Goal: Information Seeking & Learning: Learn about a topic

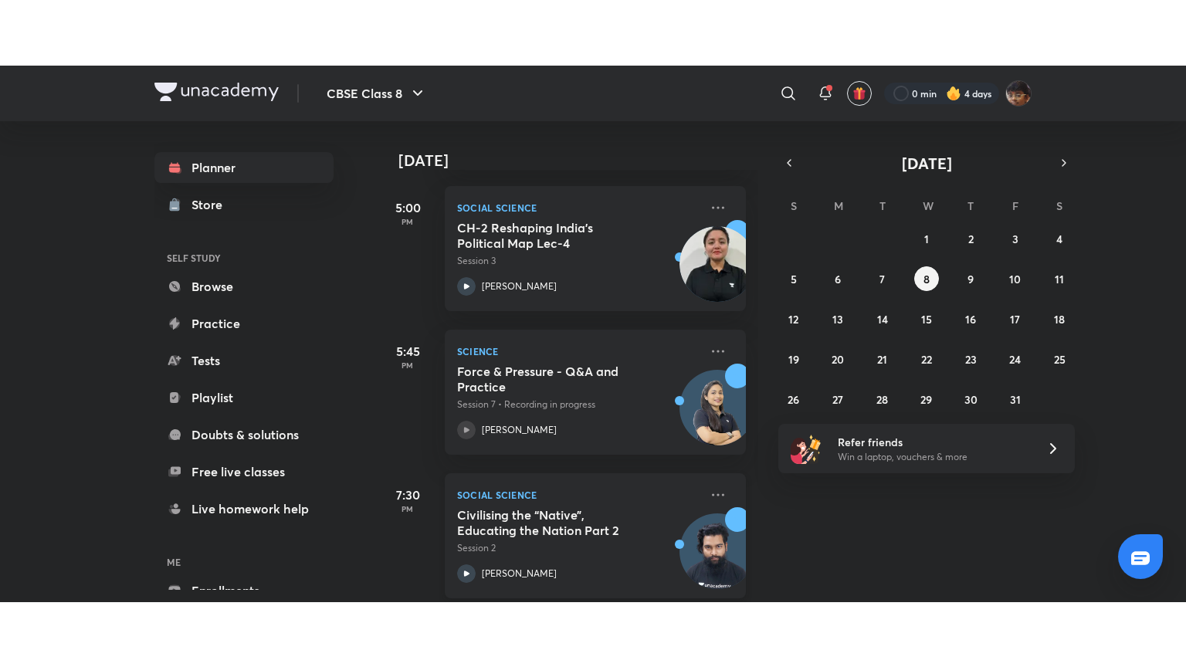
scroll to position [524, 0]
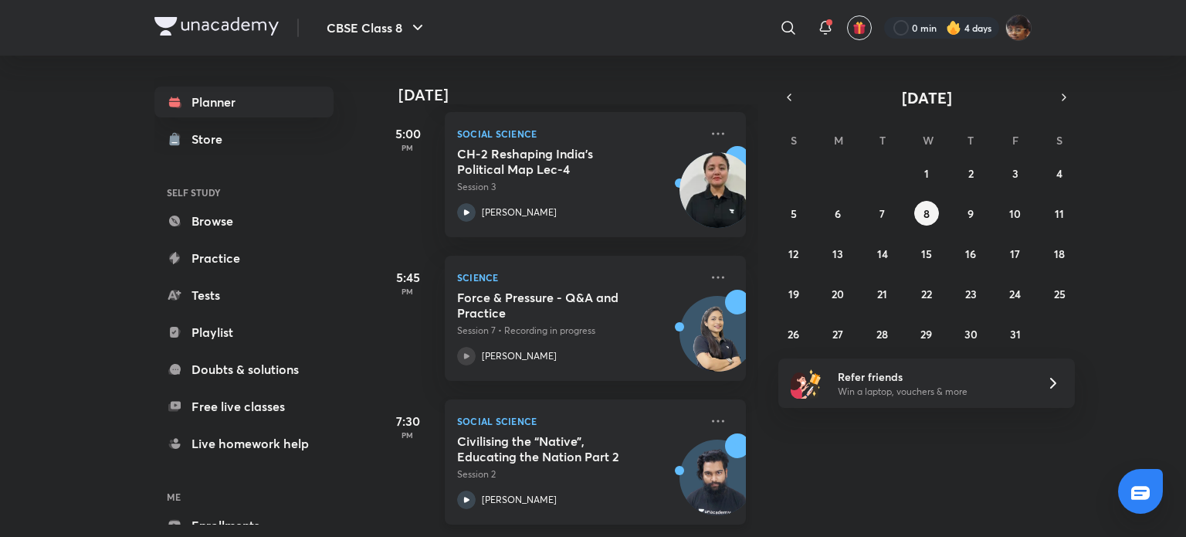
click at [548, 433] on h5 "Civilising the “Native”, Educating the Nation Part 2" at bounding box center [553, 448] width 192 height 31
click at [541, 446] on div "Planner Store SELF STUDY Browse Practice Tests Playlist Doubts & solutions Free…" at bounding box center [592, 296] width 877 height 481
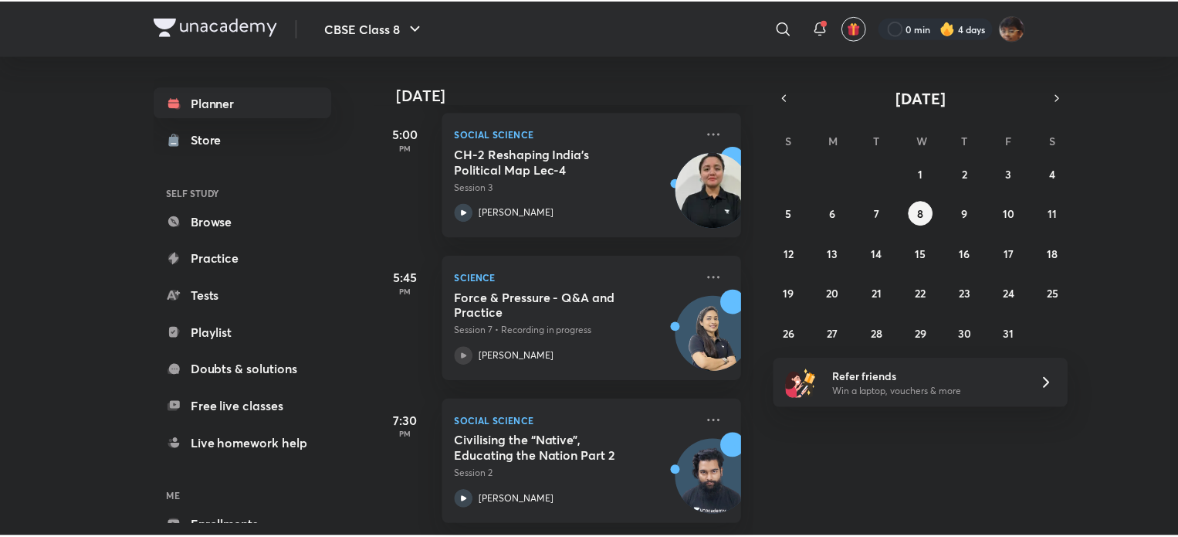
scroll to position [393, 0]
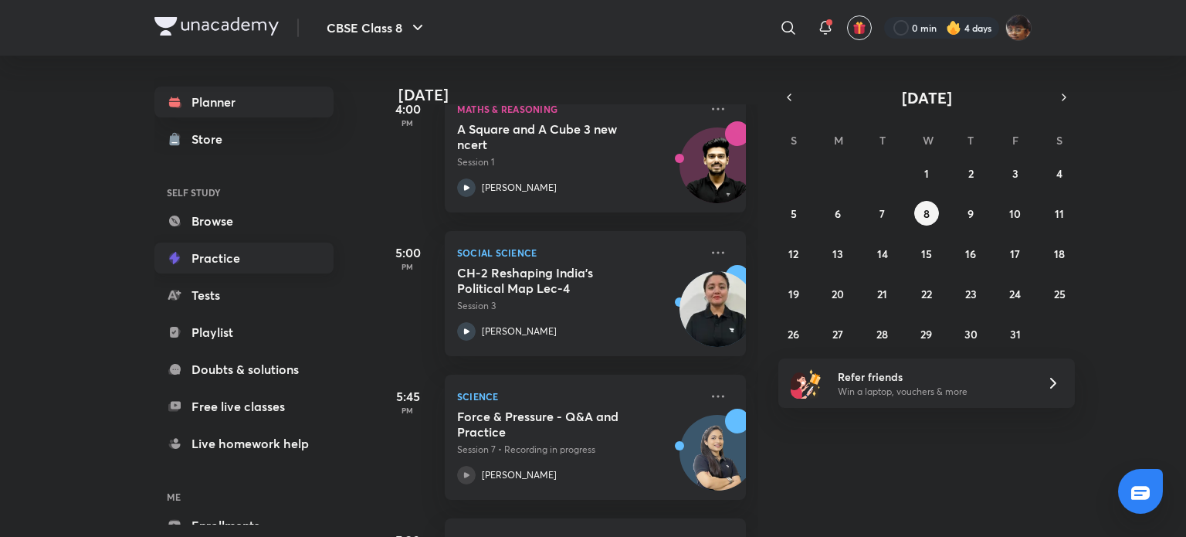
click at [219, 263] on link "Practice" at bounding box center [243, 257] width 179 height 31
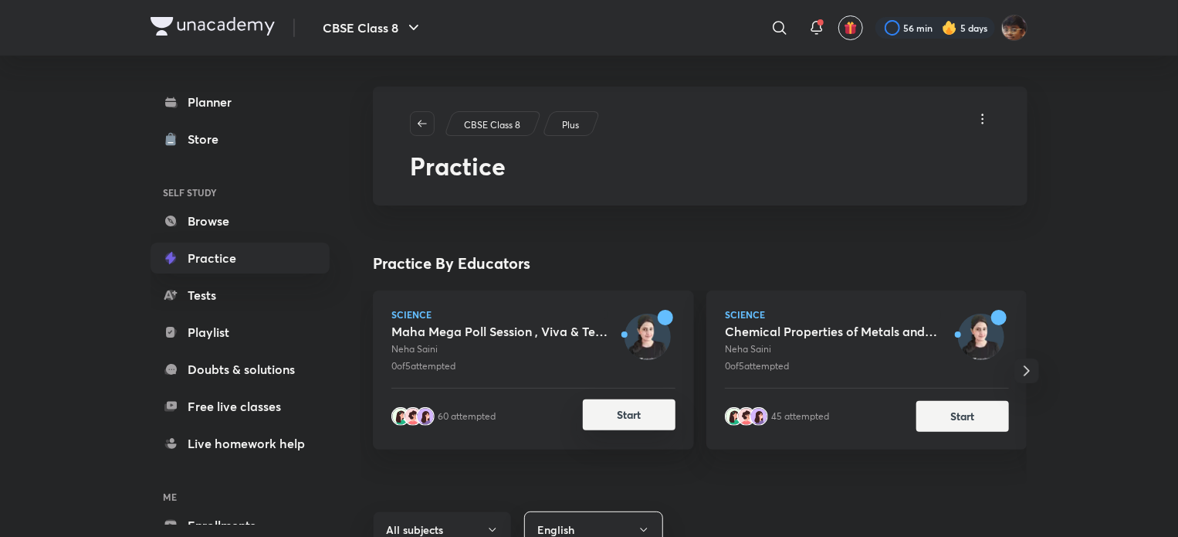
click at [647, 419] on button "Start" at bounding box center [629, 414] width 93 height 31
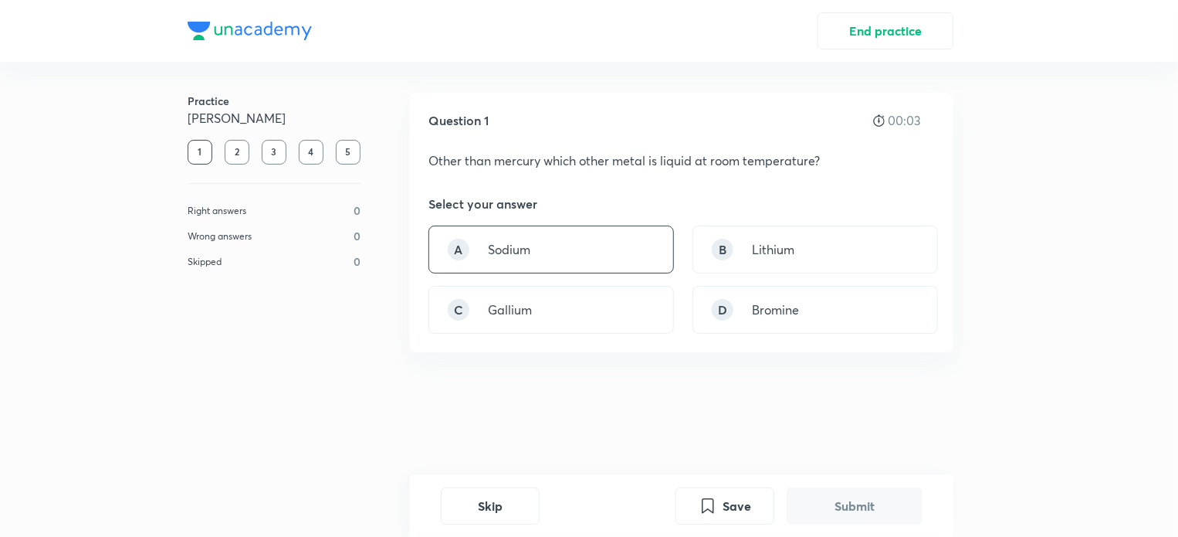
click at [600, 254] on div "A Sodium" at bounding box center [552, 249] width 246 height 48
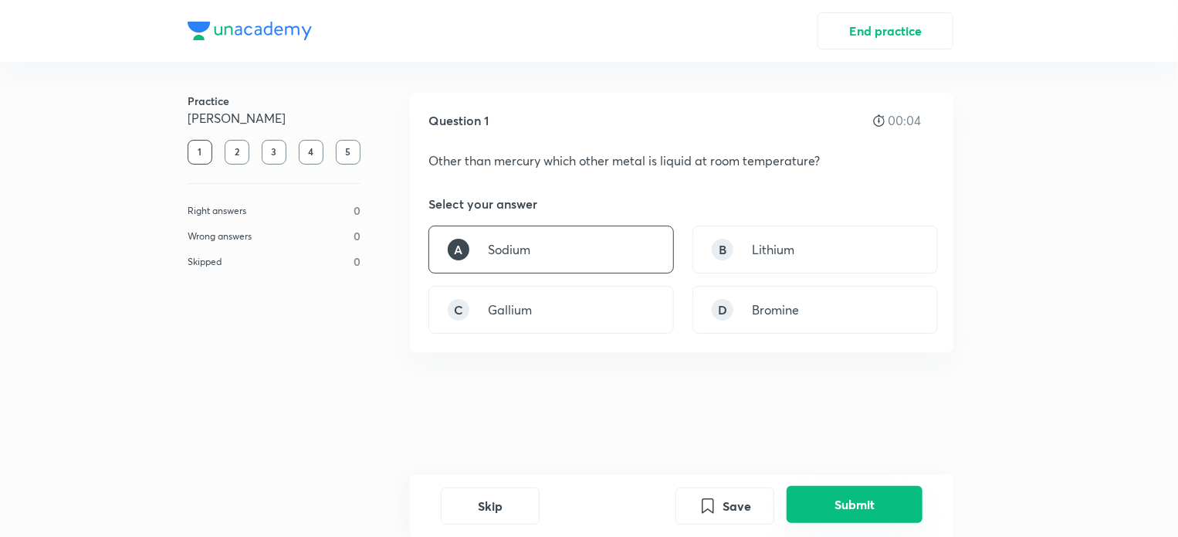
click at [880, 516] on button "Submit" at bounding box center [855, 504] width 136 height 37
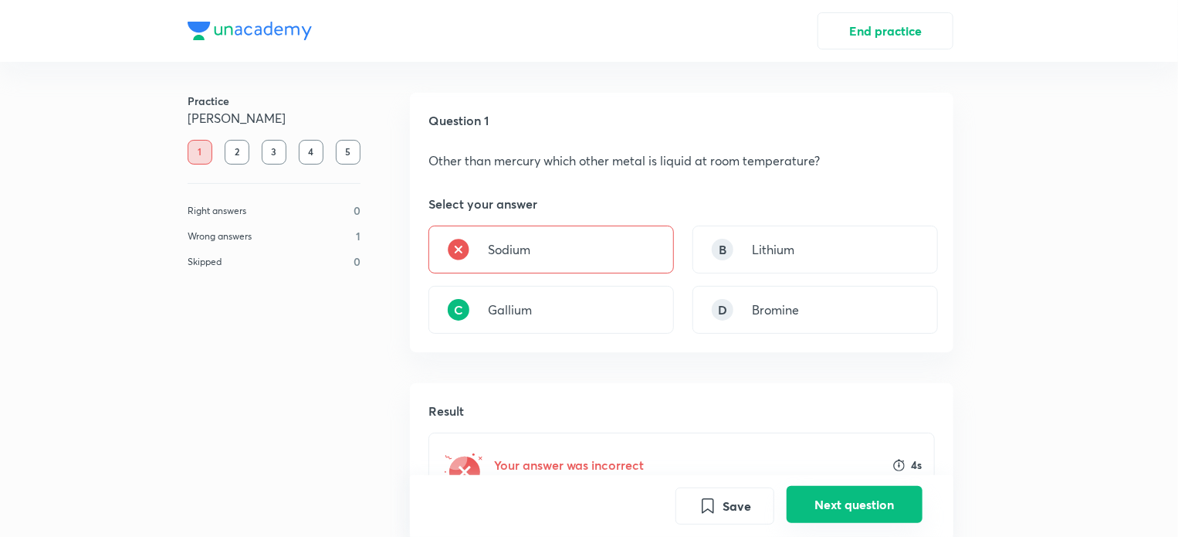
scroll to position [302, 0]
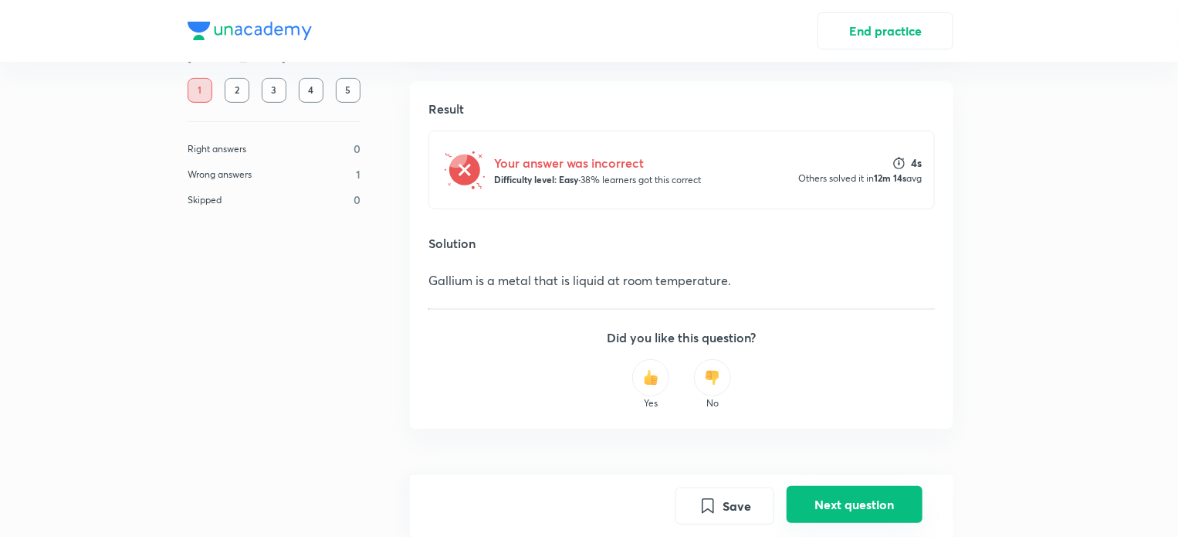
click at [868, 496] on button "Next question" at bounding box center [855, 504] width 136 height 37
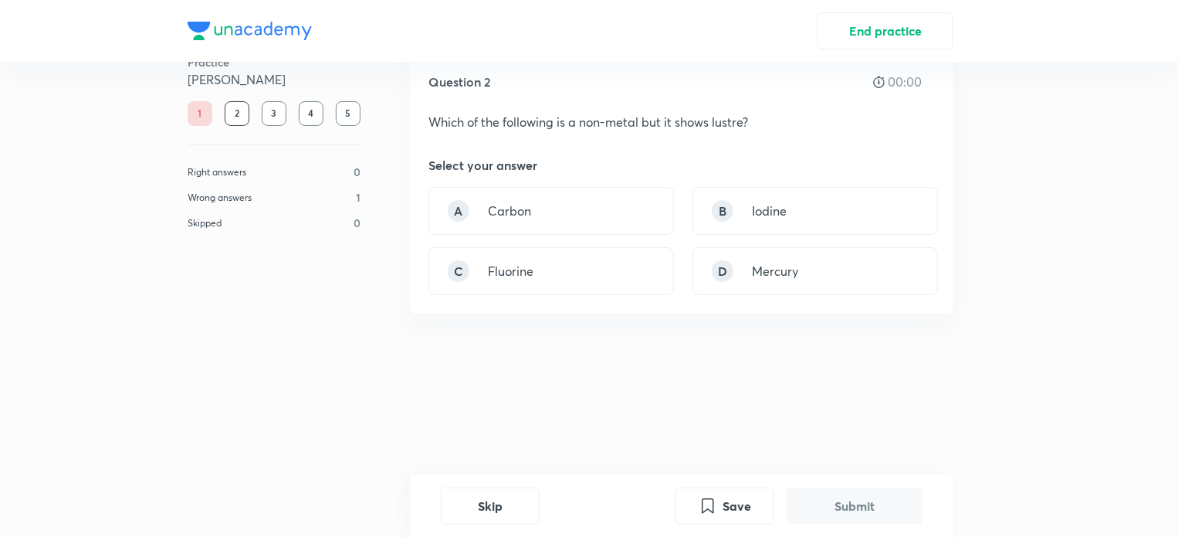
scroll to position [0, 0]
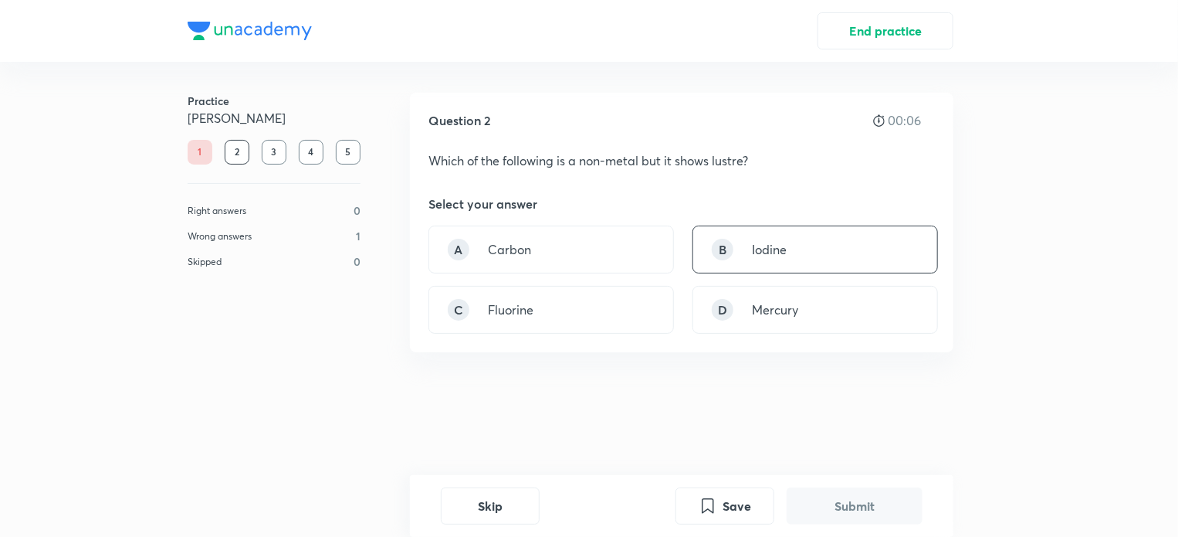
click at [748, 244] on div "B Iodine" at bounding box center [816, 249] width 246 height 48
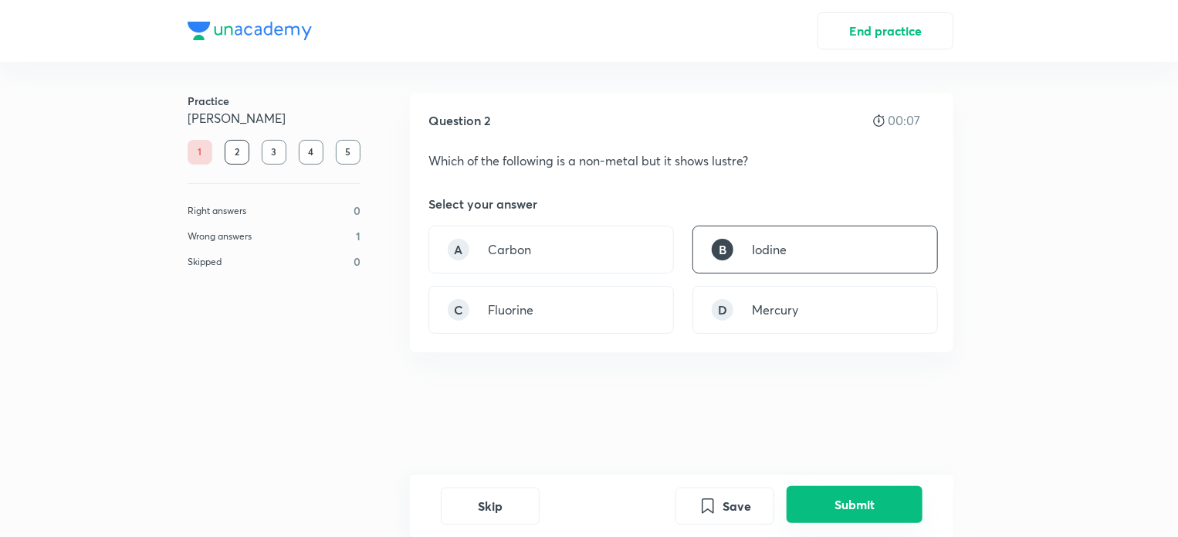
click at [876, 500] on button "Submit" at bounding box center [855, 504] width 136 height 37
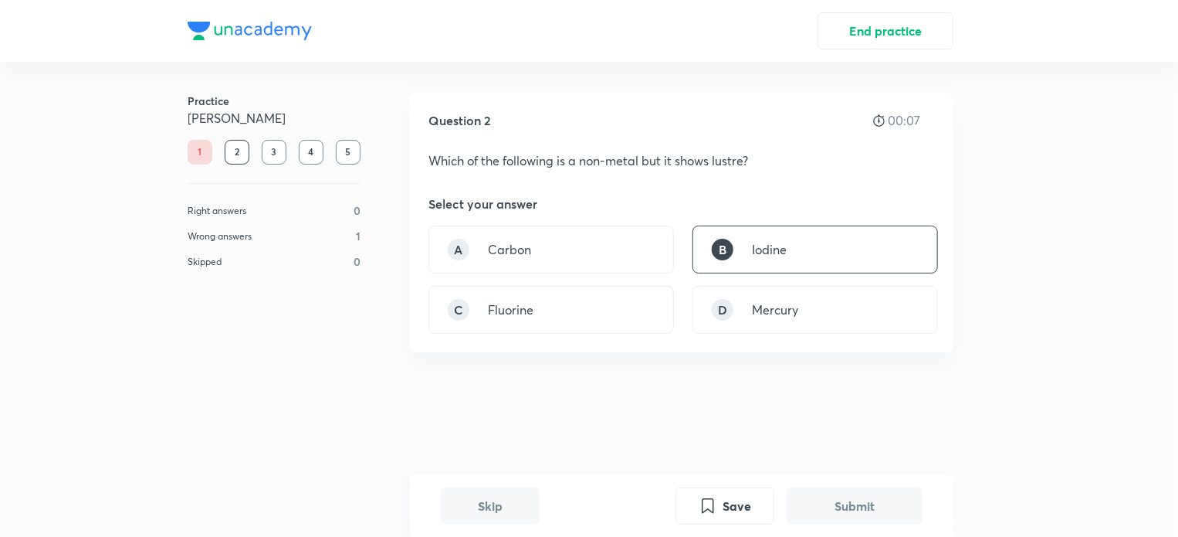
scroll to position [320, 0]
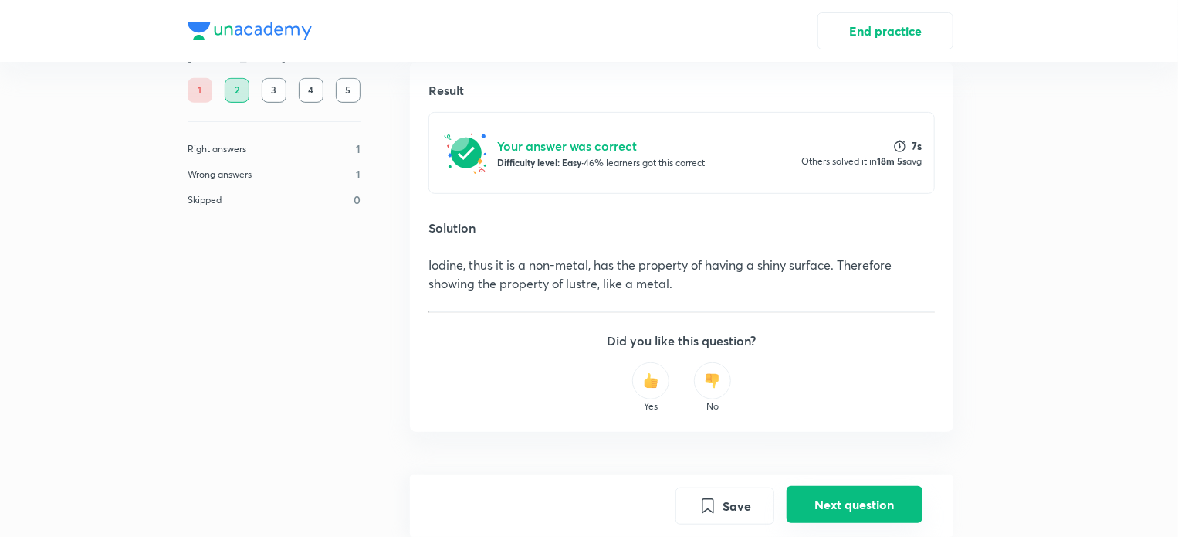
click at [877, 502] on button "Next question" at bounding box center [855, 504] width 136 height 37
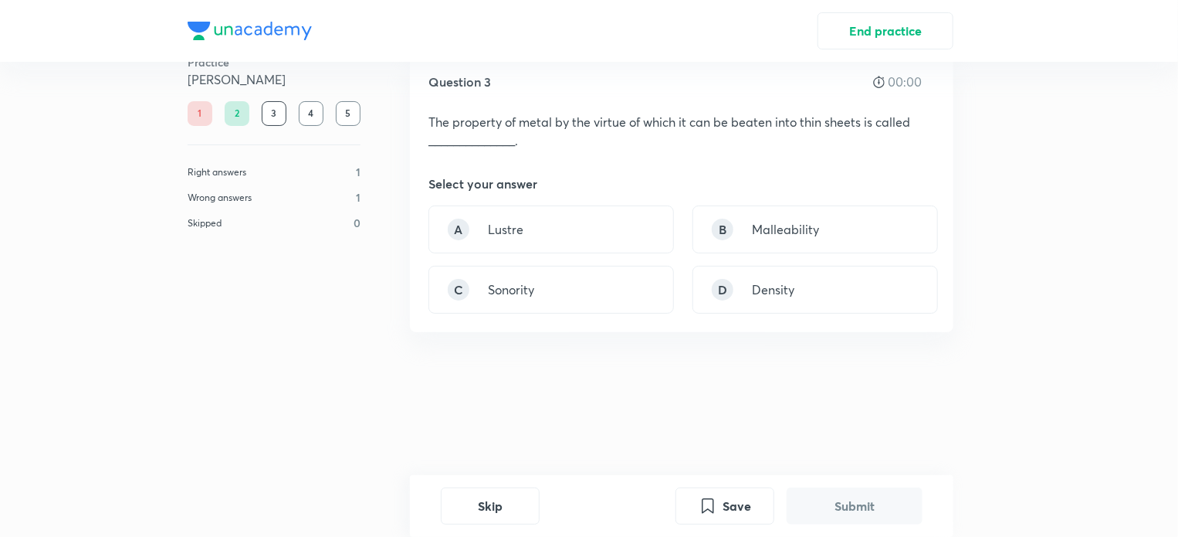
scroll to position [0, 0]
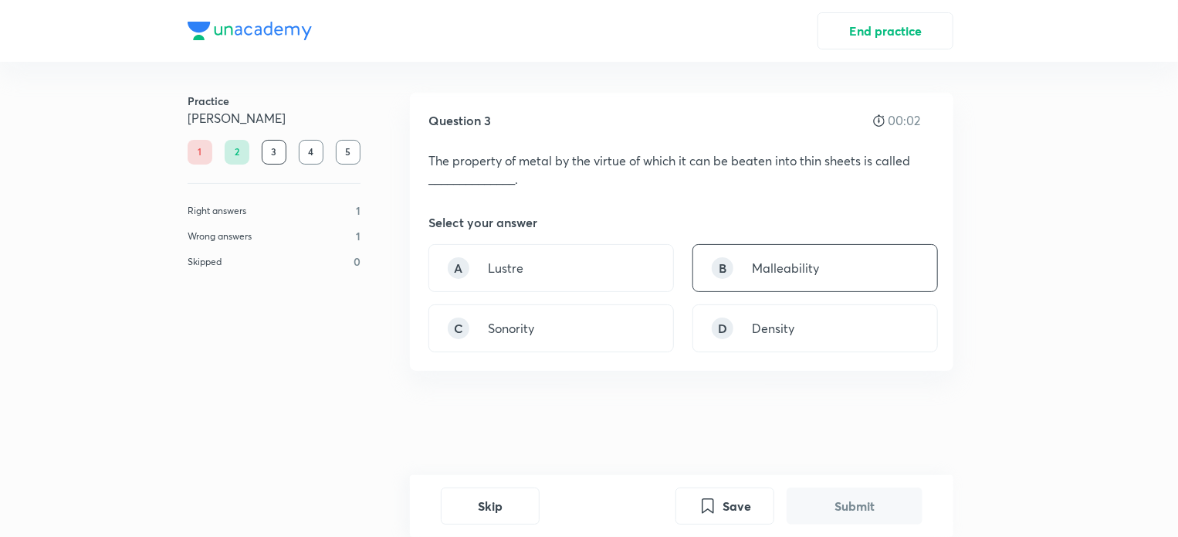
click at [791, 275] on p "Malleability" at bounding box center [785, 268] width 67 height 19
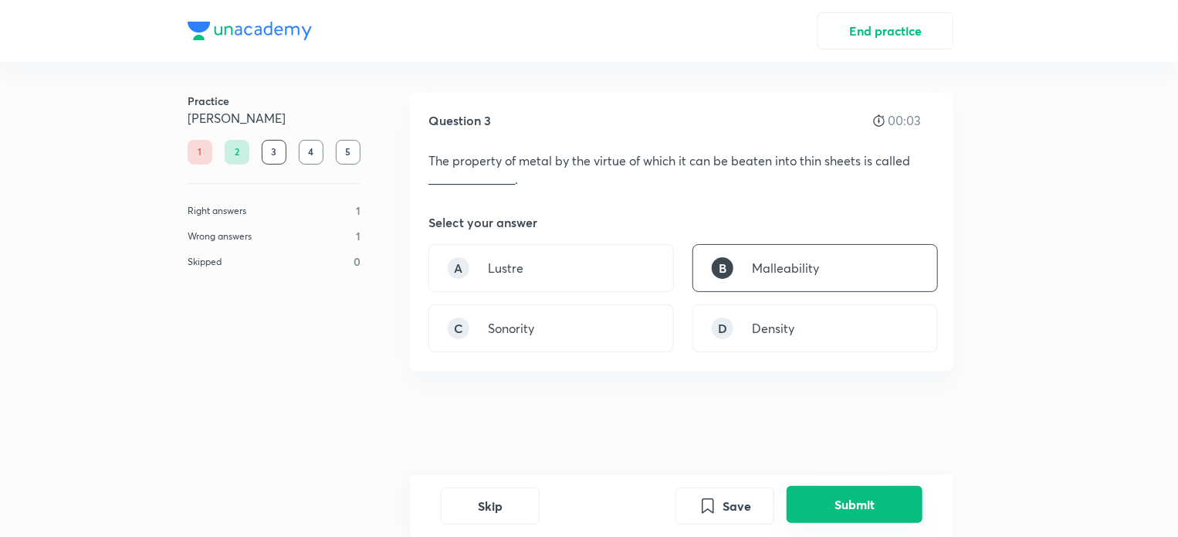
click at [884, 501] on button "Submit" at bounding box center [855, 504] width 136 height 37
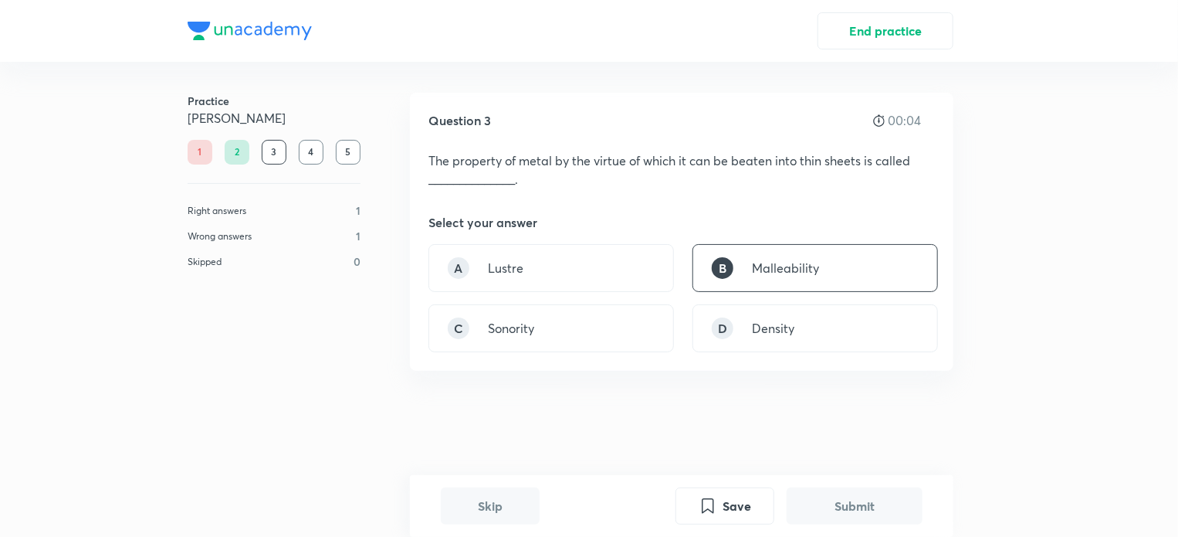
scroll to position [356, 0]
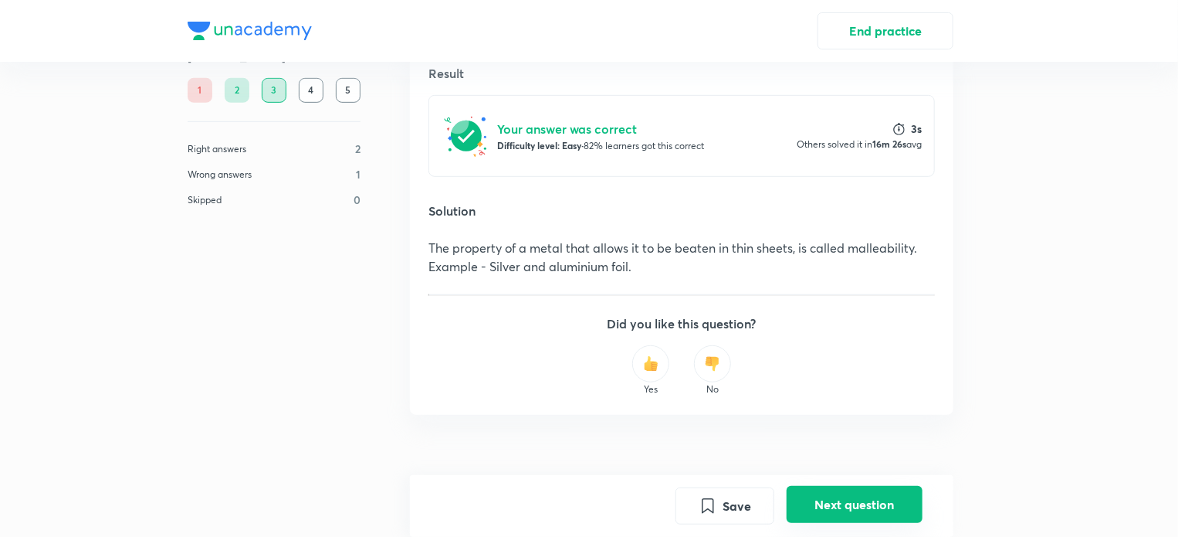
click at [883, 507] on button "Next question" at bounding box center [855, 504] width 136 height 37
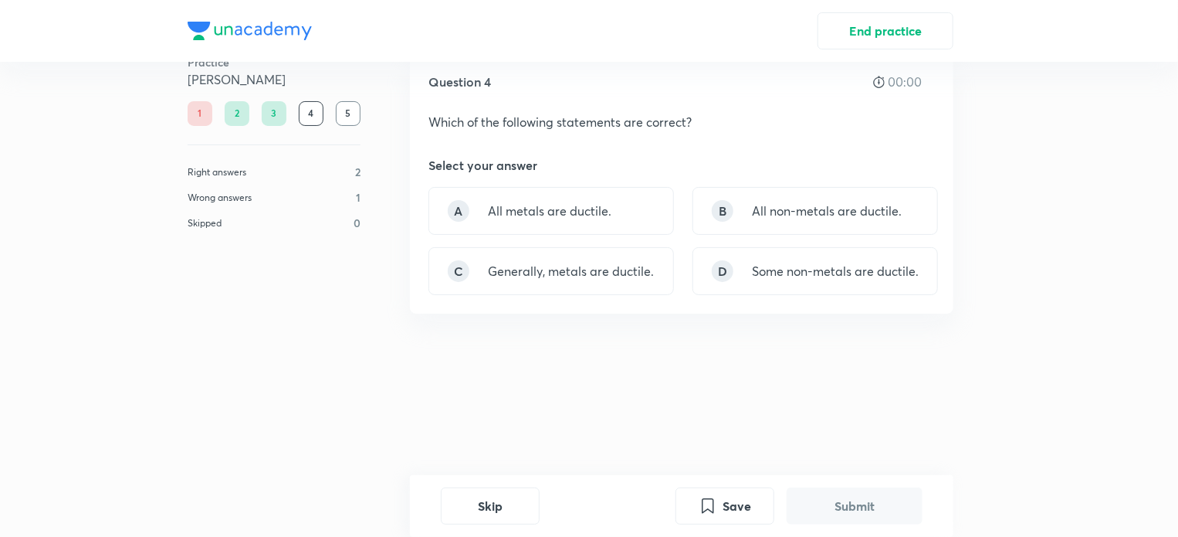
scroll to position [0, 0]
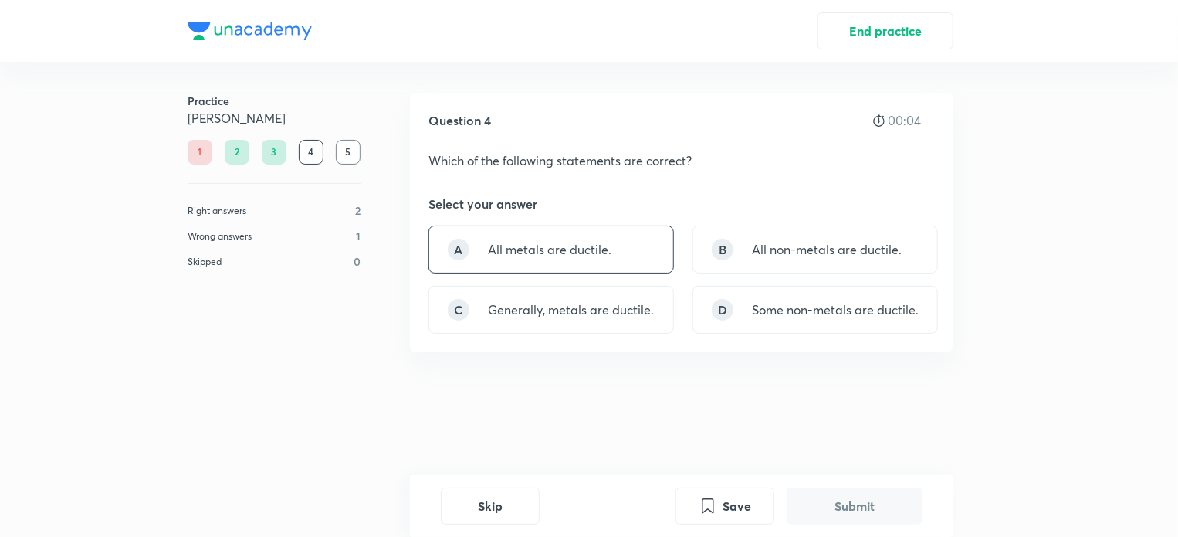
click at [663, 266] on div "A All metals are ductile." at bounding box center [552, 249] width 246 height 48
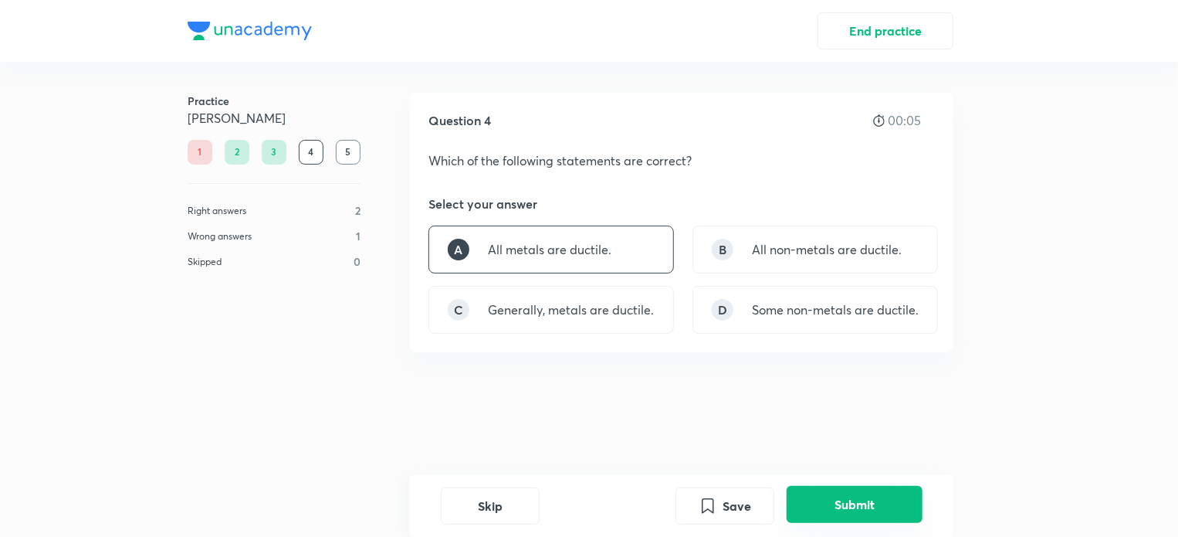
click at [865, 503] on button "Submit" at bounding box center [855, 504] width 136 height 37
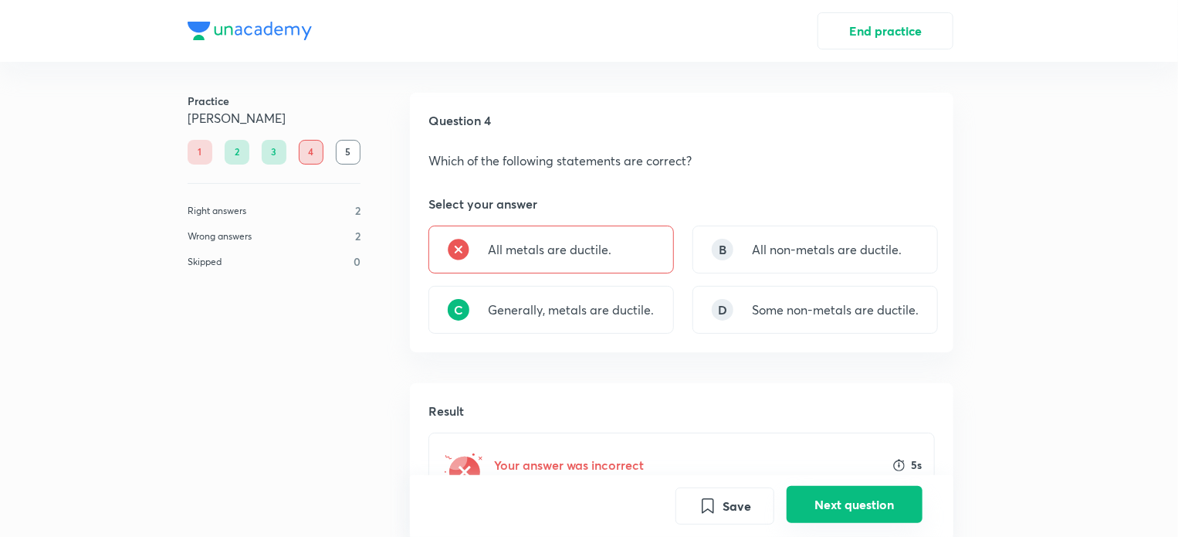
scroll to position [320, 0]
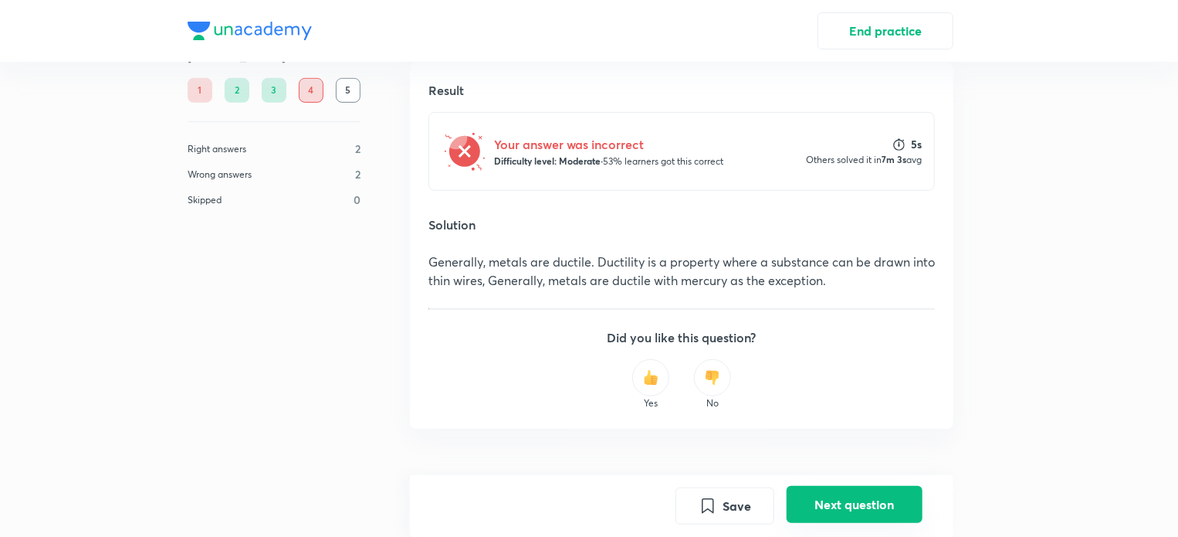
click at [806, 486] on button "Next question" at bounding box center [855, 504] width 136 height 37
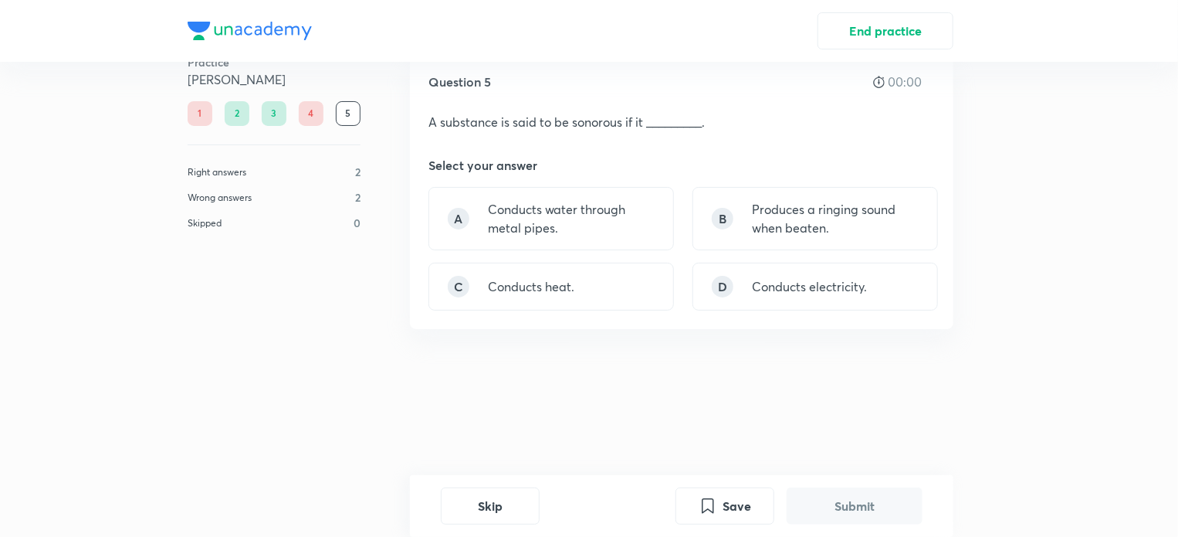
scroll to position [0, 0]
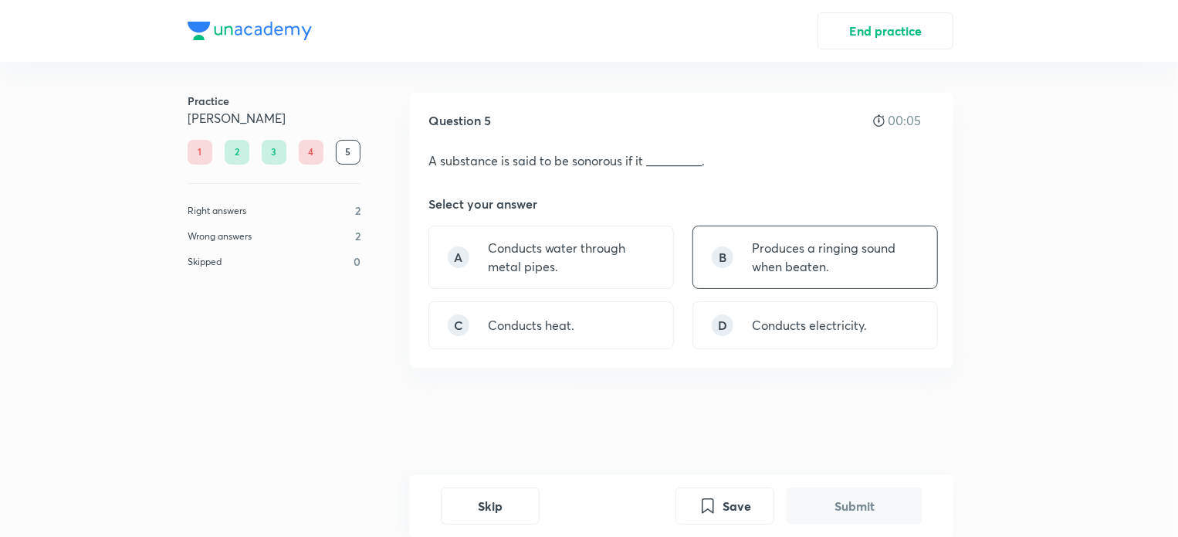
click at [838, 274] on p "Produces a ringing sound when beaten." at bounding box center [835, 257] width 167 height 37
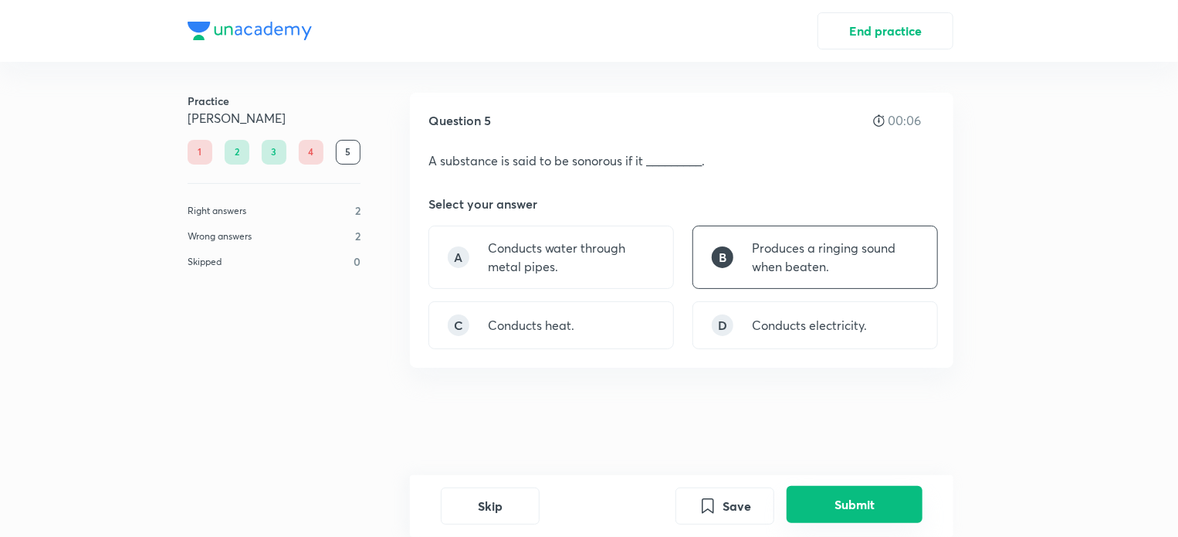
click at [830, 490] on button "Submit" at bounding box center [855, 504] width 136 height 37
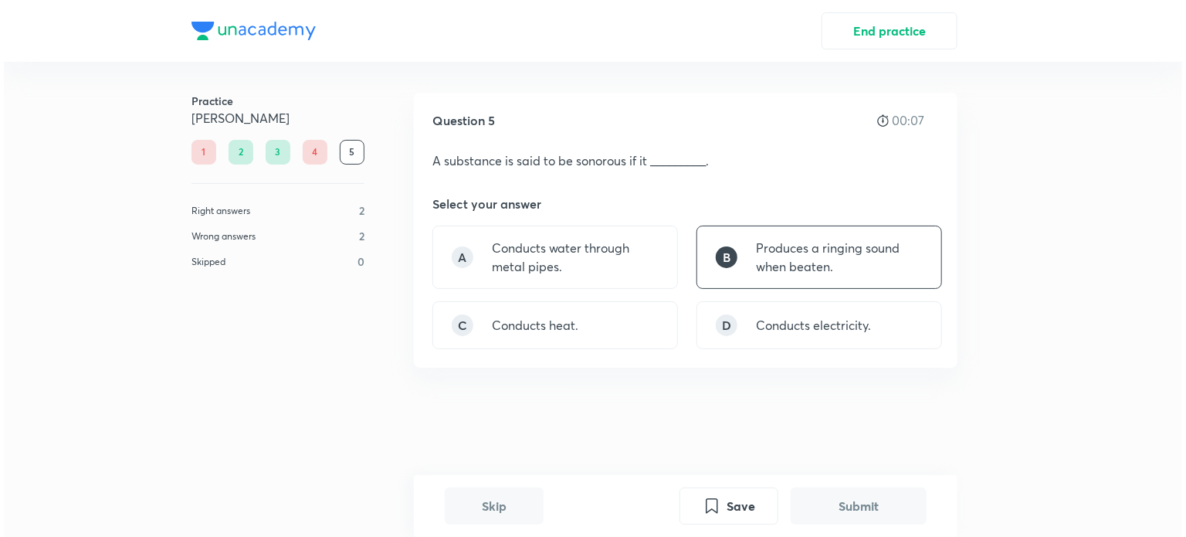
scroll to position [373, 0]
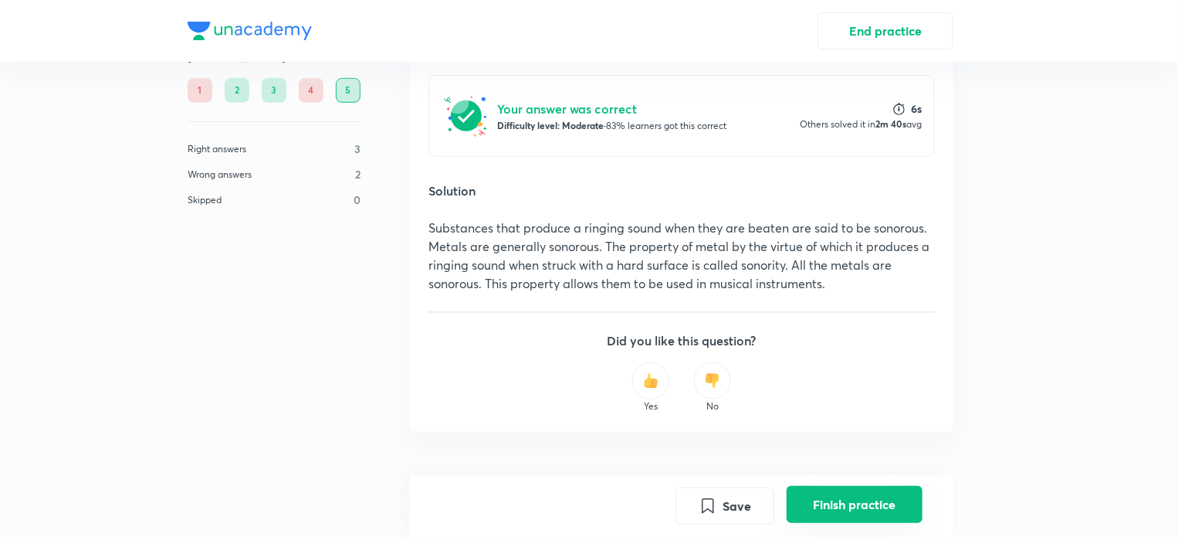
click at [833, 498] on button "Finish practice" at bounding box center [855, 504] width 136 height 37
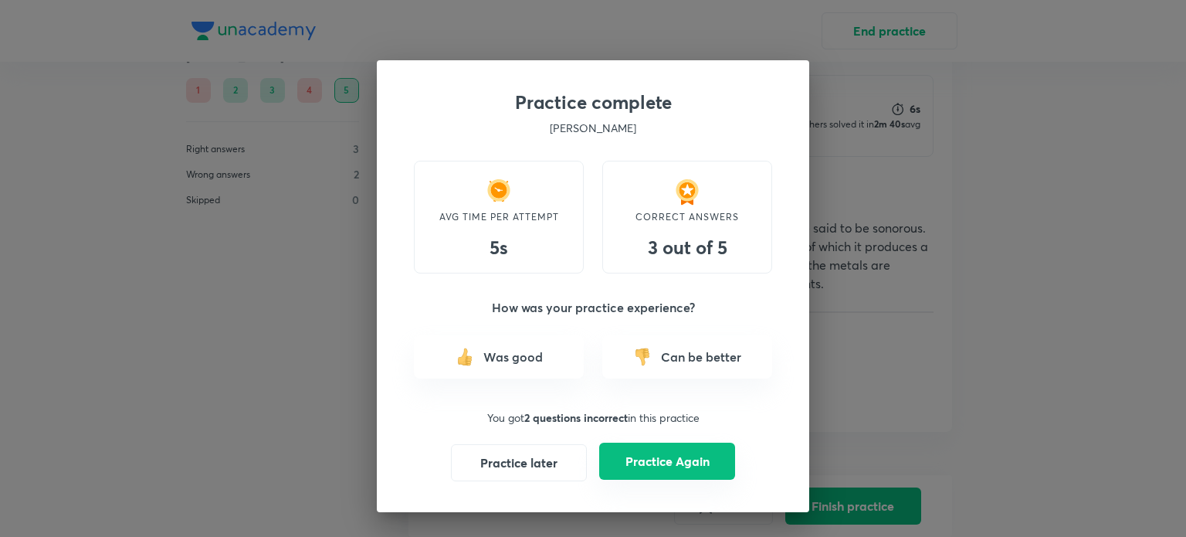
click at [699, 469] on button "Practice Again" at bounding box center [667, 460] width 136 height 37
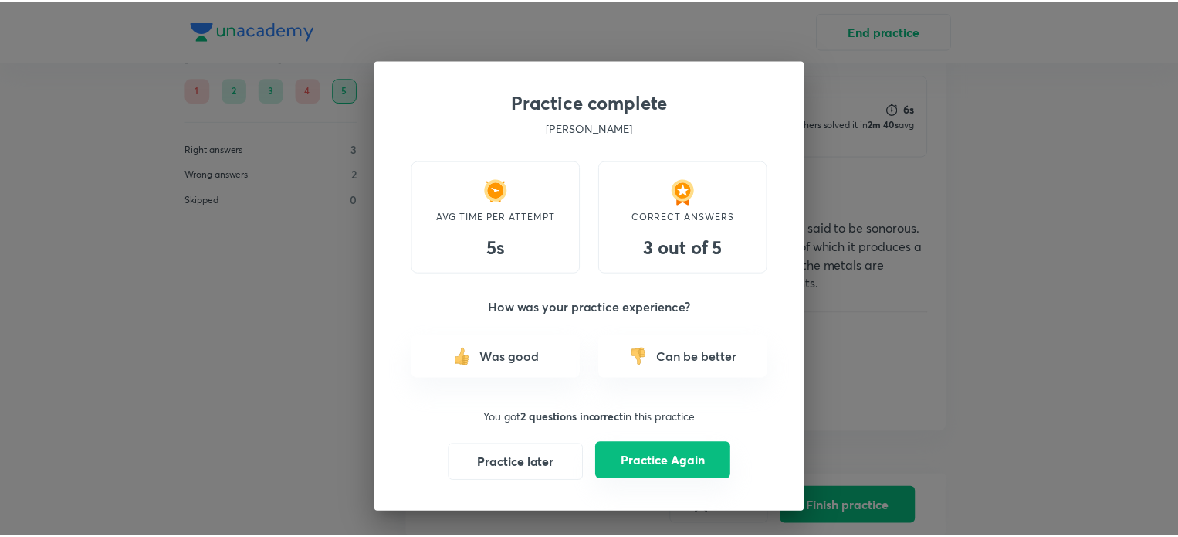
scroll to position [0, 0]
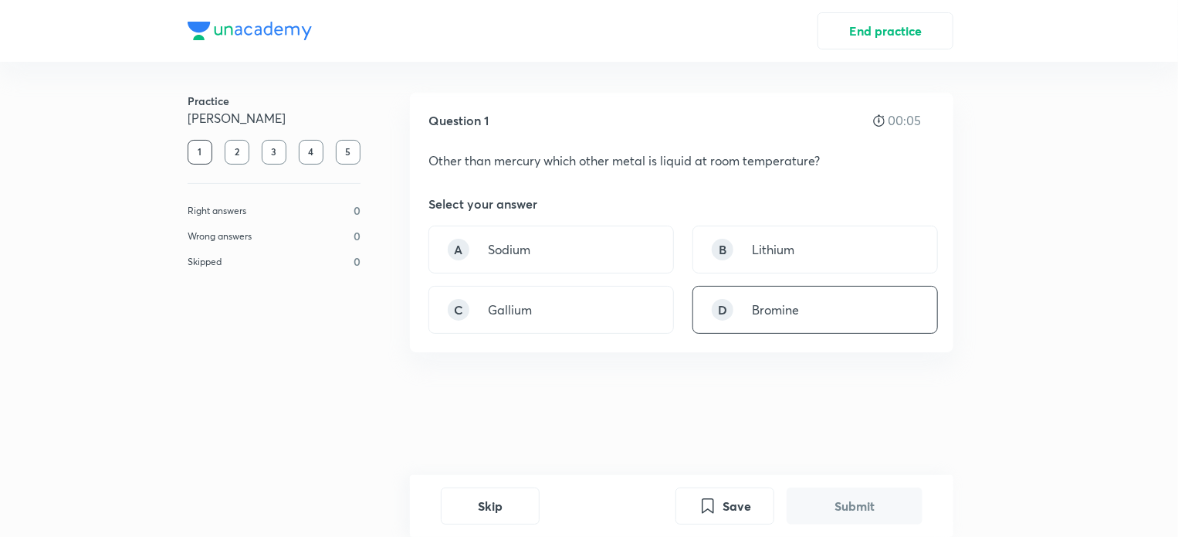
click at [778, 323] on div "D Bromine" at bounding box center [816, 310] width 246 height 48
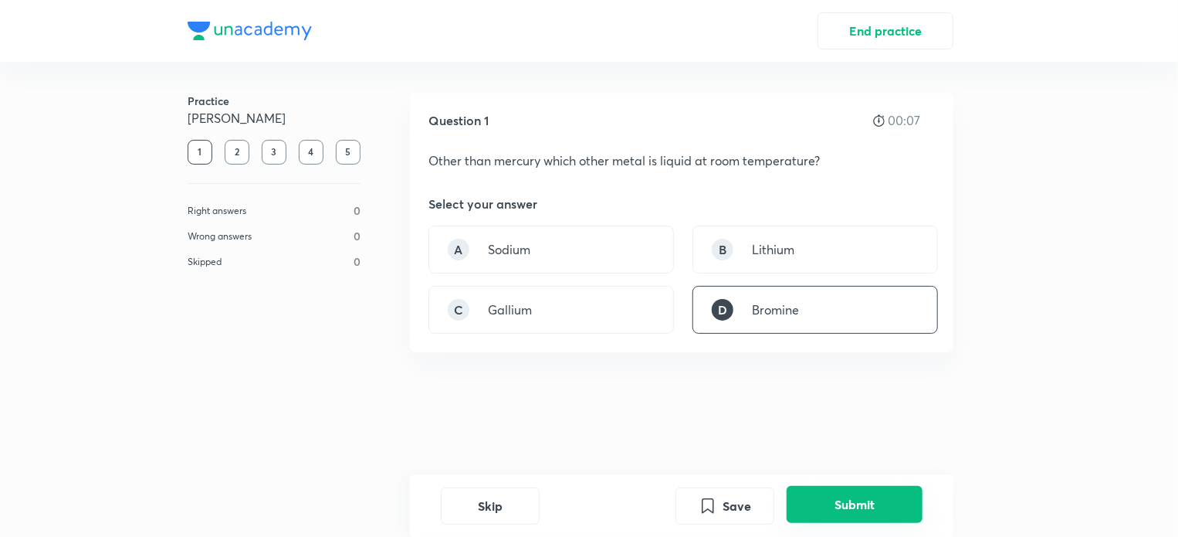
click at [870, 503] on button "Submit" at bounding box center [855, 504] width 136 height 37
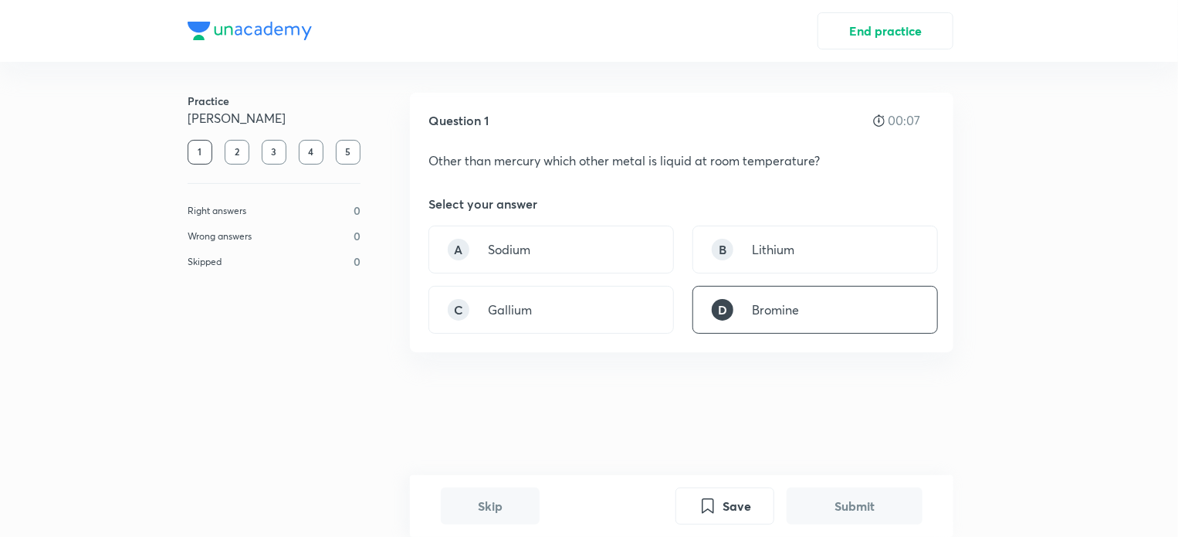
scroll to position [302, 0]
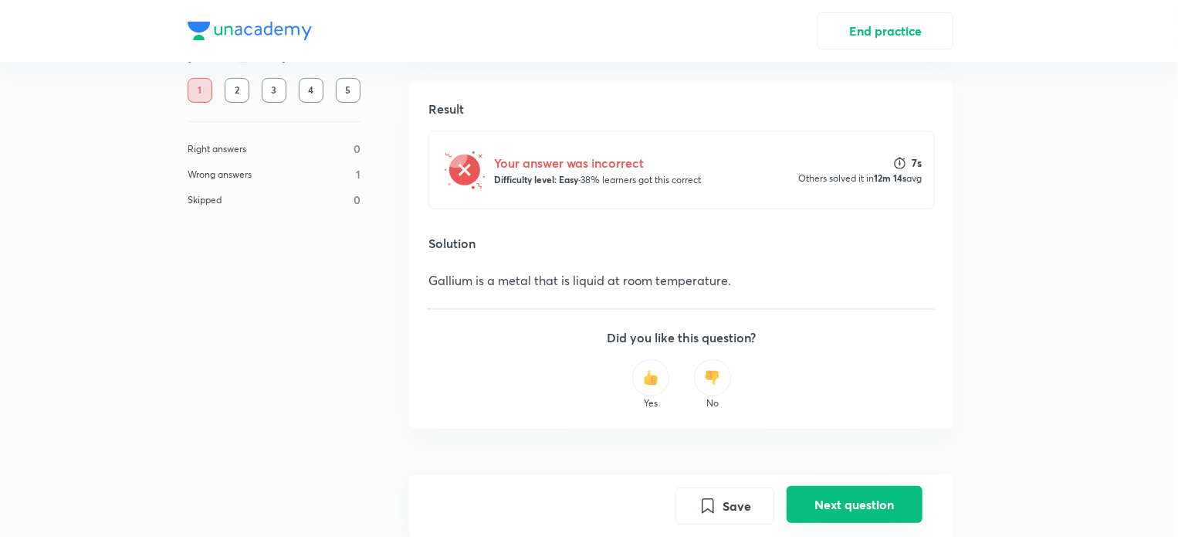
click at [874, 500] on button "Next question" at bounding box center [855, 504] width 136 height 37
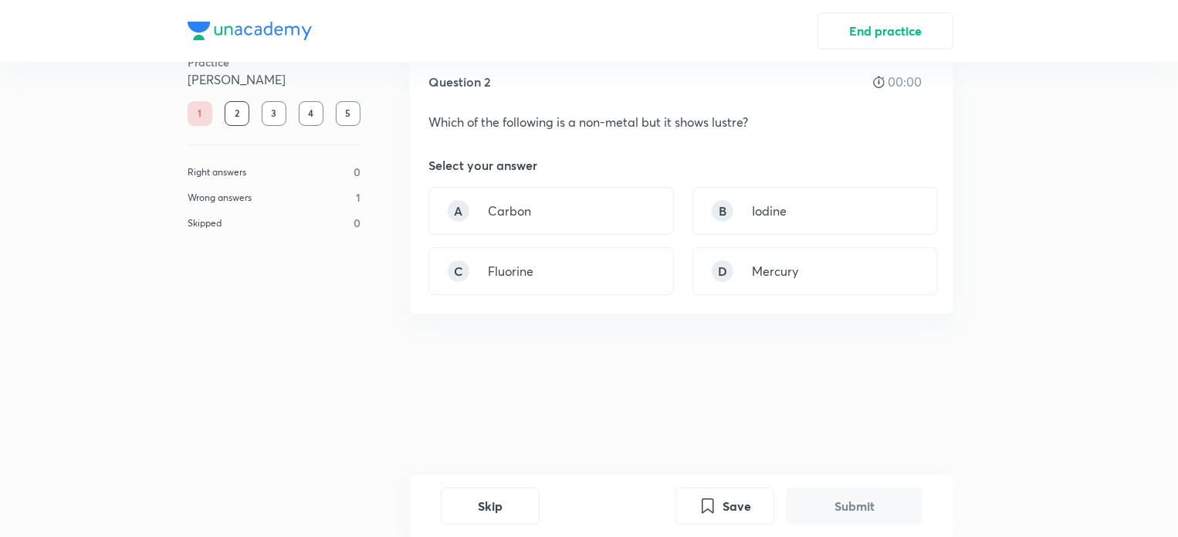
scroll to position [0, 0]
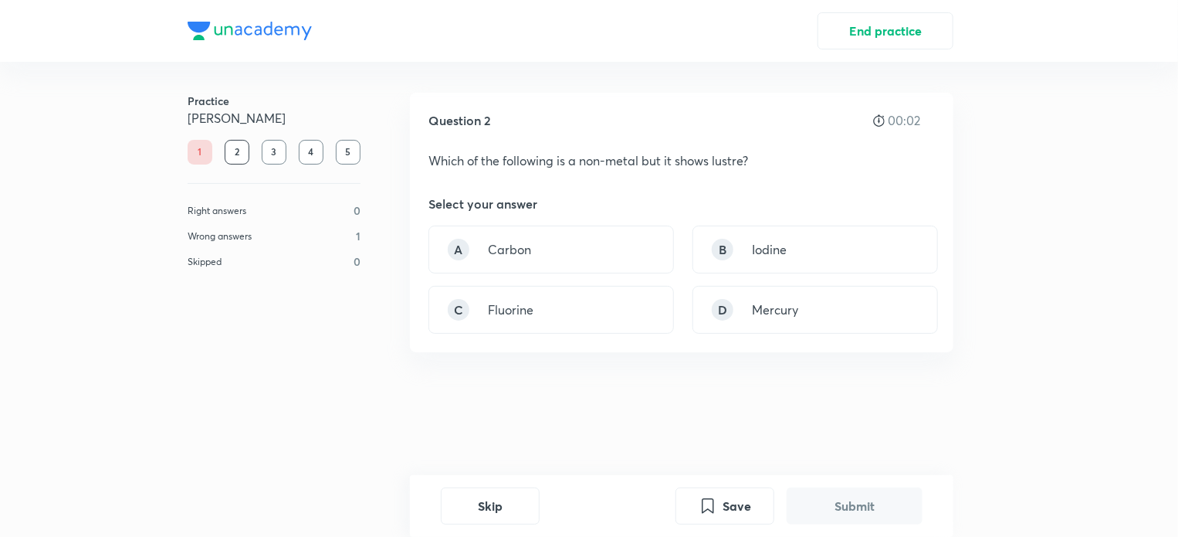
drag, startPoint x: 754, startPoint y: 259, endPoint x: 821, endPoint y: 342, distance: 107.1
click at [754, 259] on div "B Iodine" at bounding box center [816, 249] width 246 height 48
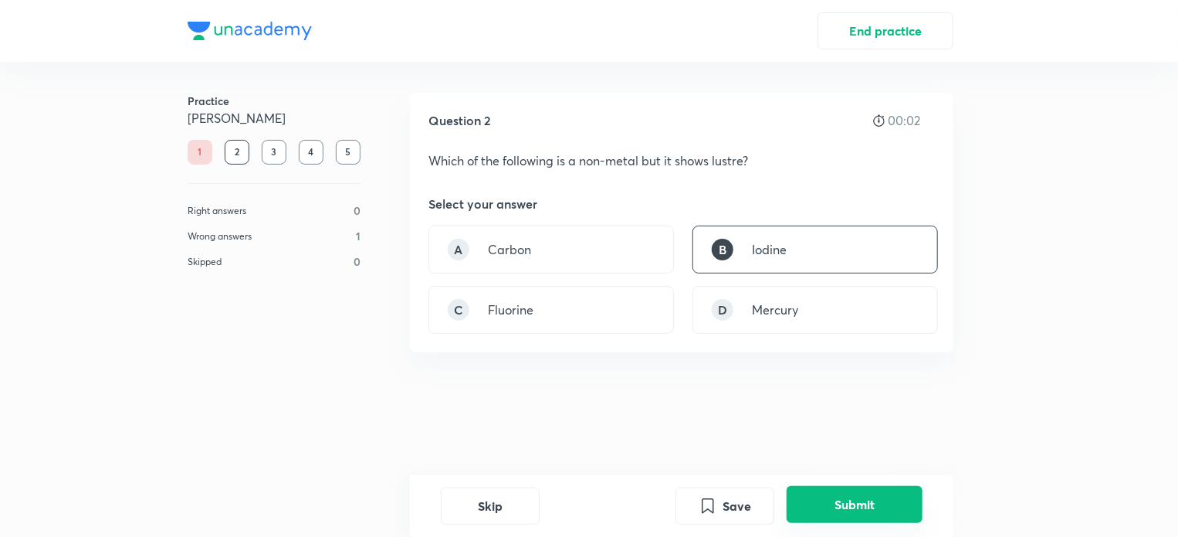
click at [887, 506] on button "Submit" at bounding box center [855, 504] width 136 height 37
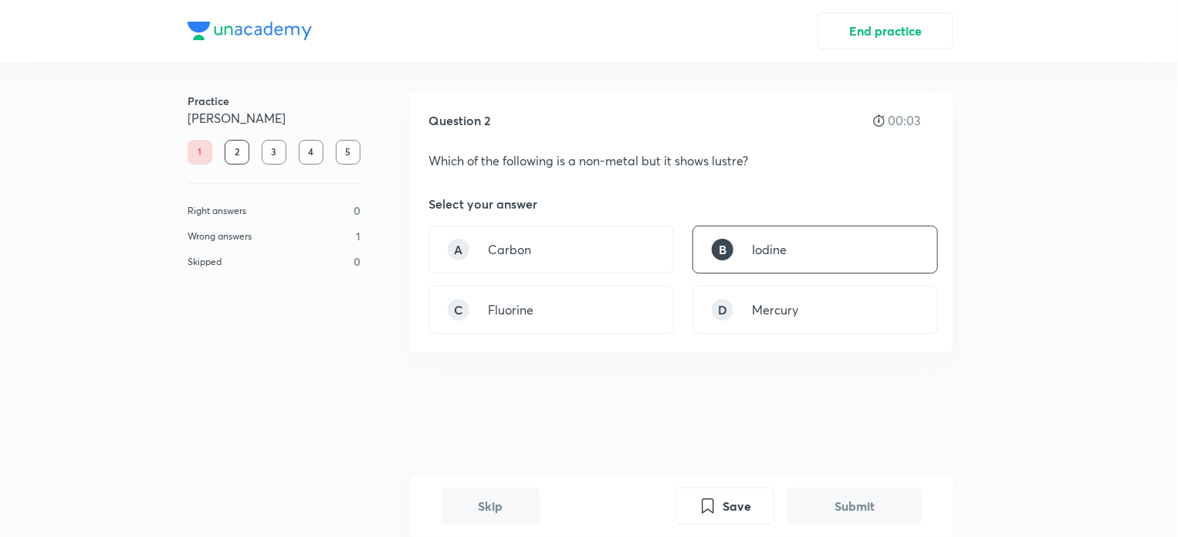
scroll to position [320, 0]
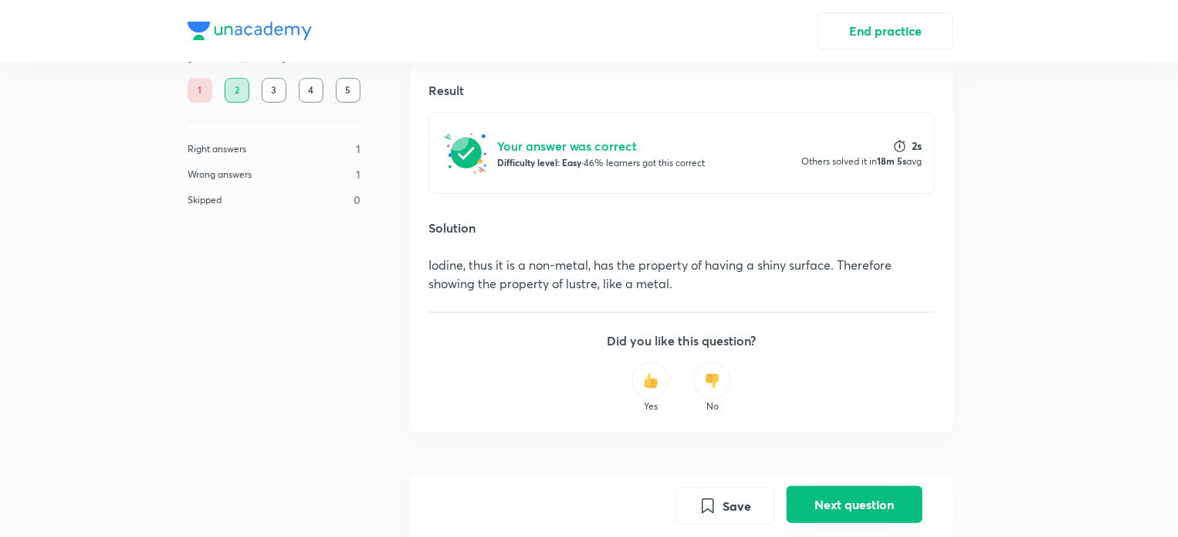
click at [900, 515] on button "Next question" at bounding box center [855, 504] width 136 height 37
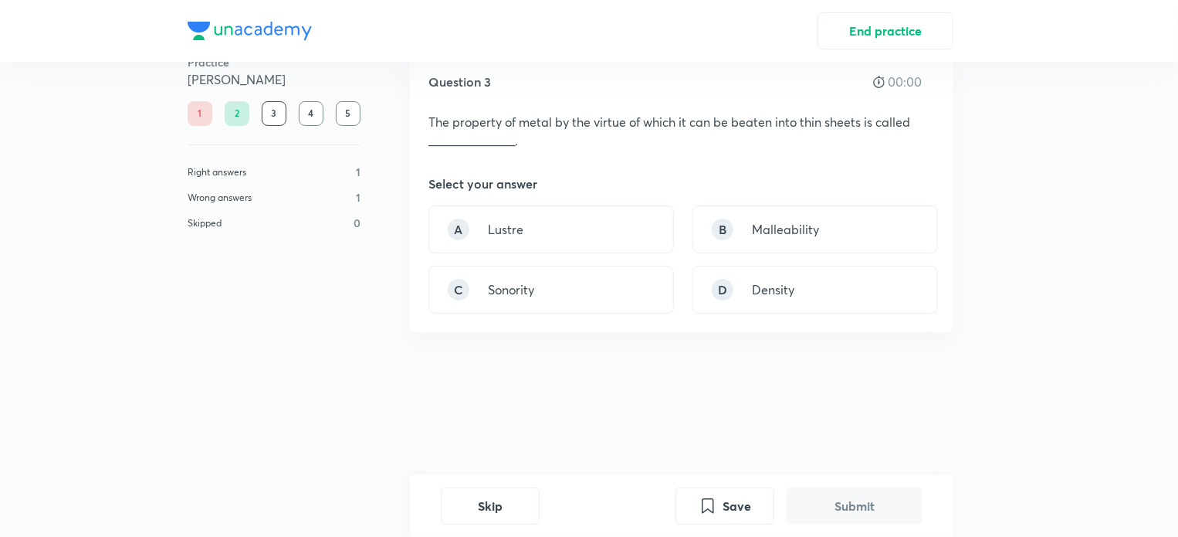
scroll to position [0, 0]
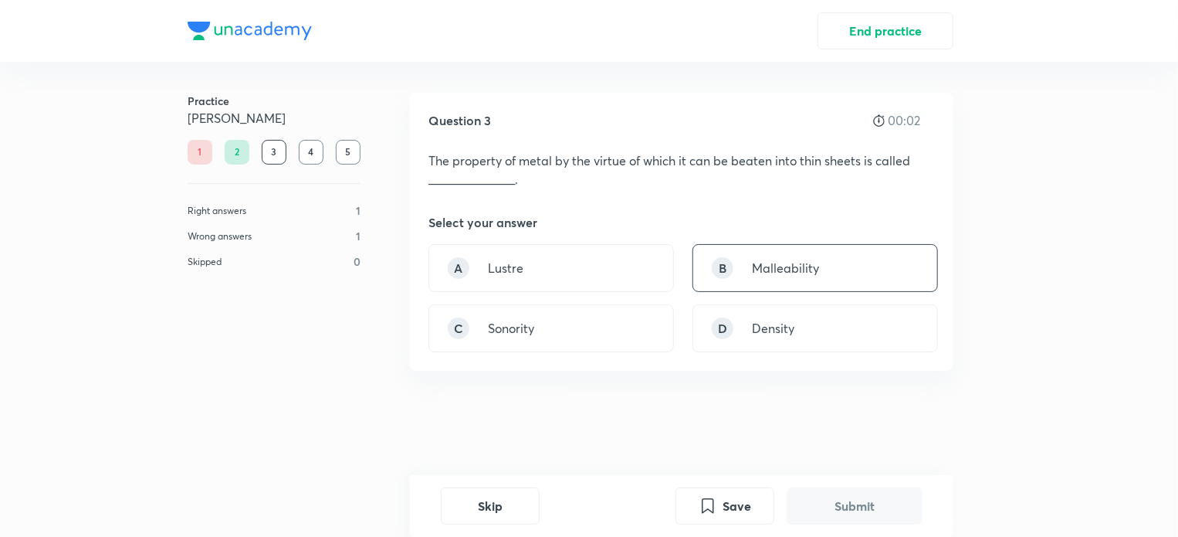
click at [772, 280] on div "B Malleability" at bounding box center [816, 268] width 246 height 48
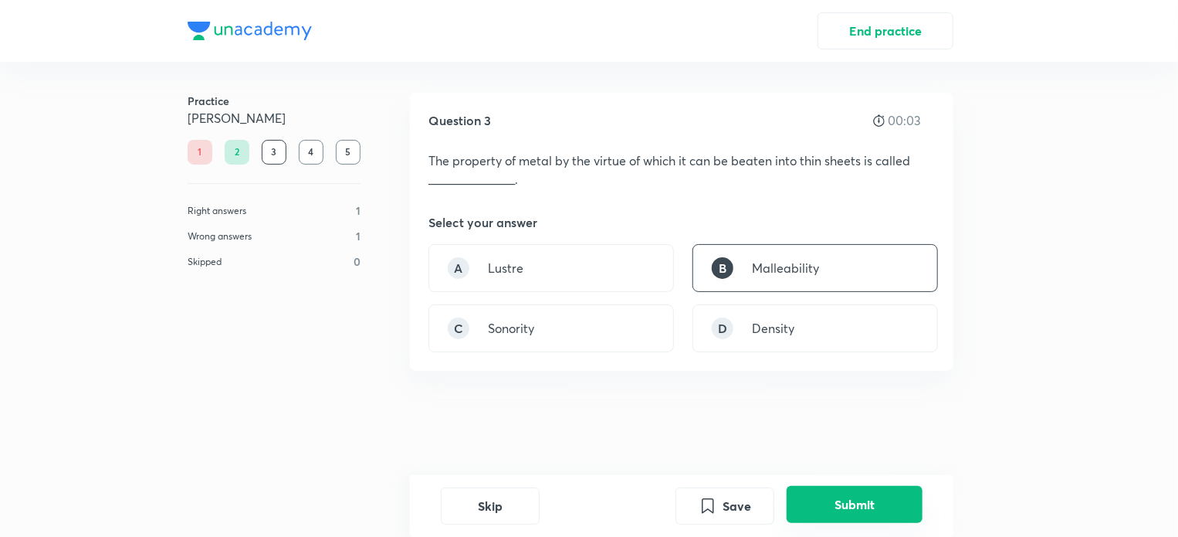
drag, startPoint x: 879, startPoint y: 493, endPoint x: 875, endPoint y: 503, distance: 10.4
click at [879, 503] on button "Submit" at bounding box center [855, 504] width 136 height 37
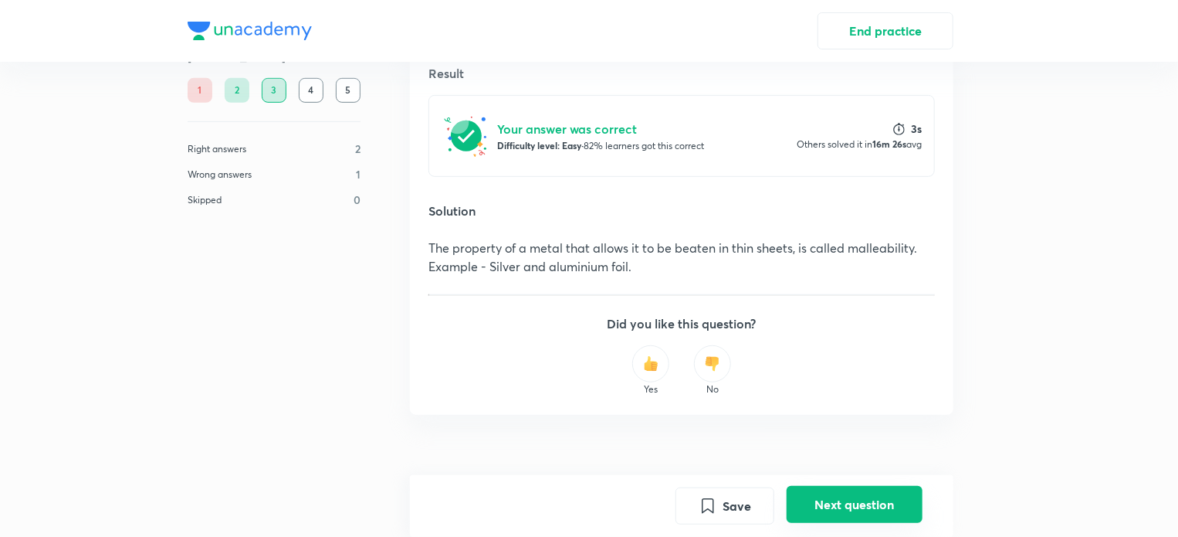
click at [874, 503] on button "Next question" at bounding box center [855, 504] width 136 height 37
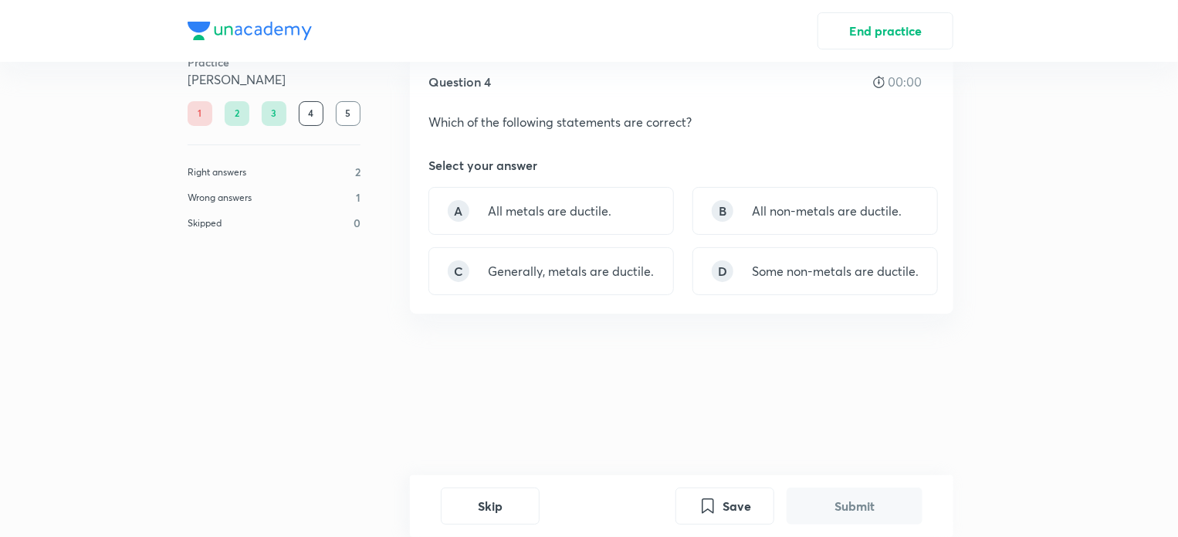
scroll to position [0, 0]
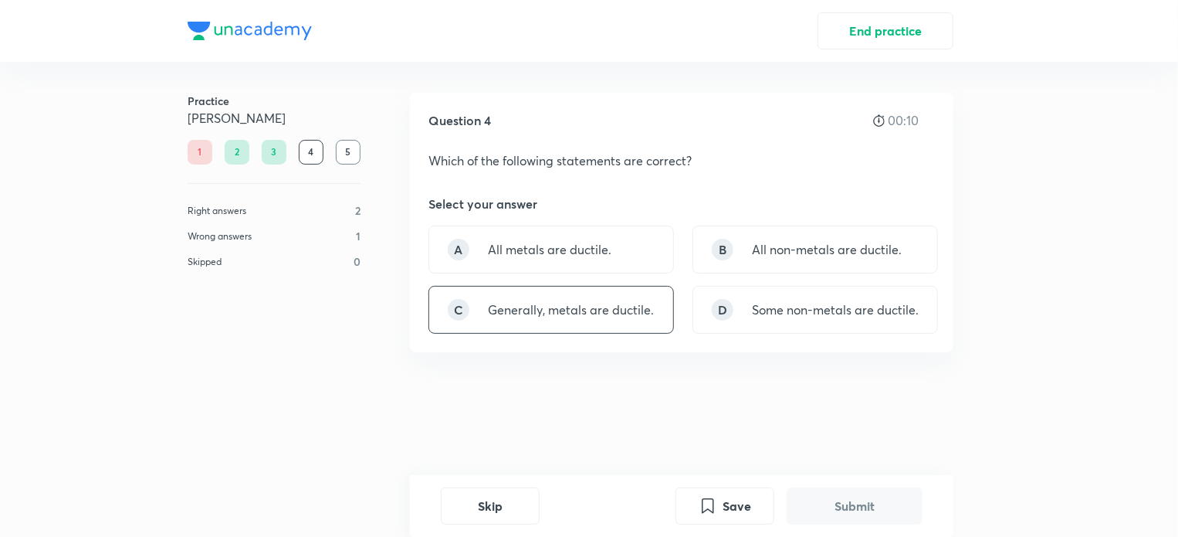
click at [652, 320] on div "C Generally, metals are ductile." at bounding box center [552, 310] width 246 height 48
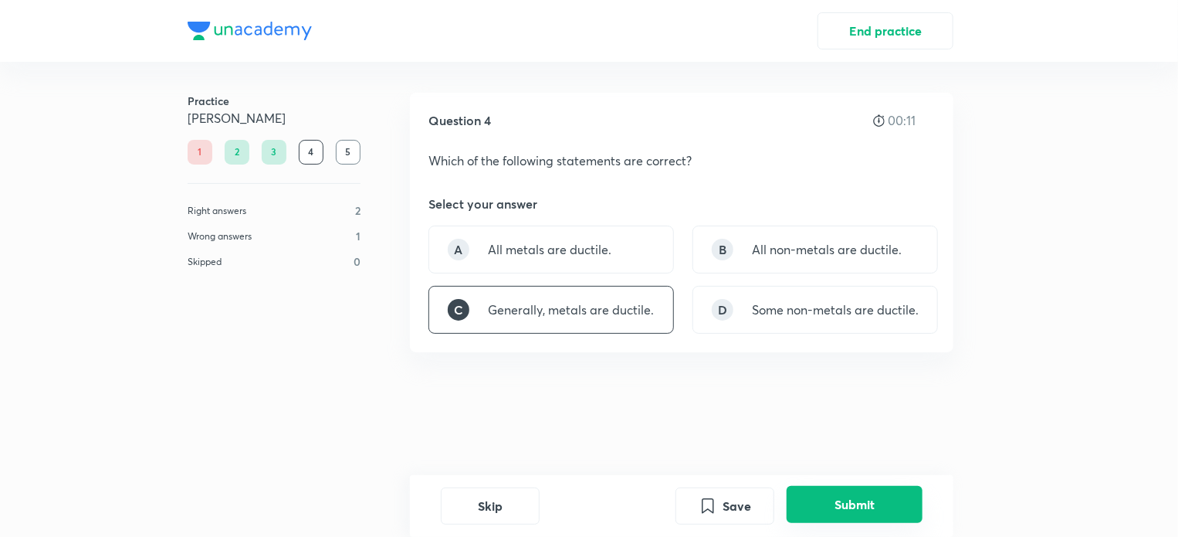
click at [883, 506] on button "Submit" at bounding box center [855, 504] width 136 height 37
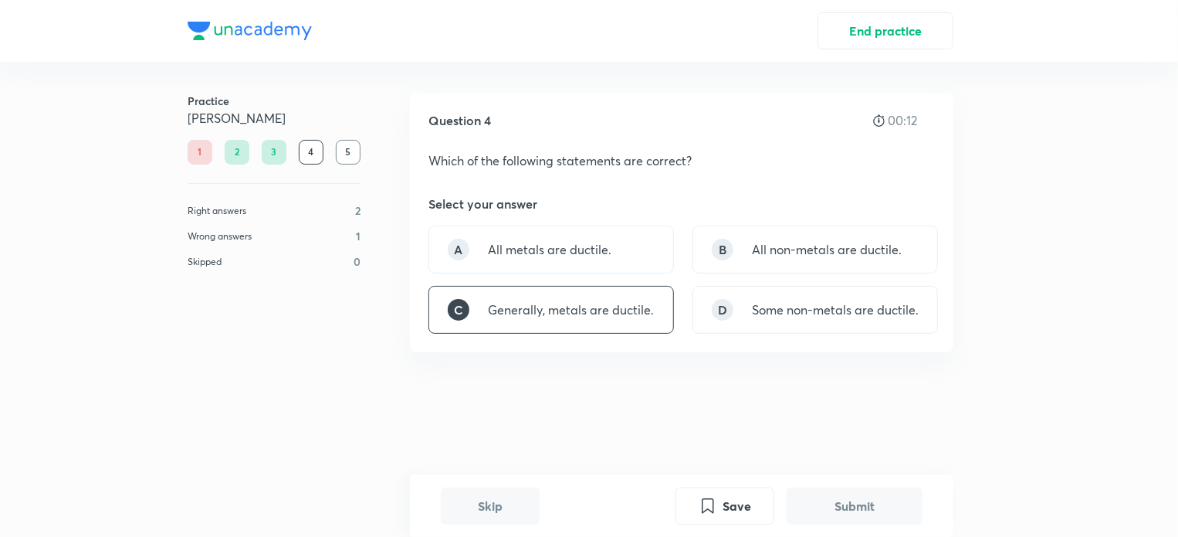
scroll to position [320, 0]
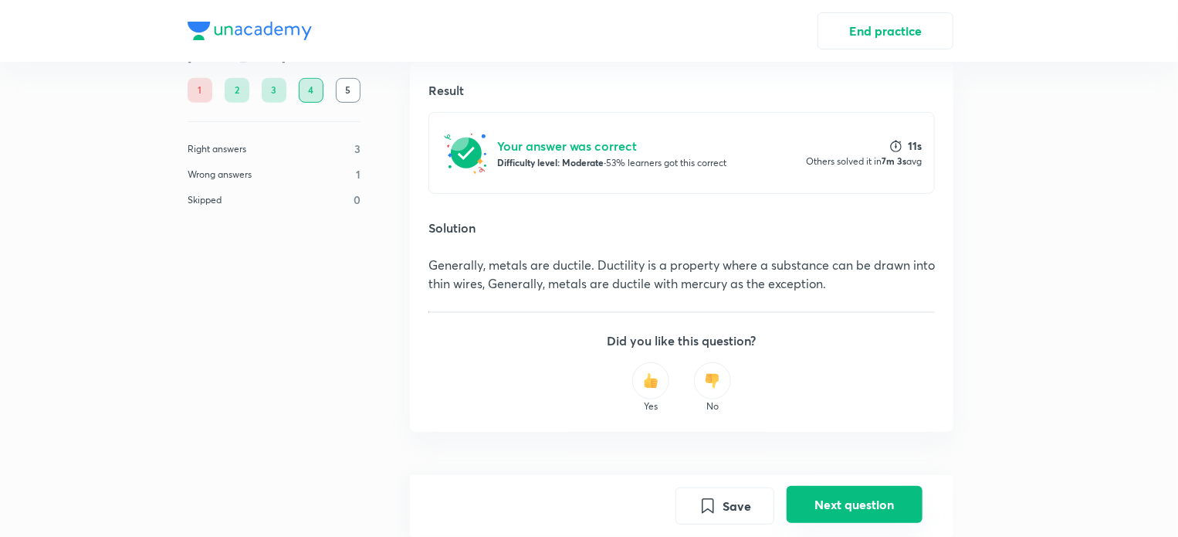
click at [869, 500] on button "Next question" at bounding box center [855, 504] width 136 height 37
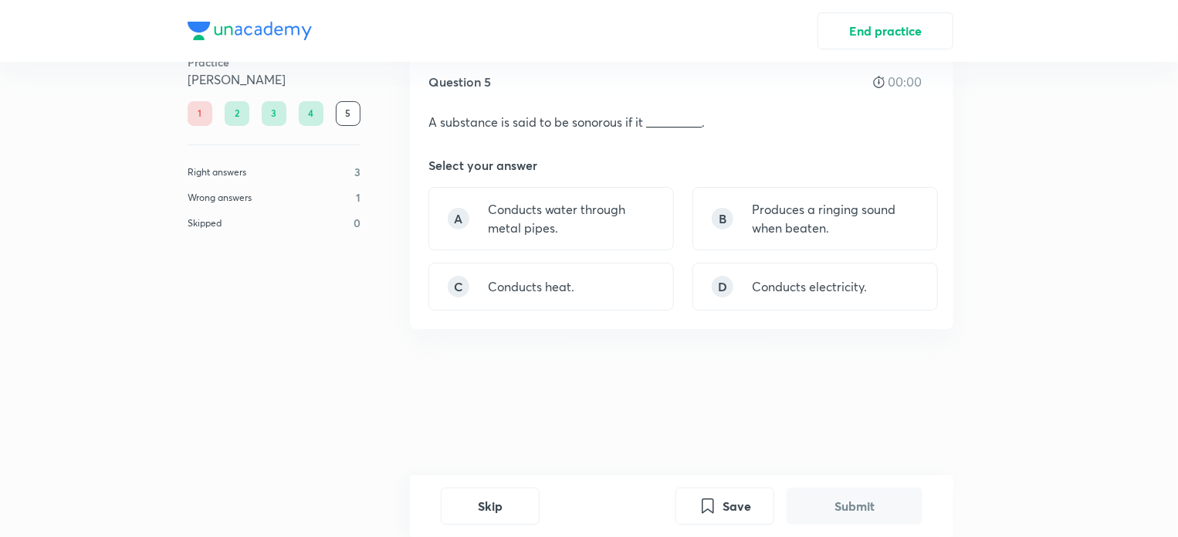
scroll to position [0, 0]
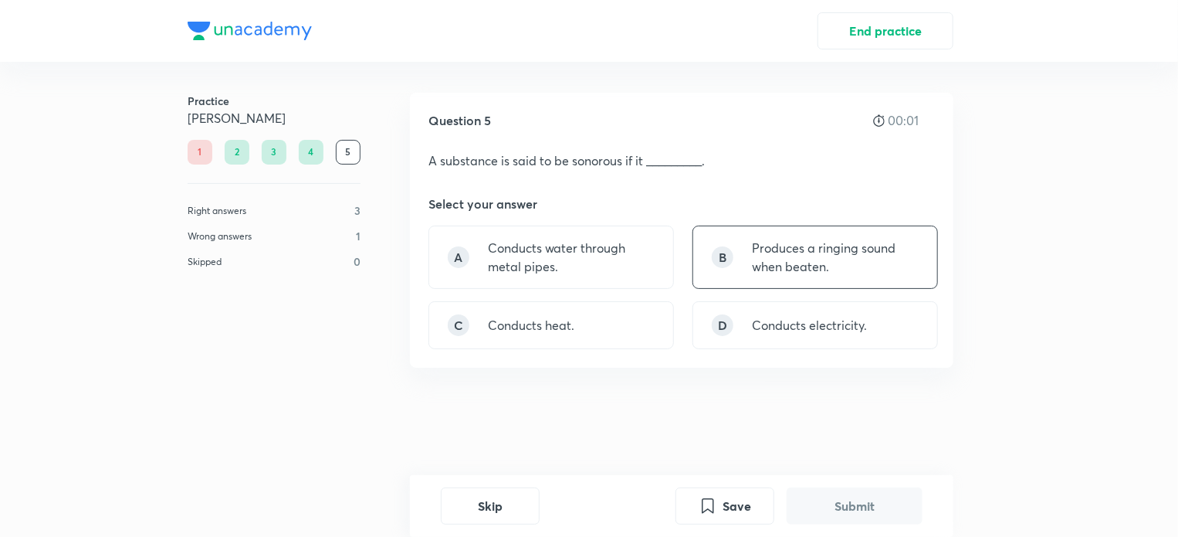
click at [780, 281] on div "B Produces a ringing sound when beaten." at bounding box center [816, 256] width 246 height 63
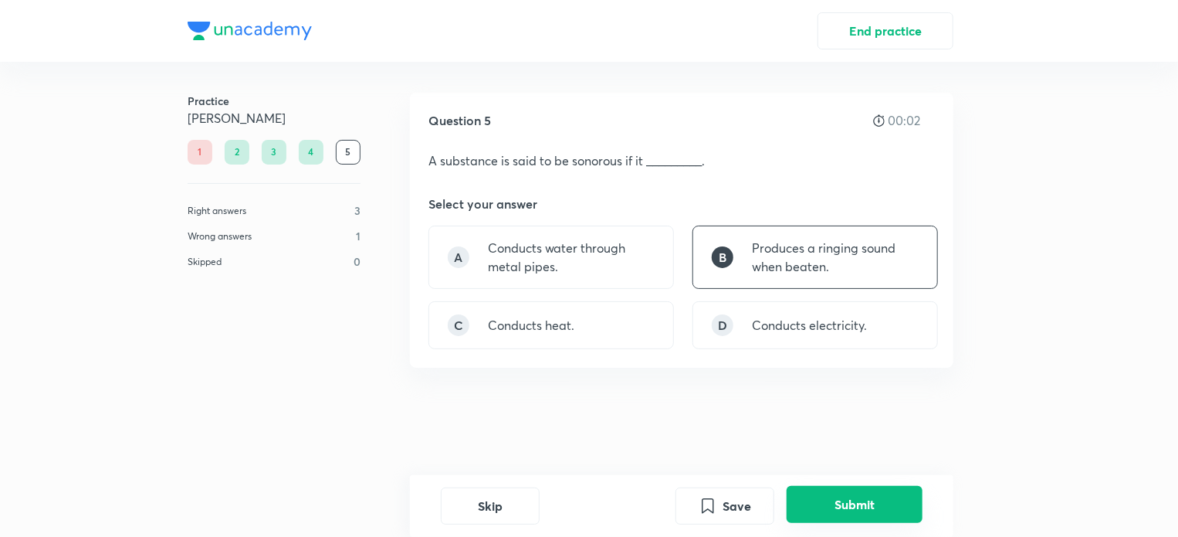
click at [852, 510] on button "Submit" at bounding box center [855, 504] width 136 height 37
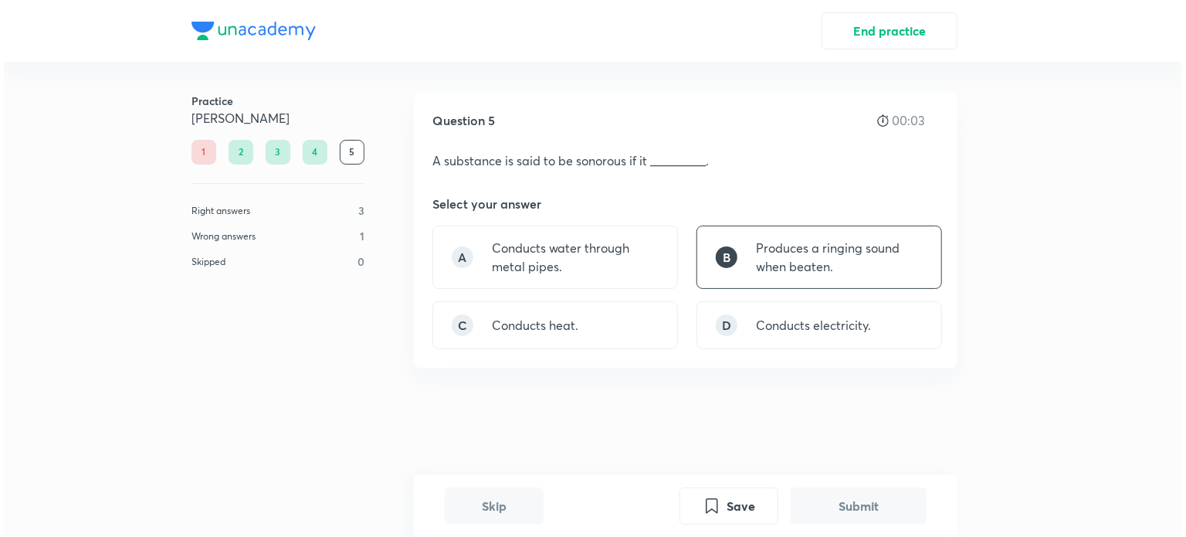
scroll to position [373, 0]
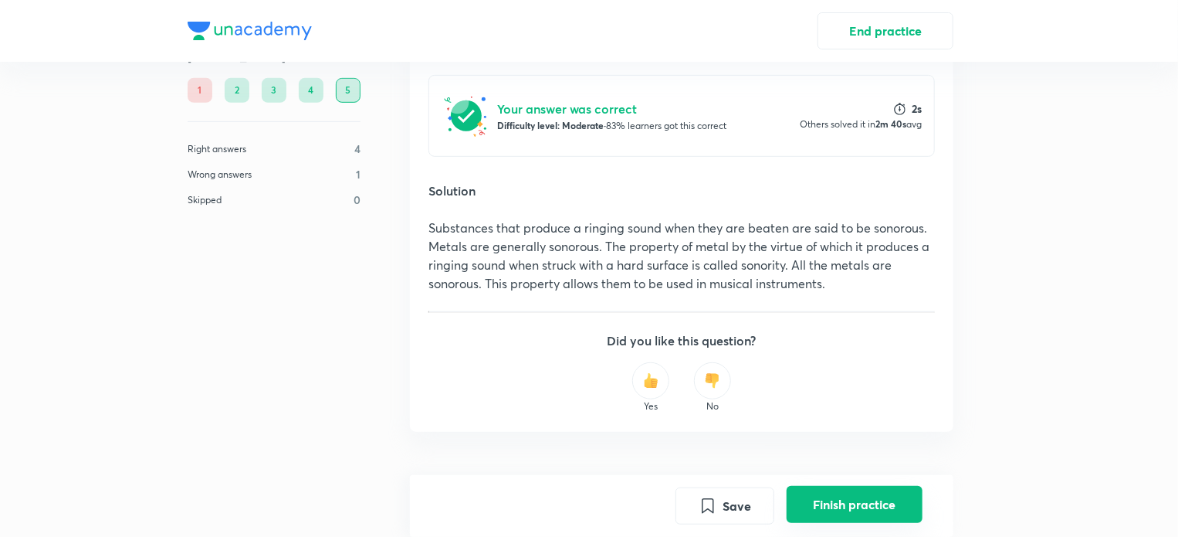
click at [847, 512] on button "Finish practice" at bounding box center [855, 504] width 136 height 37
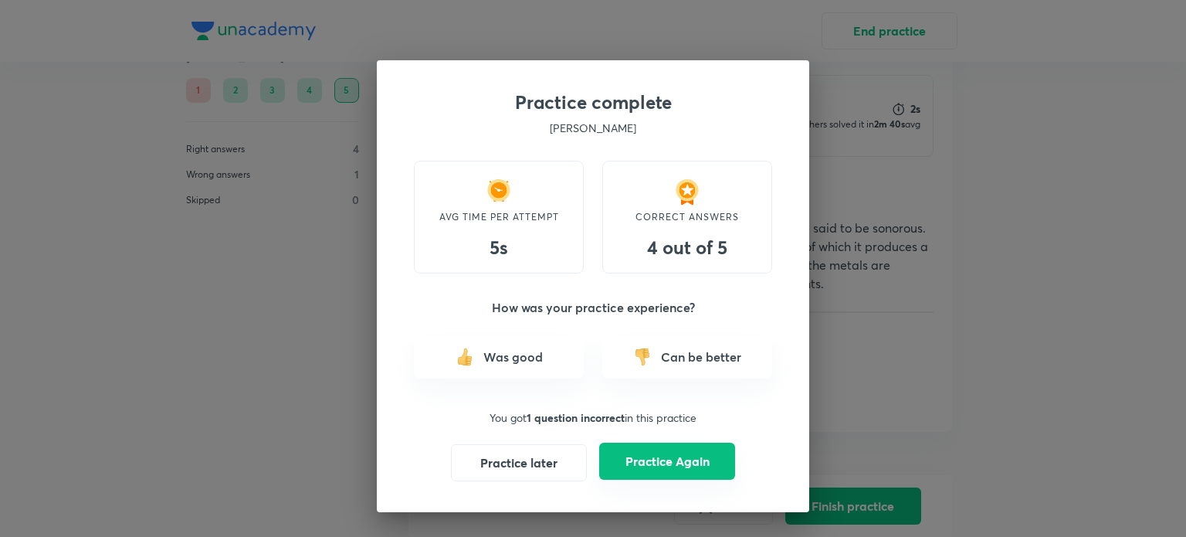
click at [667, 463] on button "Practice Again" at bounding box center [667, 460] width 136 height 37
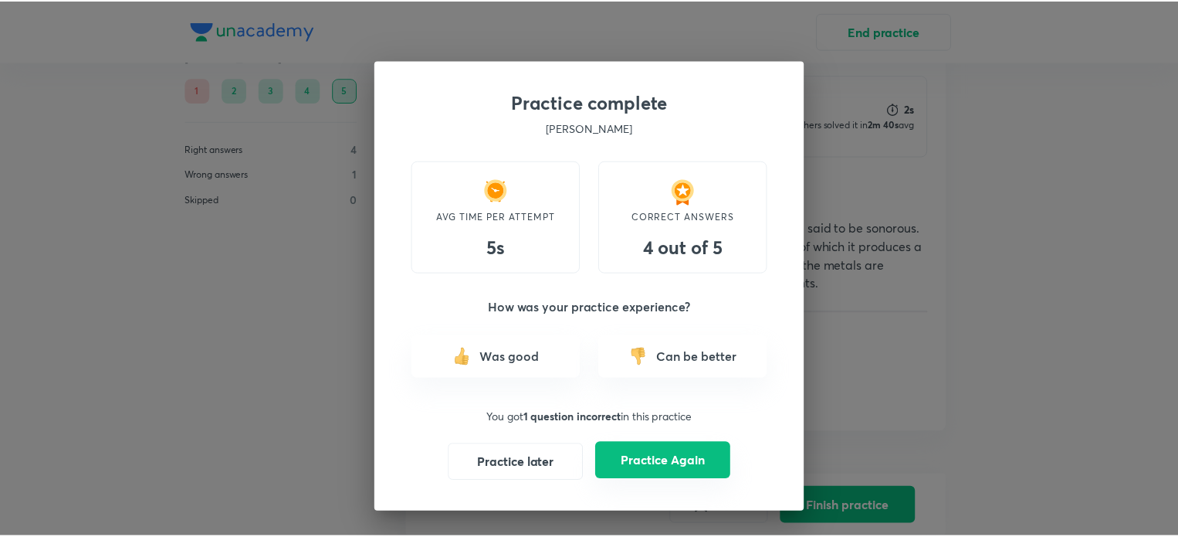
scroll to position [0, 0]
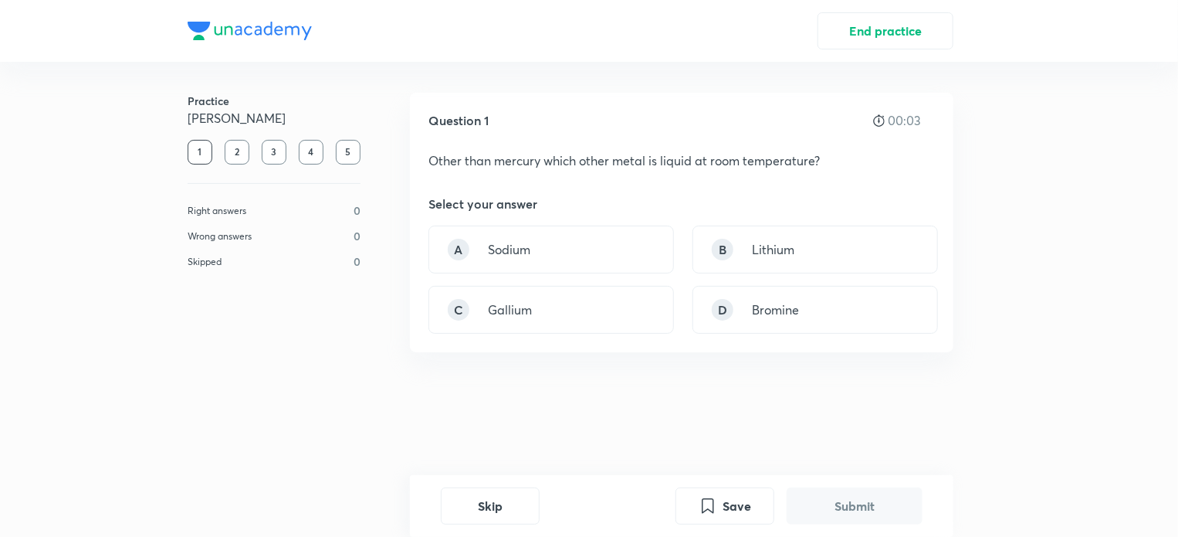
drag, startPoint x: 595, startPoint y: 314, endPoint x: 669, endPoint y: 391, distance: 106.5
click at [595, 315] on div "C Gallium" at bounding box center [552, 310] width 246 height 48
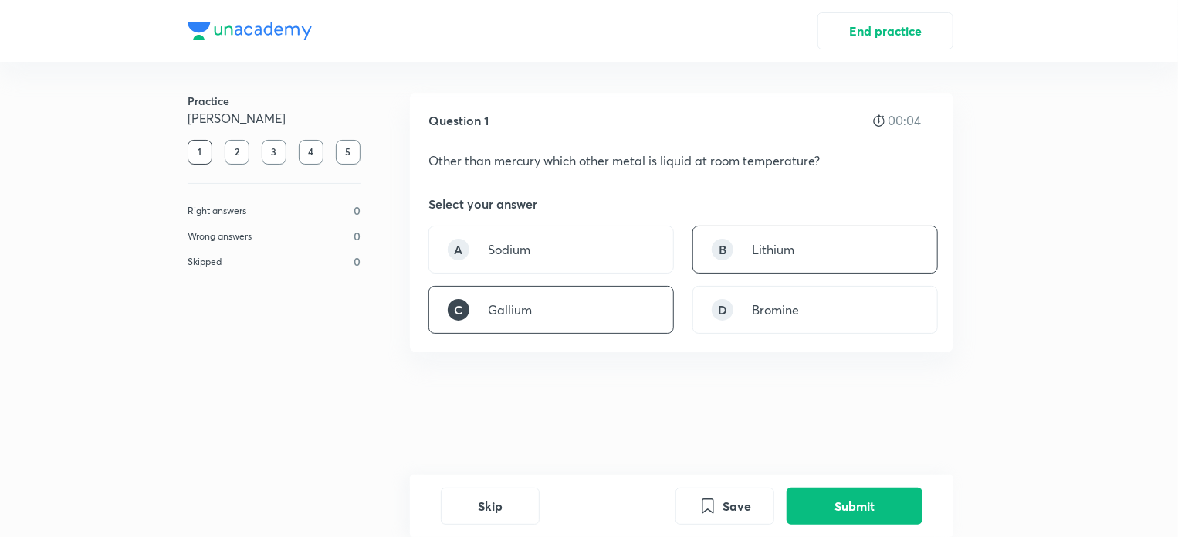
drag, startPoint x: 788, startPoint y: 256, endPoint x: 799, endPoint y: 269, distance: 17.5
click at [790, 256] on p "Lithium" at bounding box center [773, 249] width 42 height 19
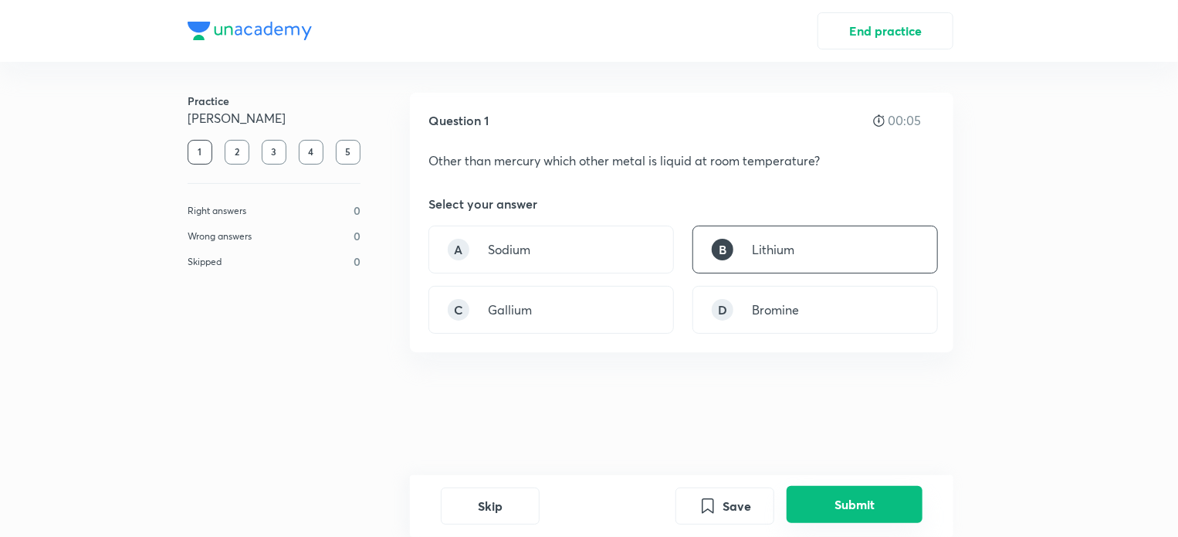
click at [890, 512] on button "Submit" at bounding box center [855, 504] width 136 height 37
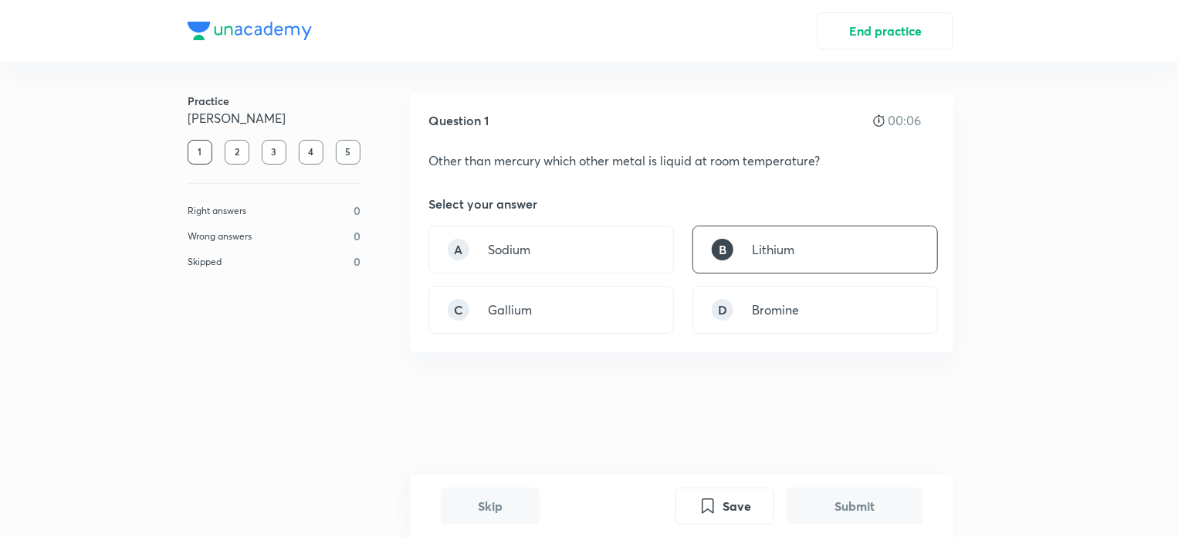
scroll to position [302, 0]
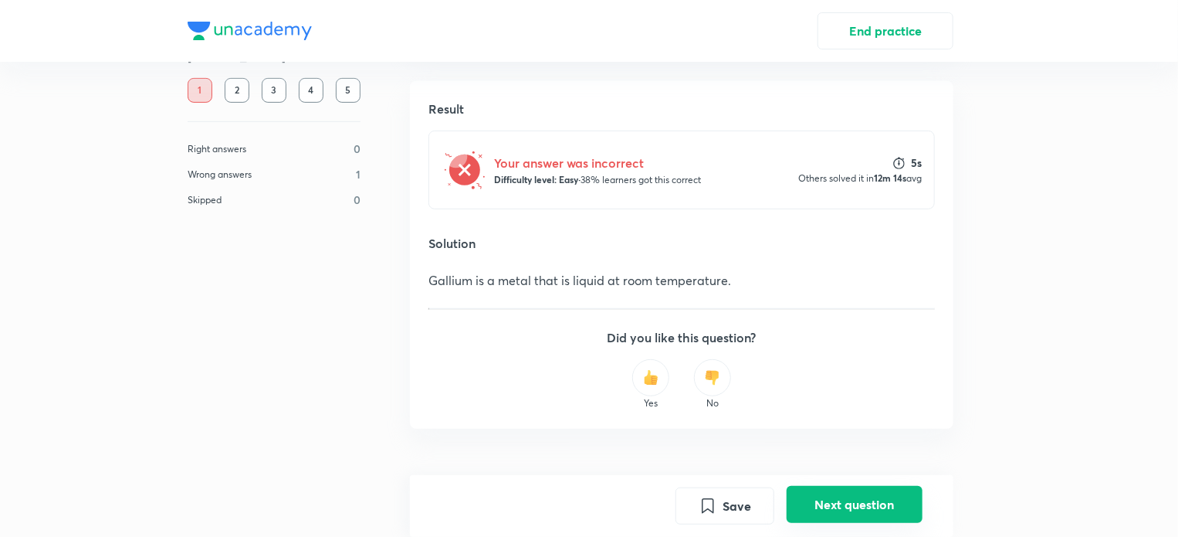
drag, startPoint x: 877, startPoint y: 507, endPoint x: 871, endPoint y: 500, distance: 8.7
click at [874, 504] on button "Next question" at bounding box center [855, 504] width 136 height 37
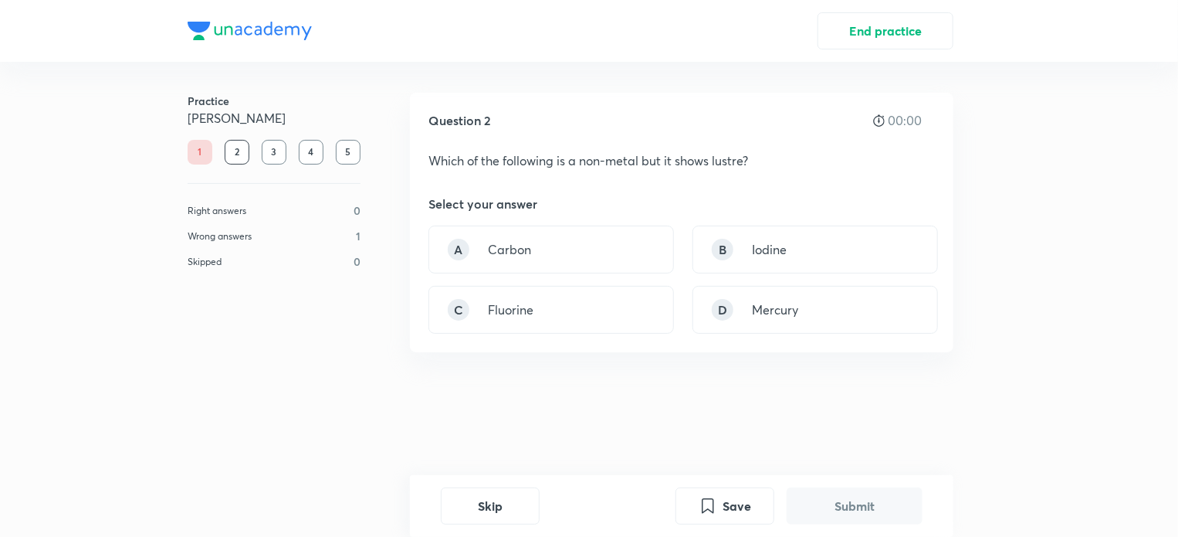
click at [846, 483] on div "Skip Save Submit" at bounding box center [682, 506] width 544 height 62
click at [503, 482] on div "Skip Save Submit" at bounding box center [682, 506] width 544 height 62
click at [479, 487] on button "Skip" at bounding box center [490, 504] width 99 height 37
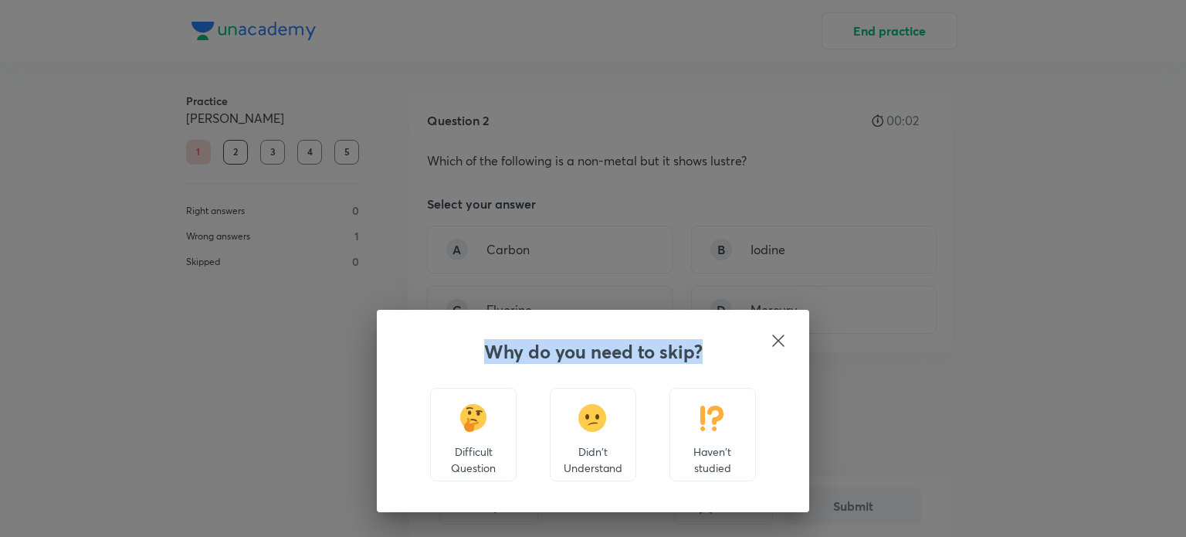
click at [479, 493] on div "Why do you need to skip? Difficult Question Didn't Understand Haven't studied" at bounding box center [593, 411] width 432 height 202
click at [781, 347] on icon at bounding box center [778, 340] width 19 height 19
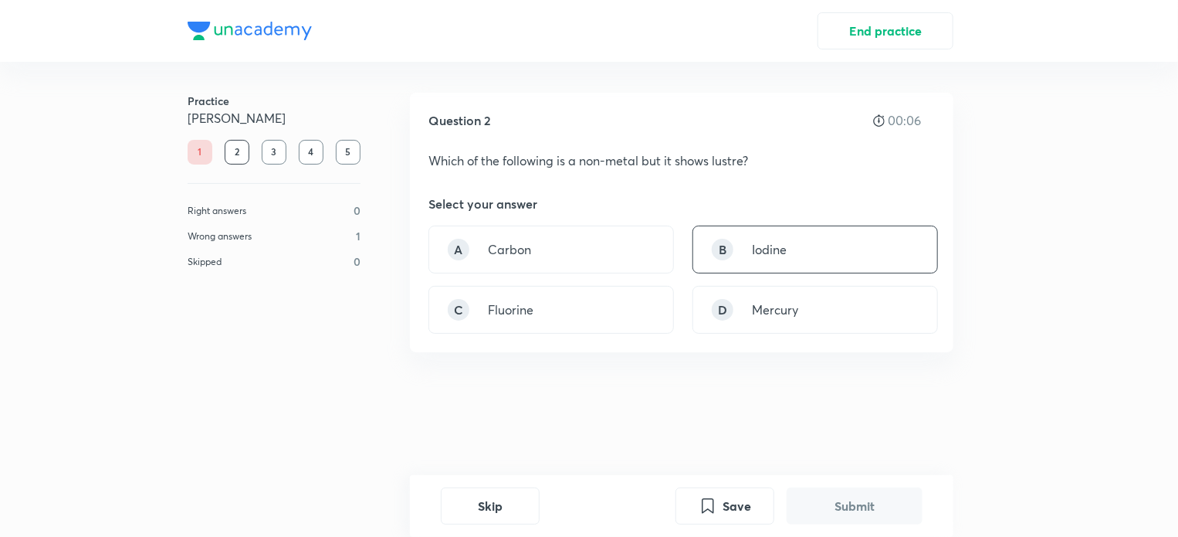
click at [809, 256] on div "B Iodine" at bounding box center [816, 249] width 246 height 48
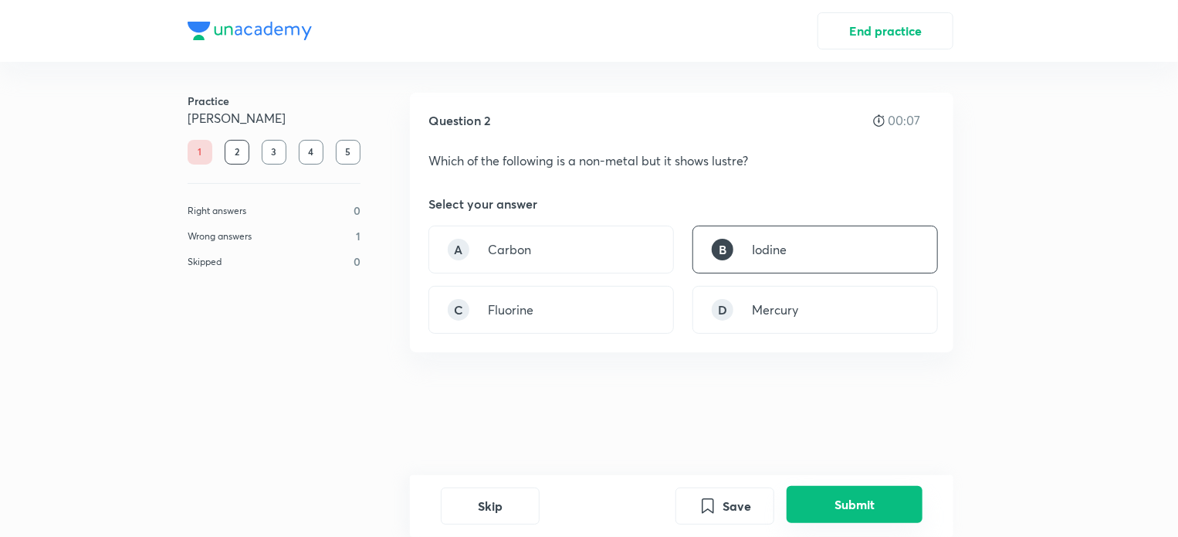
click at [856, 513] on button "Submit" at bounding box center [855, 504] width 136 height 37
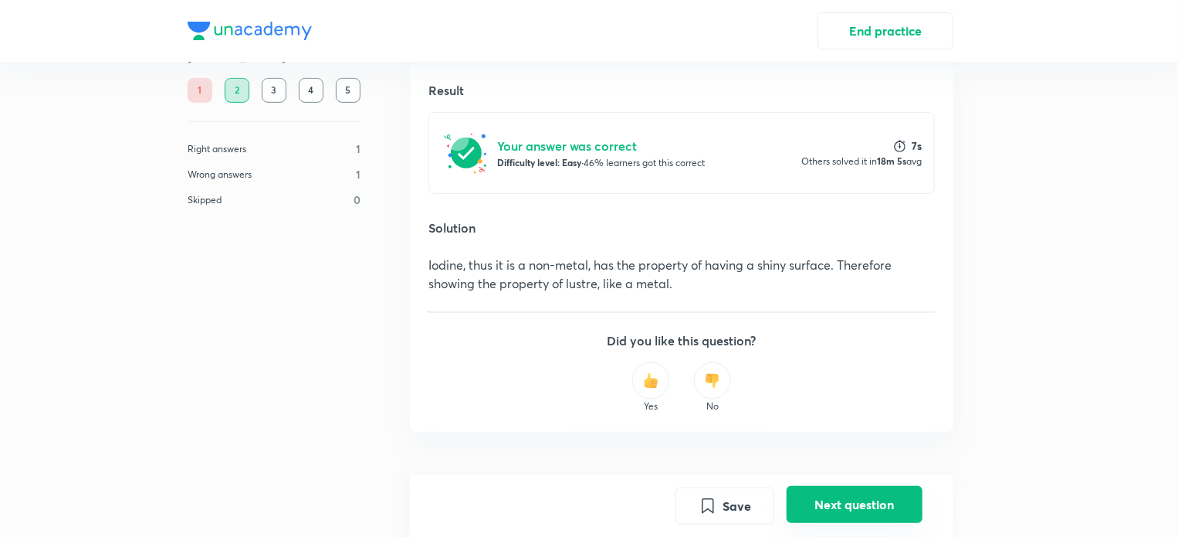
click at [819, 494] on button "Next question" at bounding box center [855, 504] width 136 height 37
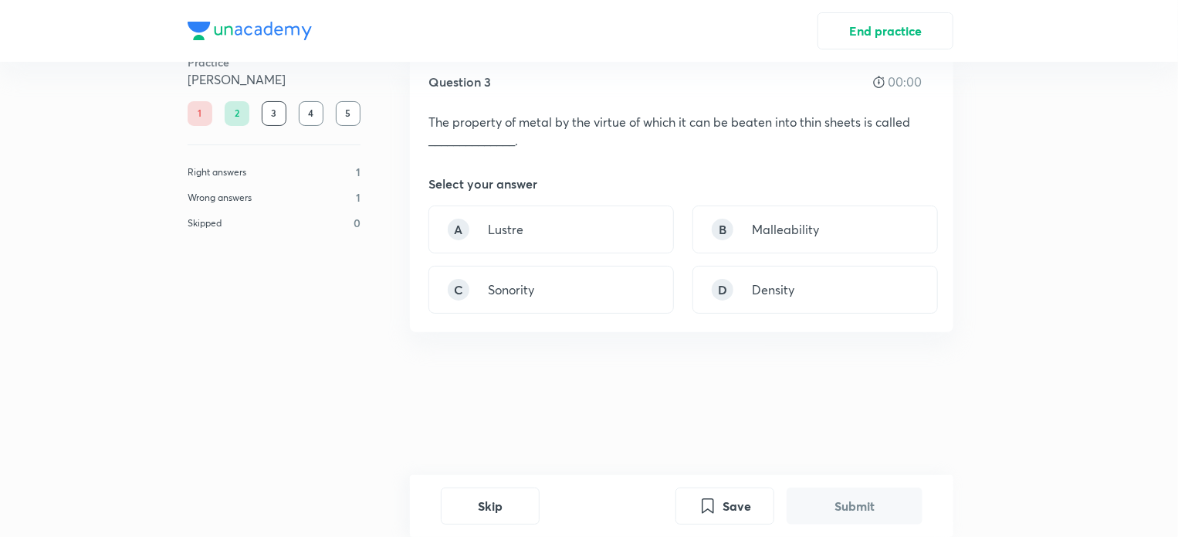
scroll to position [0, 0]
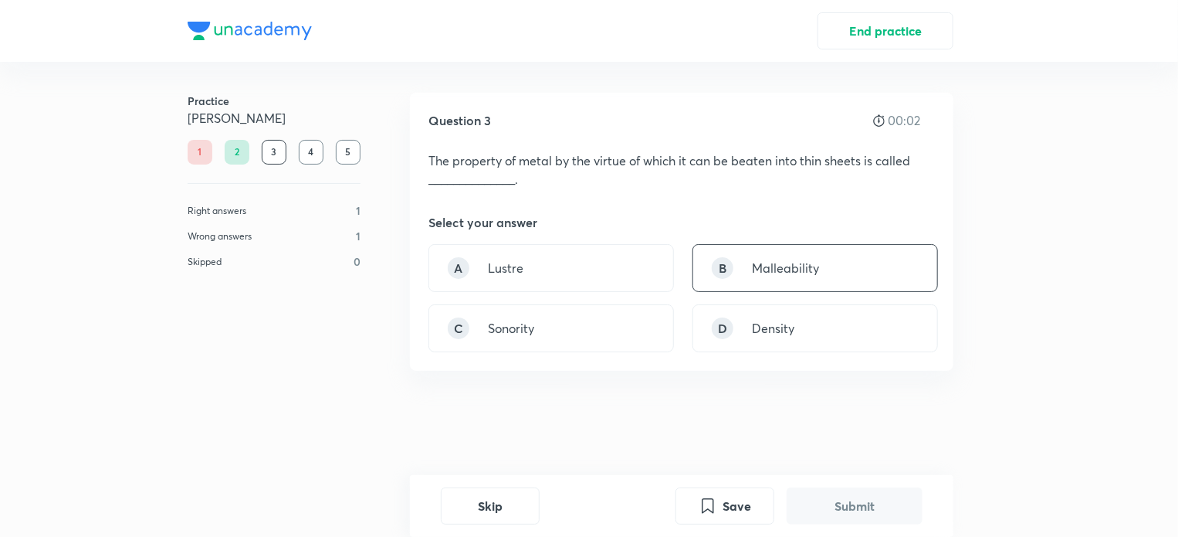
click at [757, 273] on p "Malleability" at bounding box center [785, 268] width 67 height 19
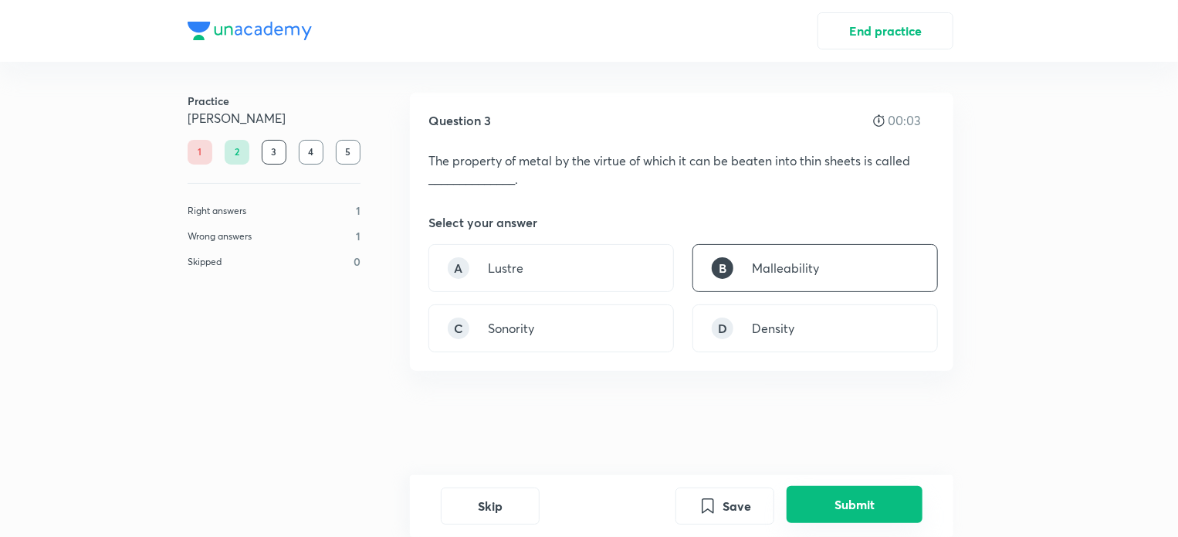
click at [879, 512] on button "Submit" at bounding box center [855, 504] width 136 height 37
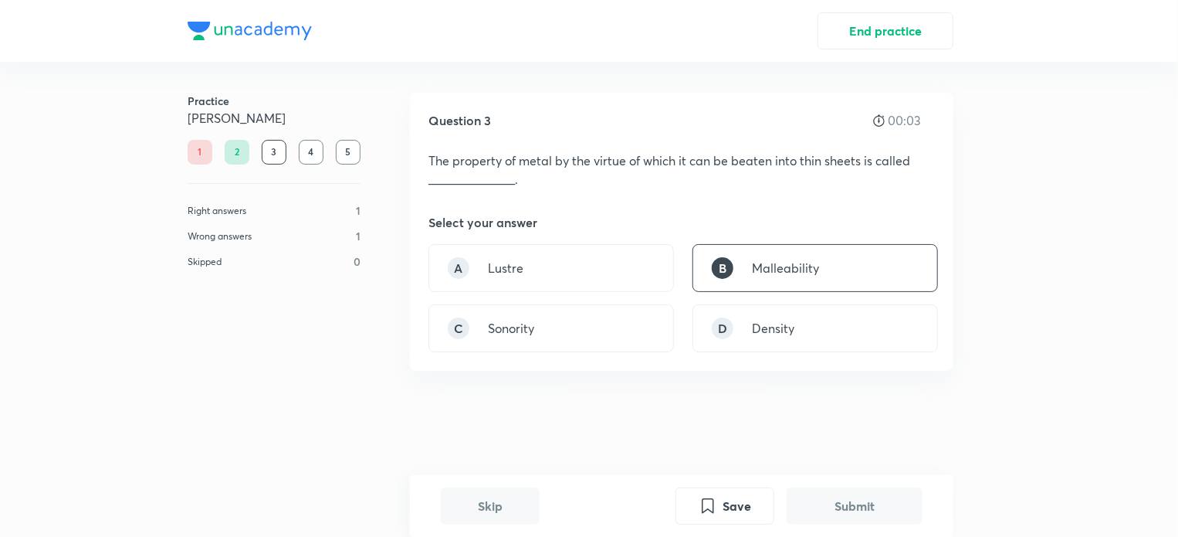
click at [883, 510] on button "Submit" at bounding box center [855, 505] width 136 height 37
click at [886, 507] on button "Submit" at bounding box center [855, 505] width 136 height 37
click at [888, 505] on button "Submit" at bounding box center [855, 505] width 136 height 37
click at [890, 502] on button "Submit" at bounding box center [855, 505] width 136 height 37
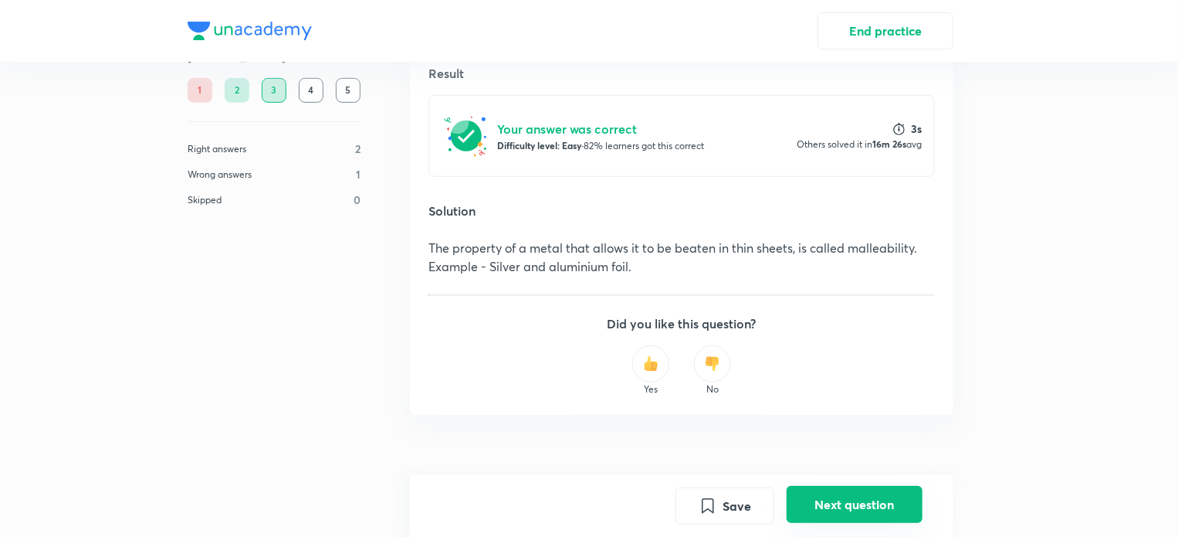
click at [886, 497] on button "Next question" at bounding box center [855, 504] width 136 height 37
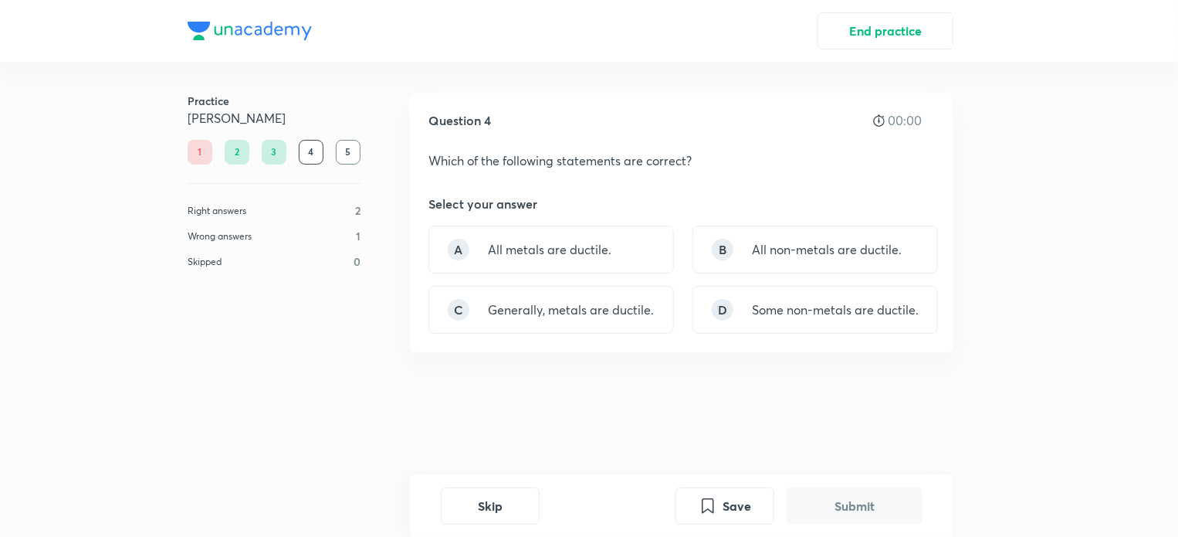
click at [884, 496] on button "Submit" at bounding box center [855, 505] width 136 height 37
drag, startPoint x: 562, startPoint y: 300, endPoint x: 1006, endPoint y: 480, distance: 479.3
click at [578, 310] on p "Generally, metals are ductile." at bounding box center [571, 309] width 166 height 19
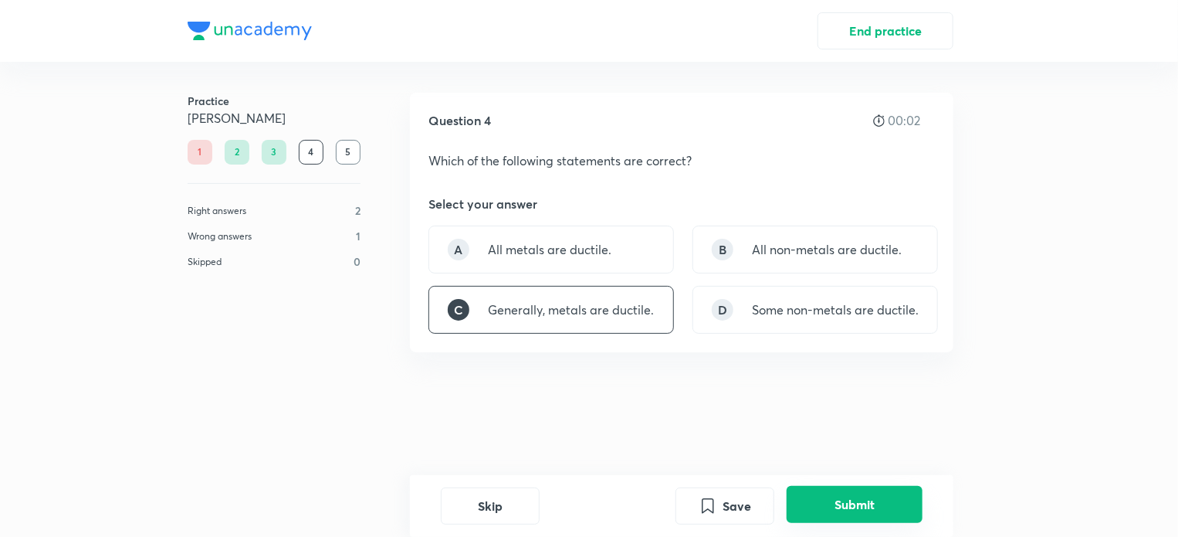
click at [889, 502] on button "Submit" at bounding box center [855, 504] width 136 height 37
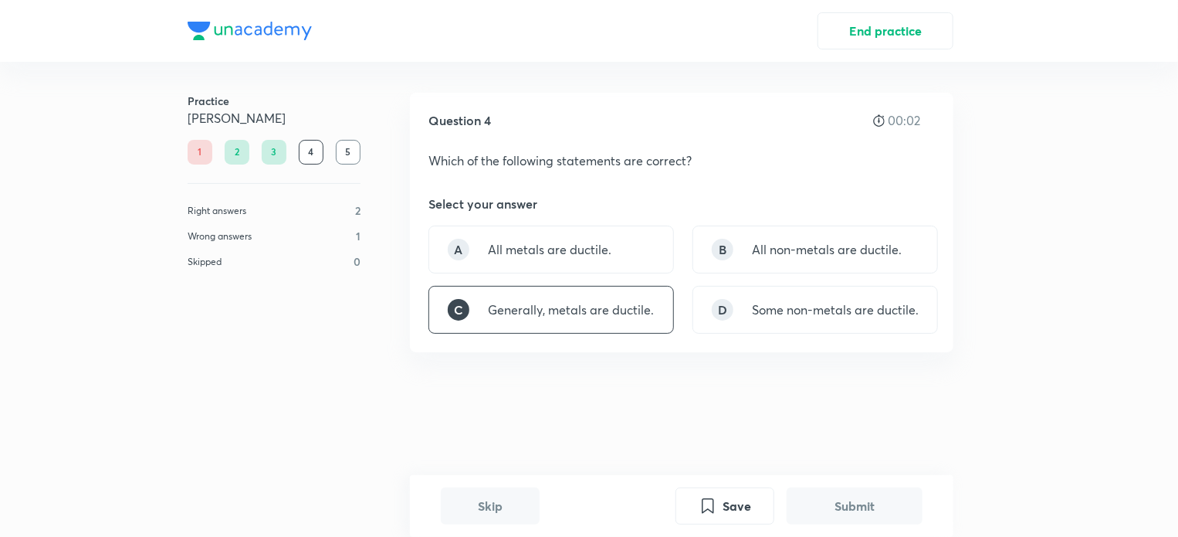
click at [896, 504] on button "Submit" at bounding box center [855, 505] width 136 height 37
click at [900, 504] on button "Submit" at bounding box center [855, 505] width 136 height 37
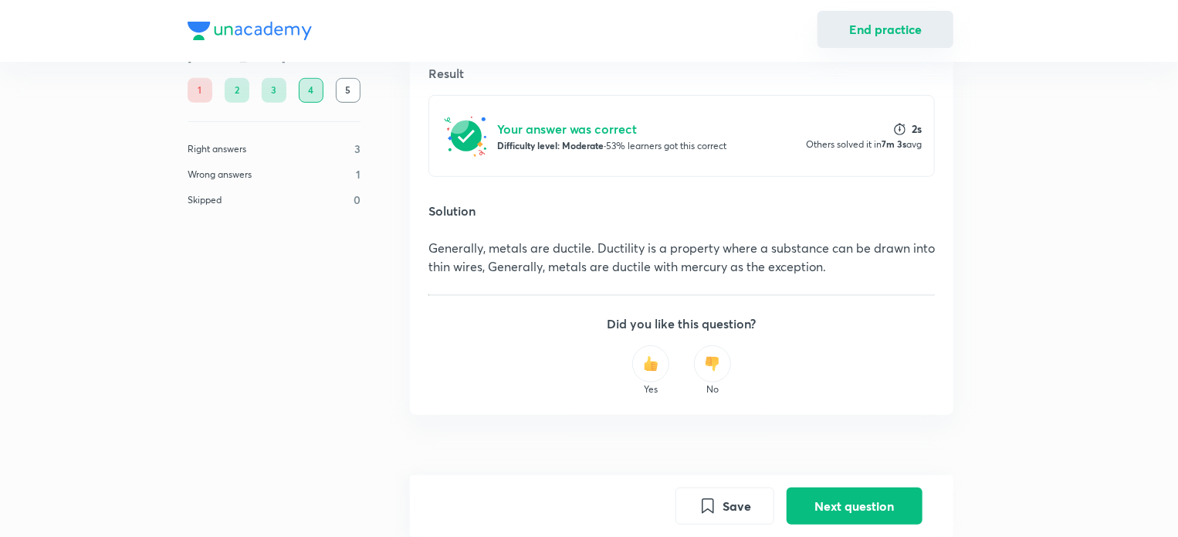
click at [929, 19] on button "End practice" at bounding box center [886, 29] width 136 height 37
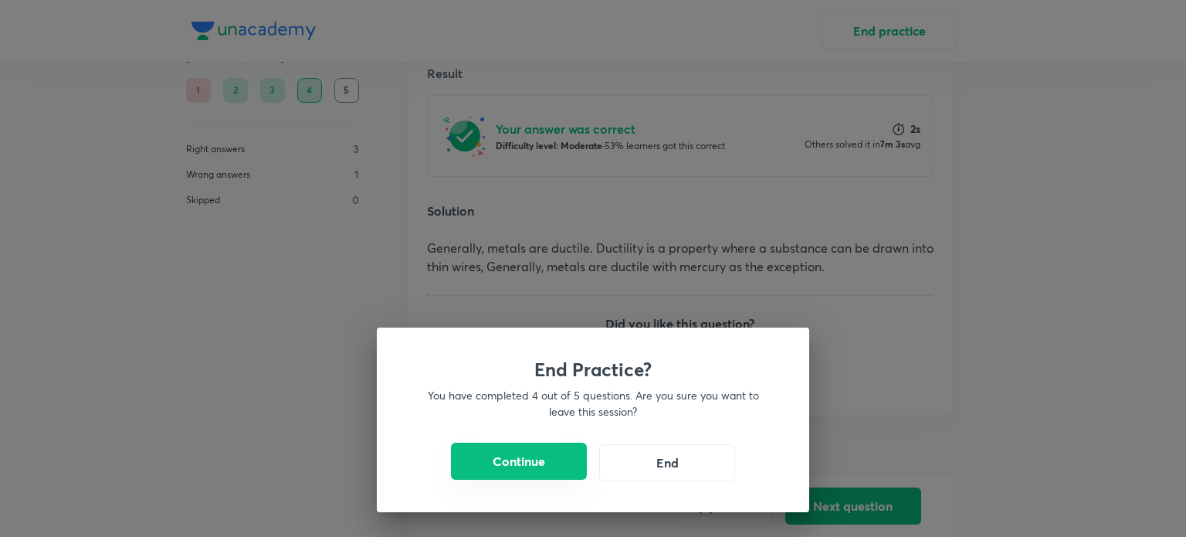
click at [554, 469] on button "Continue" at bounding box center [519, 460] width 136 height 37
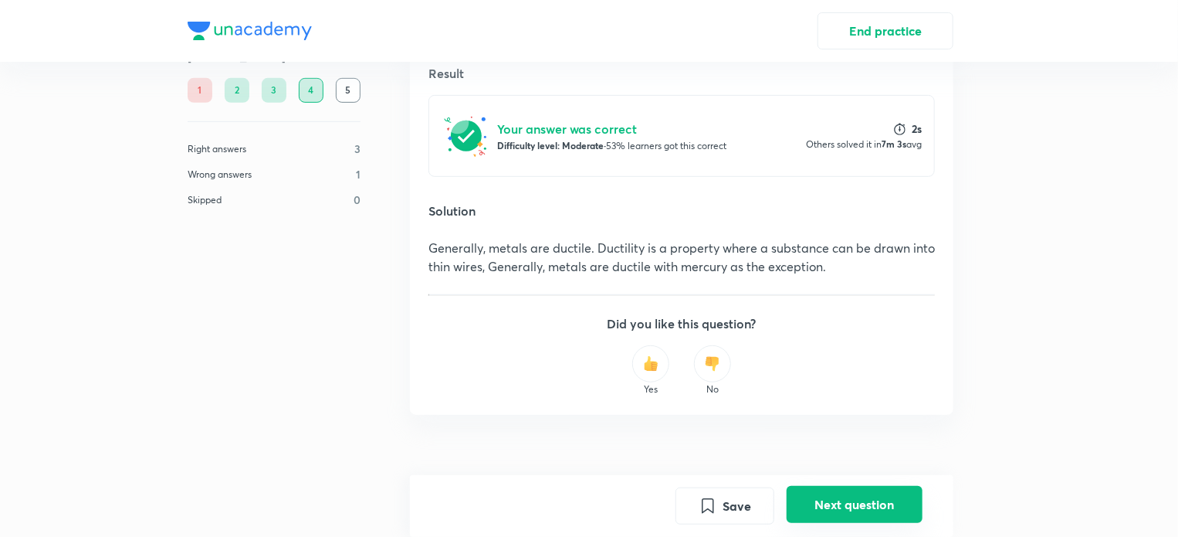
click at [831, 504] on button "Next question" at bounding box center [855, 504] width 136 height 37
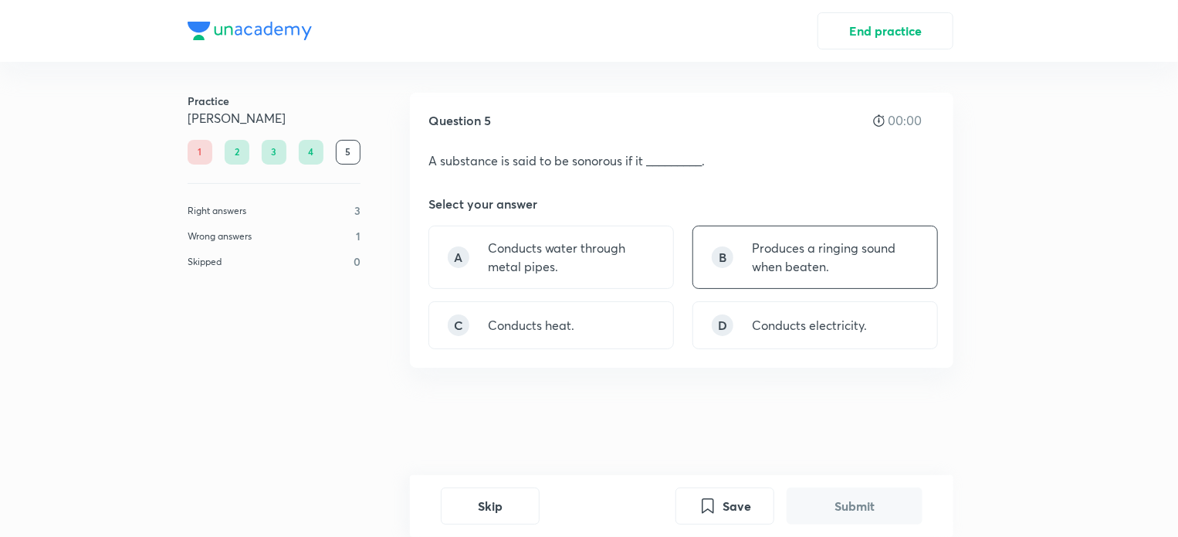
click at [816, 242] on p "Produces a ringing sound when beaten." at bounding box center [835, 257] width 167 height 37
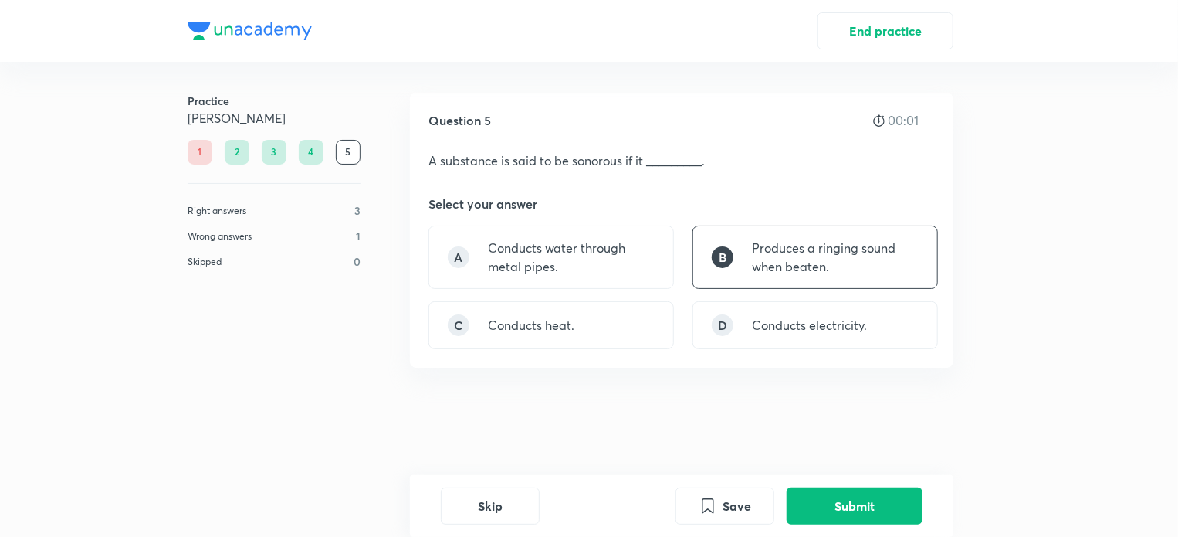
click at [850, 468] on div "Question 5 00:01 A substance is said to be sonorous if it _________. Select you…" at bounding box center [682, 288] width 544 height 390
click at [852, 496] on button "Submit" at bounding box center [855, 504] width 136 height 37
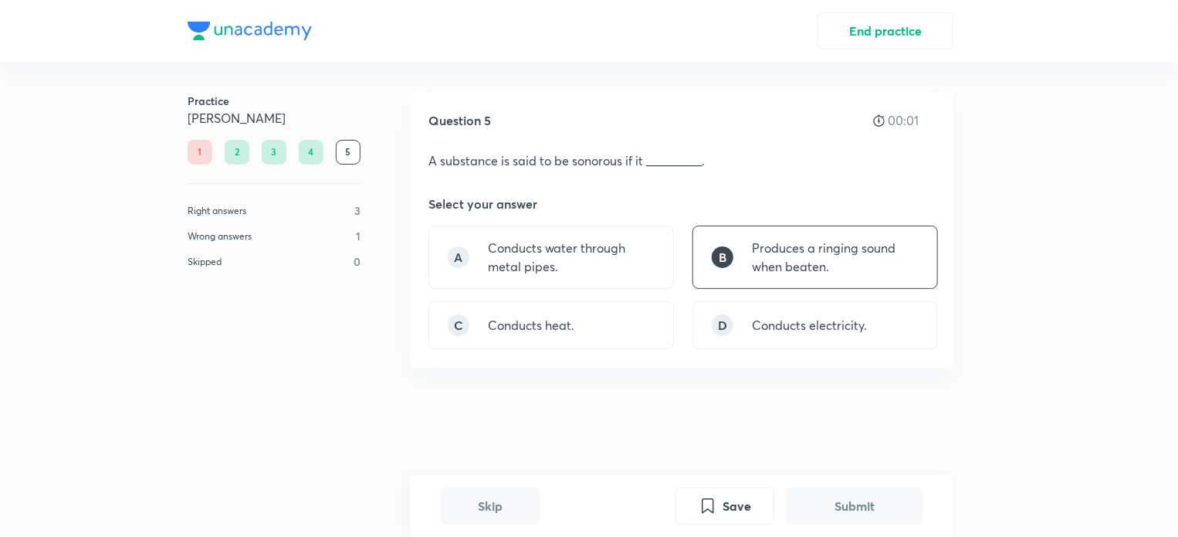
click at [852, 497] on button "Submit" at bounding box center [855, 505] width 136 height 37
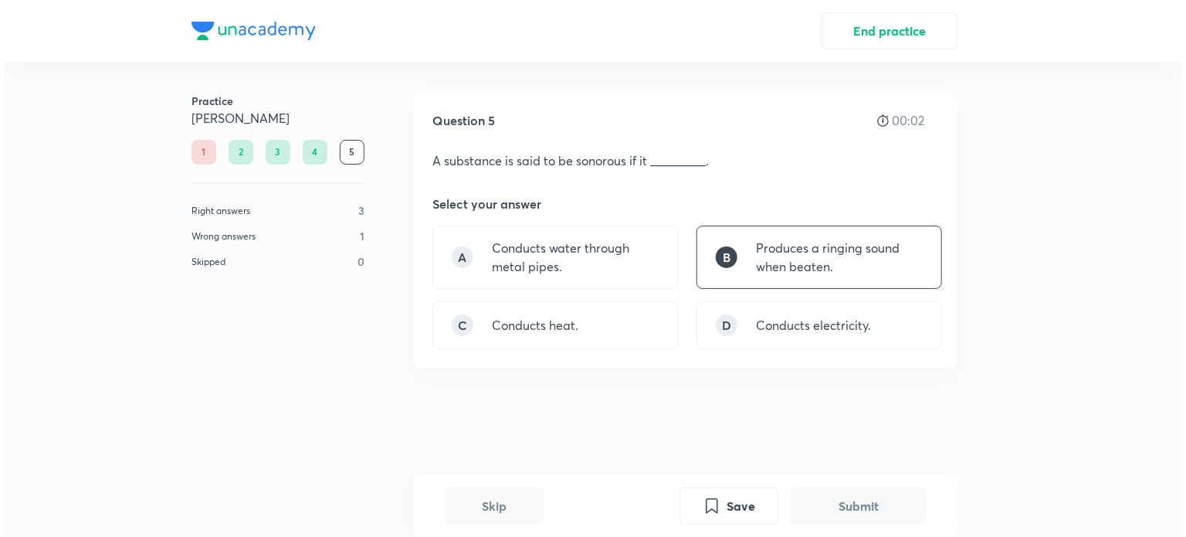
scroll to position [390, 0]
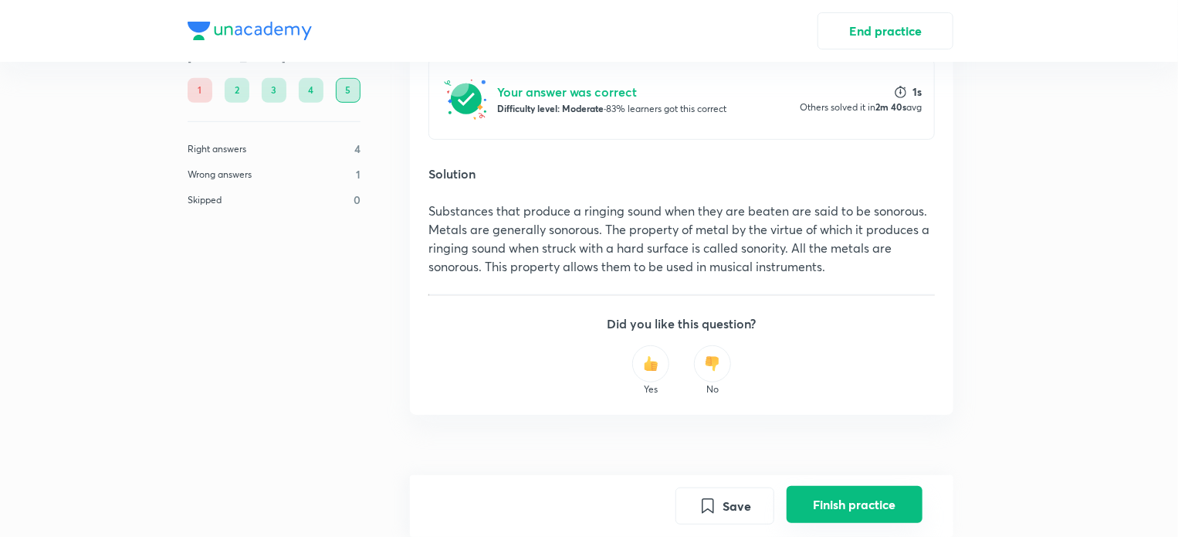
click at [842, 518] on button "Finish practice" at bounding box center [855, 504] width 136 height 37
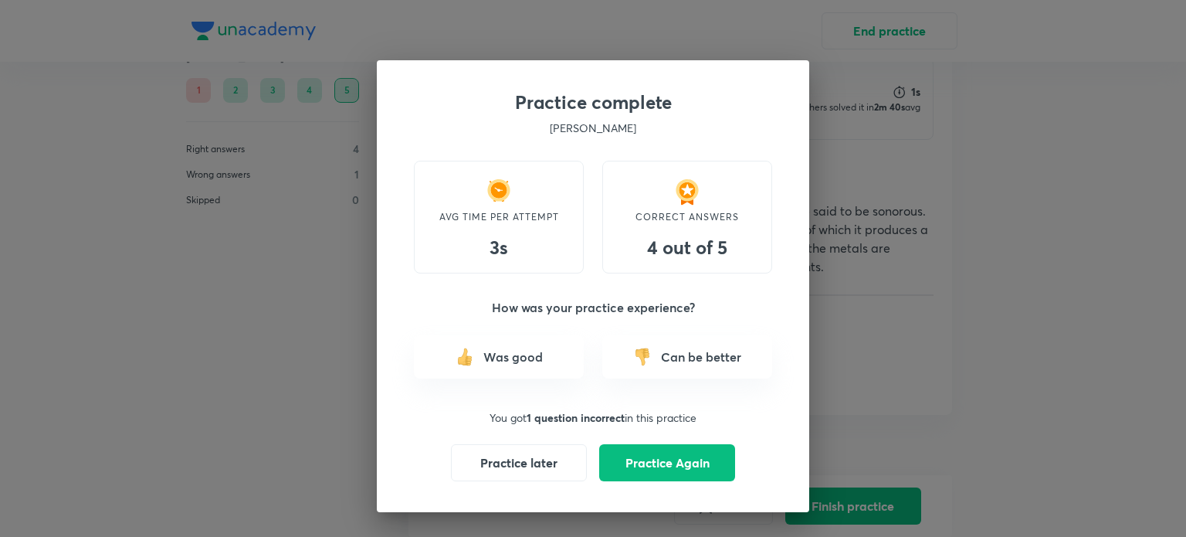
click at [842, 507] on div "Practice complete [PERSON_NAME] AVG TIME PER ATTEMPT 3s CORRECT ANSWERS 4 out o…" at bounding box center [593, 268] width 1186 height 537
click at [689, 477] on button "Practice Again" at bounding box center [667, 460] width 136 height 37
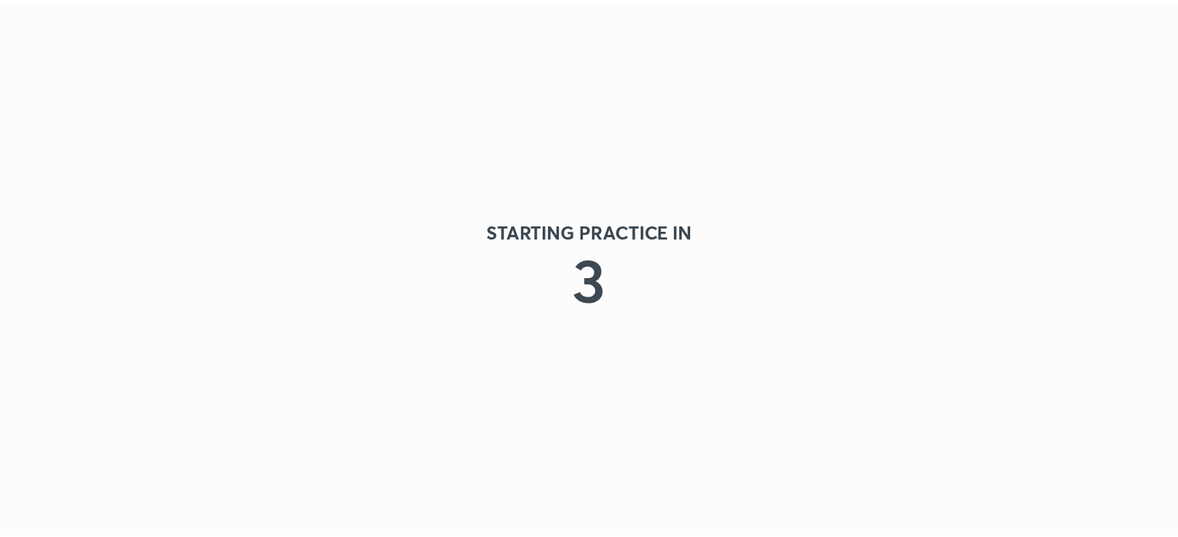
scroll to position [0, 0]
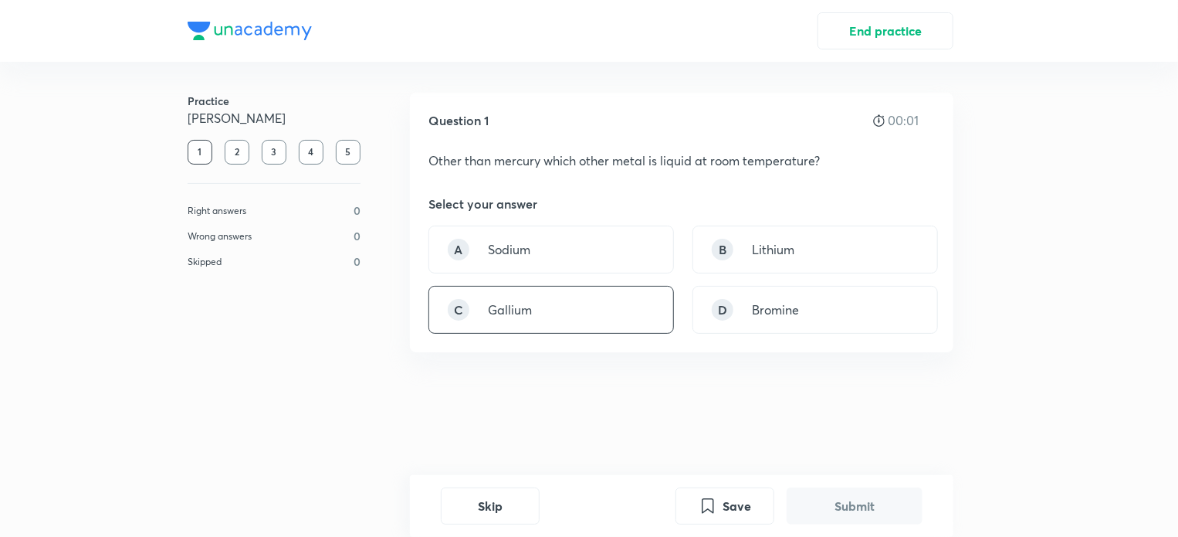
click at [563, 324] on div "C Gallium" at bounding box center [552, 310] width 246 height 48
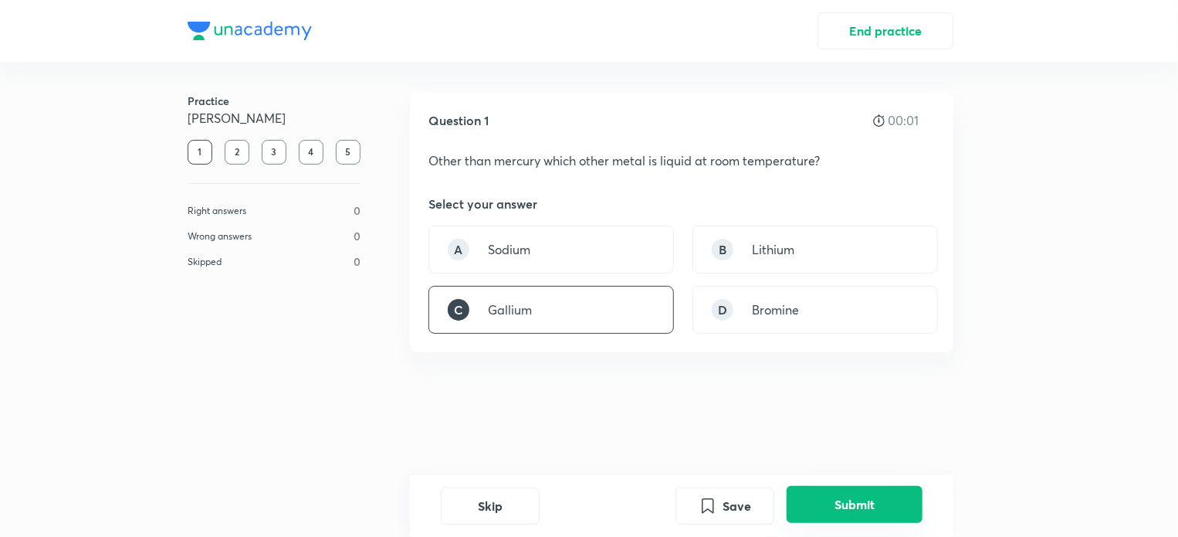
click at [868, 522] on div "Skip Save Submit" at bounding box center [682, 506] width 544 height 62
click at [872, 516] on button "Submit" at bounding box center [855, 504] width 136 height 37
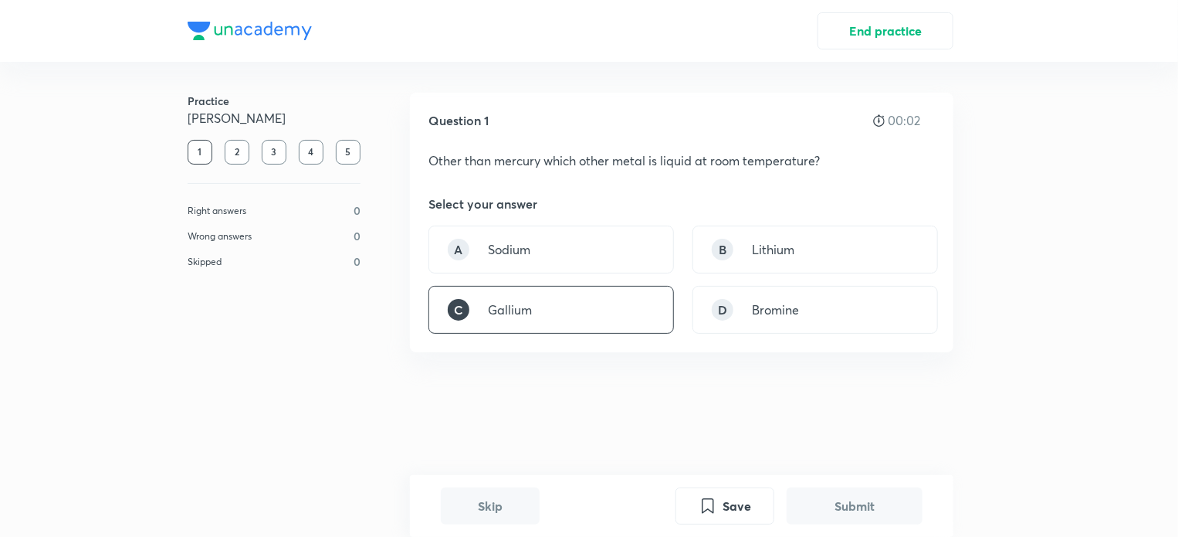
click at [873, 515] on button "Submit" at bounding box center [855, 505] width 136 height 37
click at [874, 515] on button "Submit" at bounding box center [855, 505] width 136 height 37
click at [875, 515] on button "Submit" at bounding box center [855, 505] width 136 height 37
click at [876, 515] on button "Submit" at bounding box center [855, 505] width 136 height 37
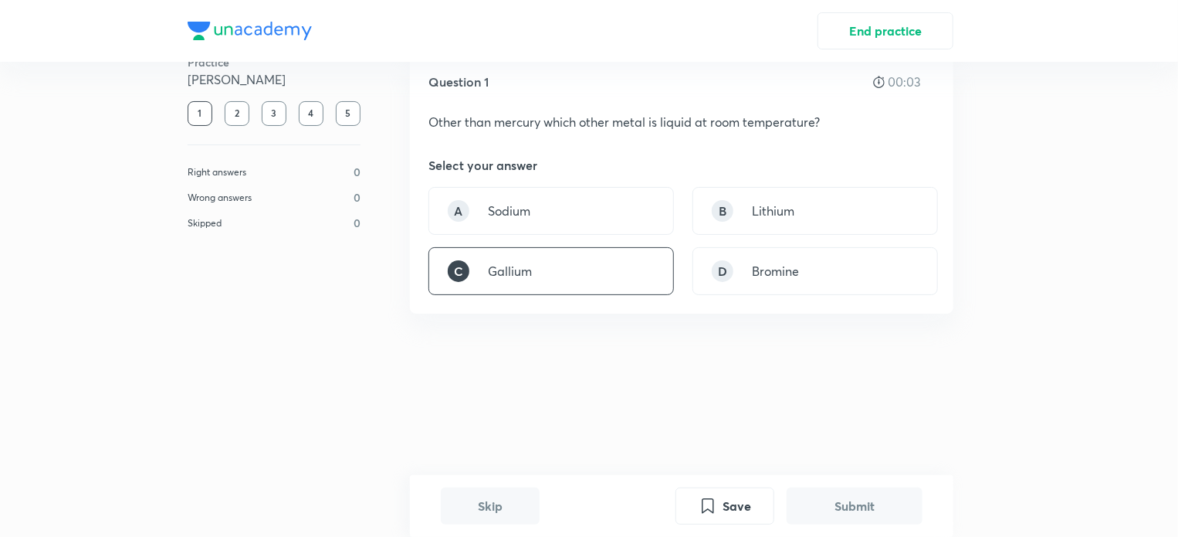
click at [876, 515] on button "Submit" at bounding box center [855, 505] width 136 height 37
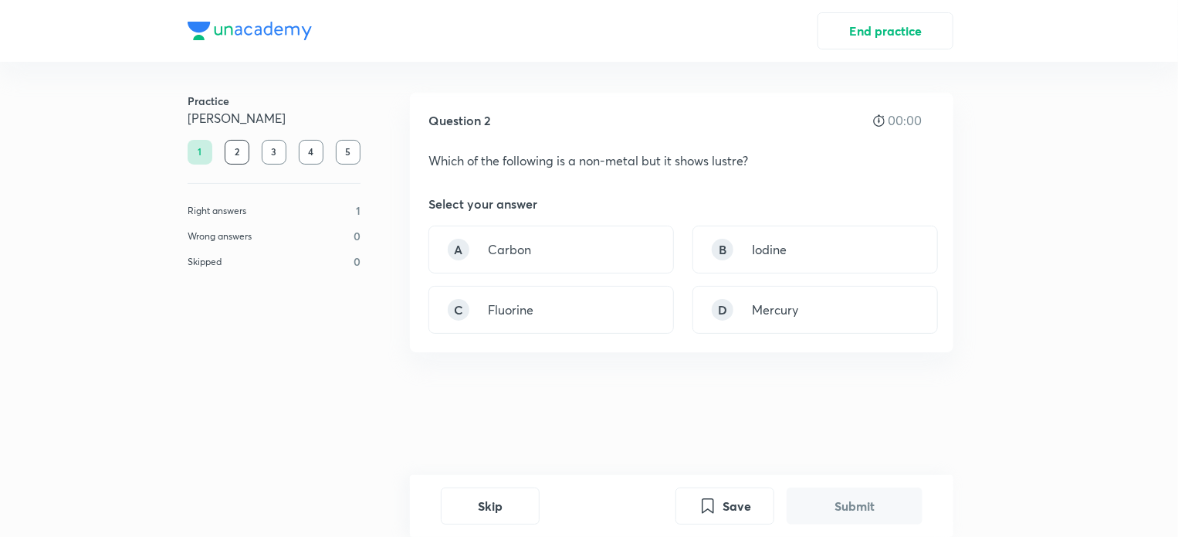
click at [876, 515] on button "Submit" at bounding box center [855, 505] width 136 height 37
click at [788, 263] on div "B Iodine" at bounding box center [816, 249] width 246 height 48
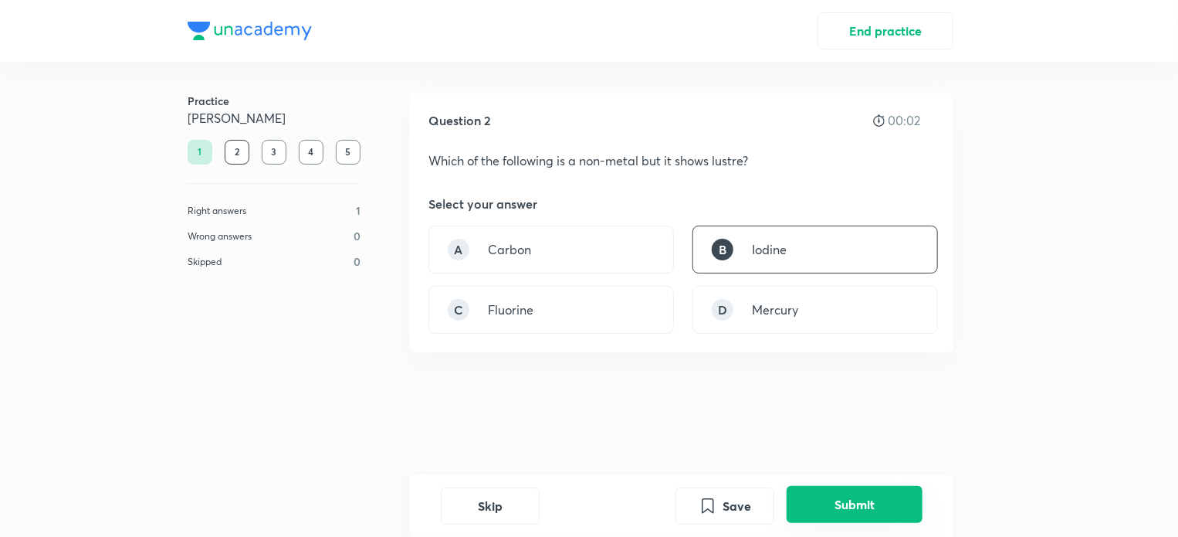
click at [874, 500] on button "Submit" at bounding box center [855, 504] width 136 height 37
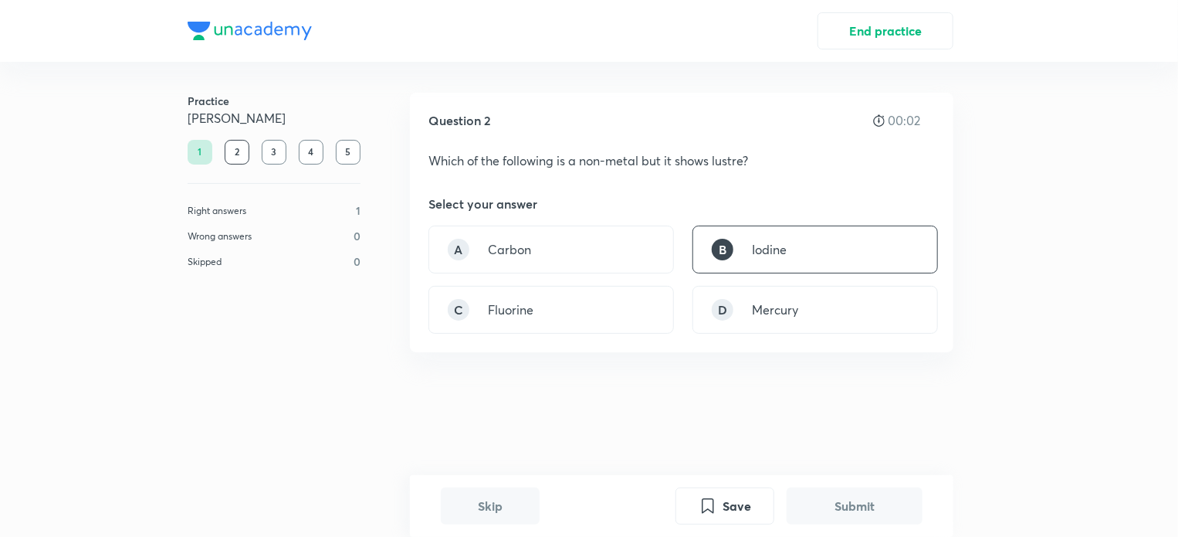
click at [874, 502] on button "Submit" at bounding box center [855, 505] width 136 height 37
click at [874, 504] on button "Submit" at bounding box center [855, 505] width 136 height 37
click at [877, 505] on button "Submit" at bounding box center [855, 505] width 136 height 37
click at [877, 507] on button "Submit" at bounding box center [855, 505] width 136 height 37
click at [877, 510] on button "Submit" at bounding box center [855, 505] width 136 height 37
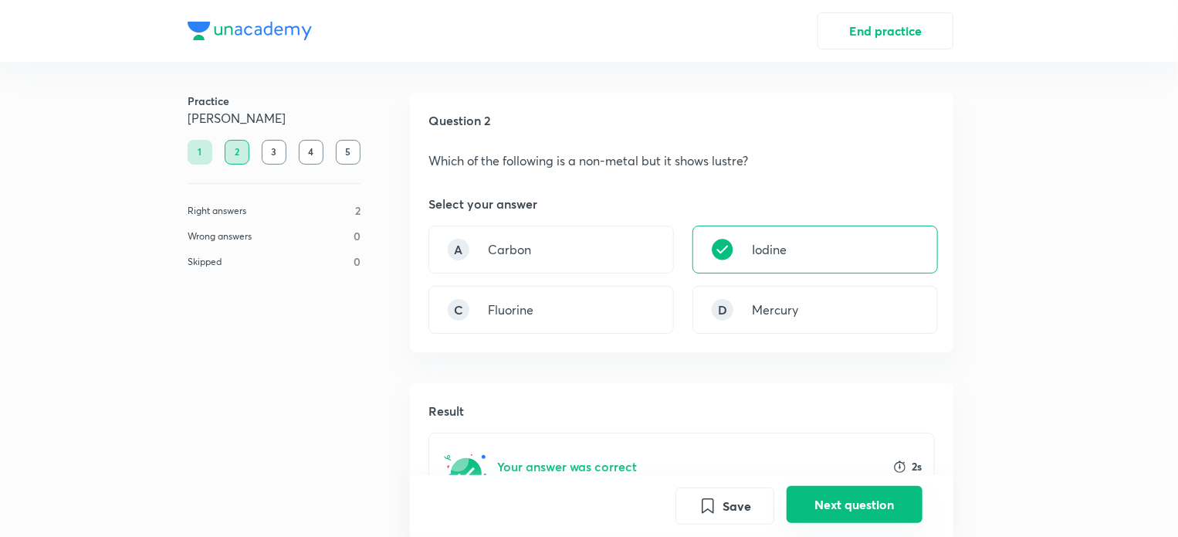
scroll to position [320, 0]
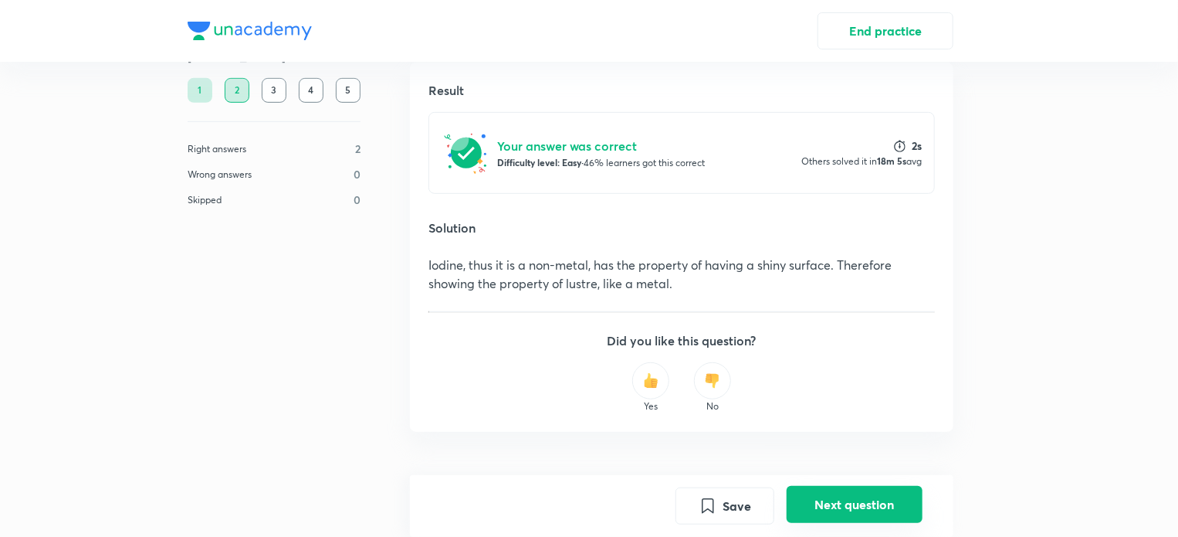
click at [877, 512] on button "Next question" at bounding box center [855, 504] width 136 height 37
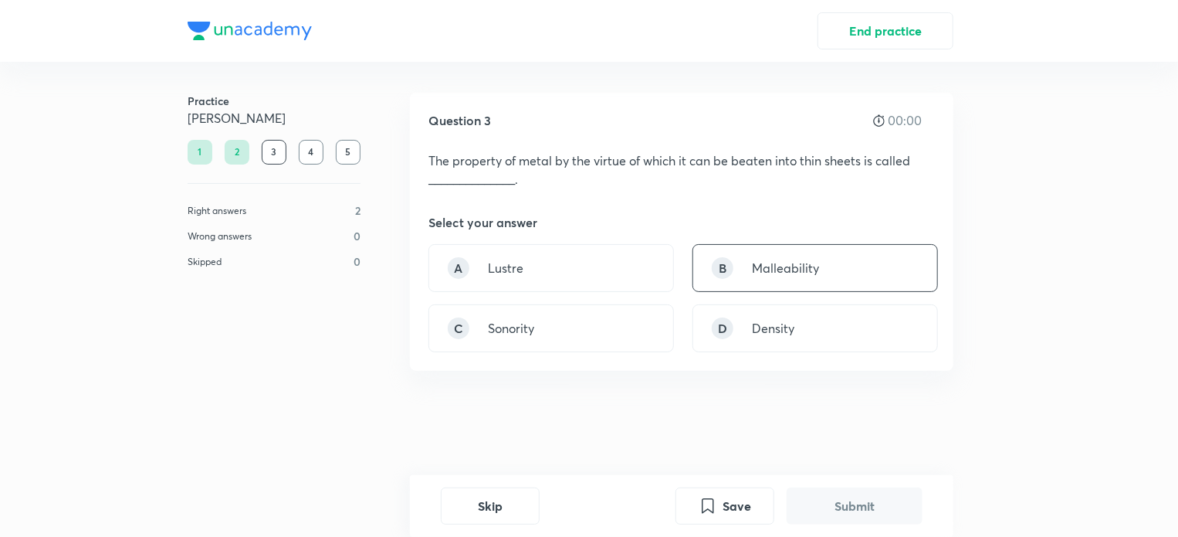
click at [785, 280] on div "B Malleability" at bounding box center [816, 268] width 246 height 48
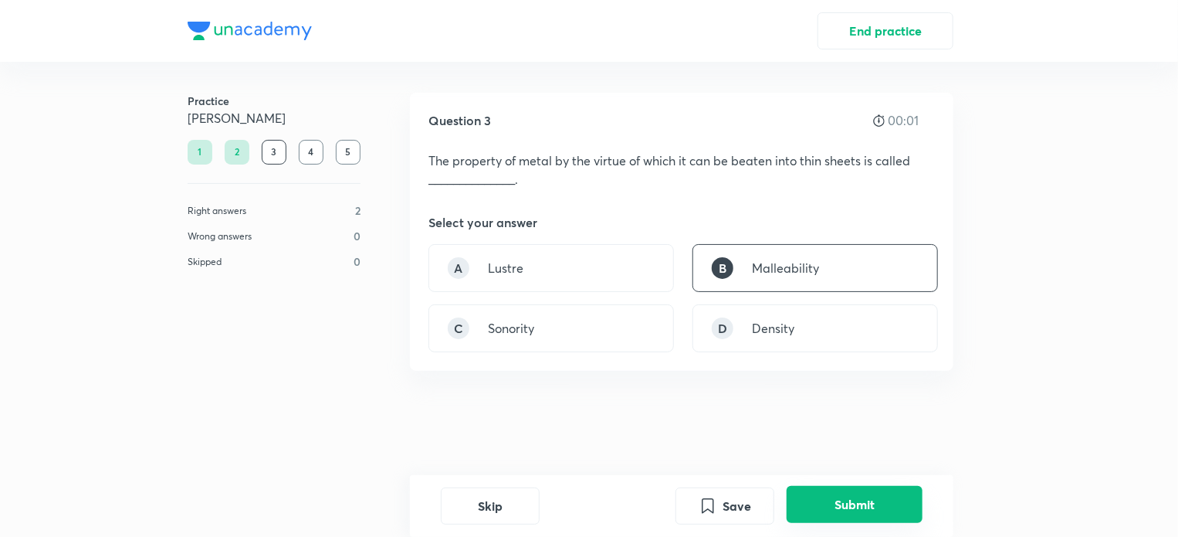
click at [871, 509] on button "Submit" at bounding box center [855, 504] width 136 height 37
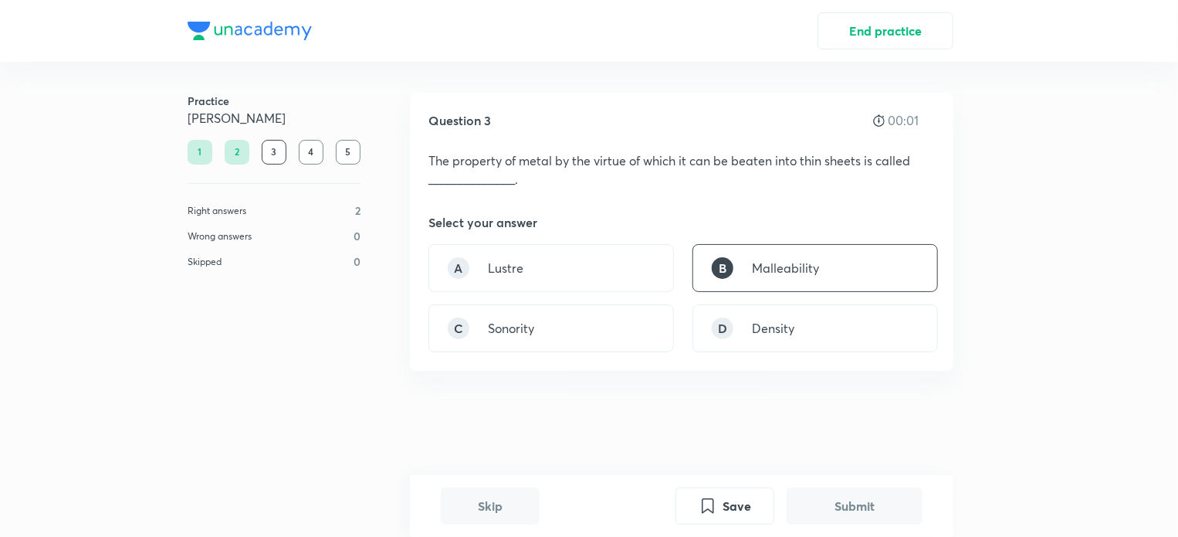
click at [874, 512] on button "Submit" at bounding box center [855, 505] width 136 height 37
click at [874, 513] on button "Submit" at bounding box center [855, 505] width 136 height 37
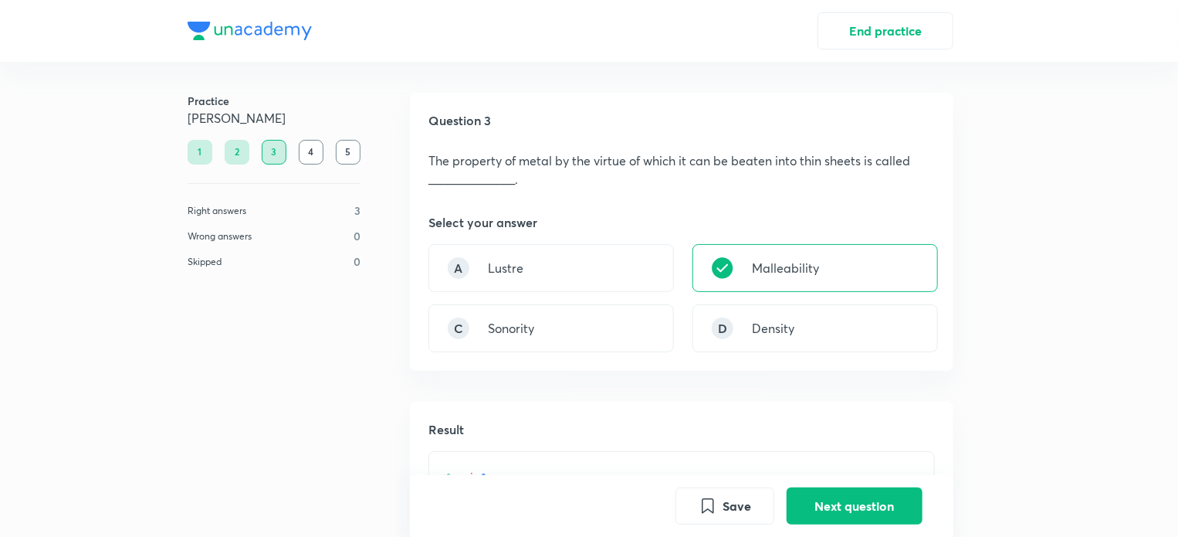
scroll to position [356, 0]
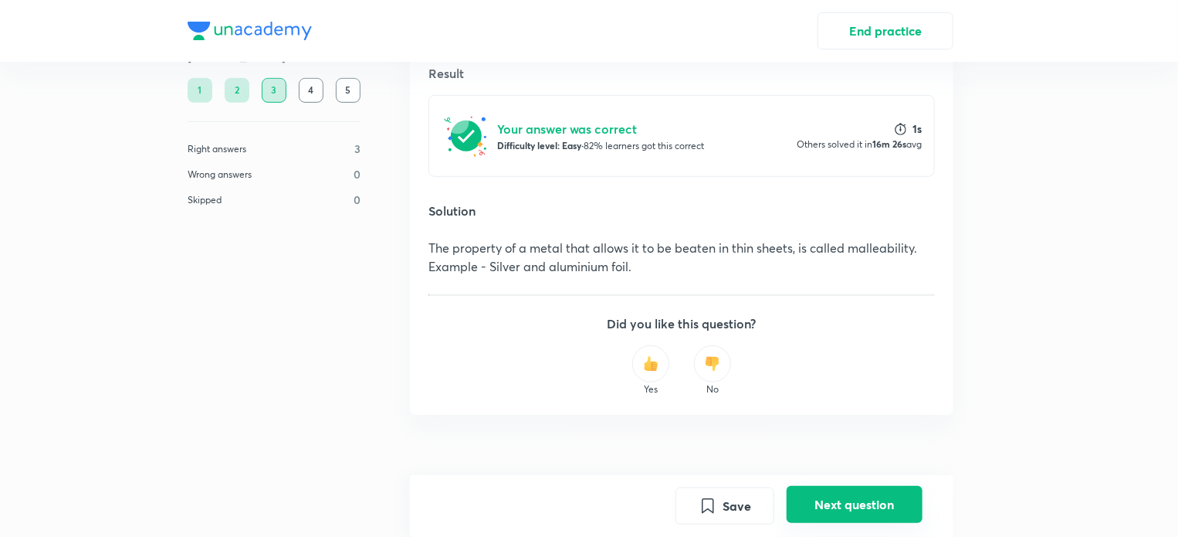
click at [863, 512] on button "Next question" at bounding box center [855, 504] width 136 height 37
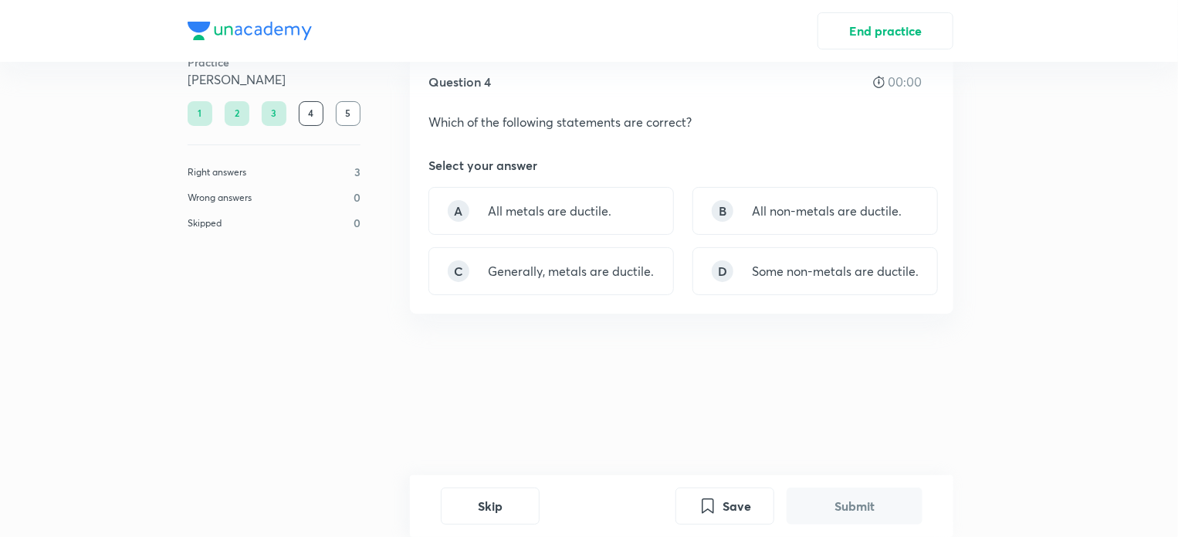
scroll to position [0, 0]
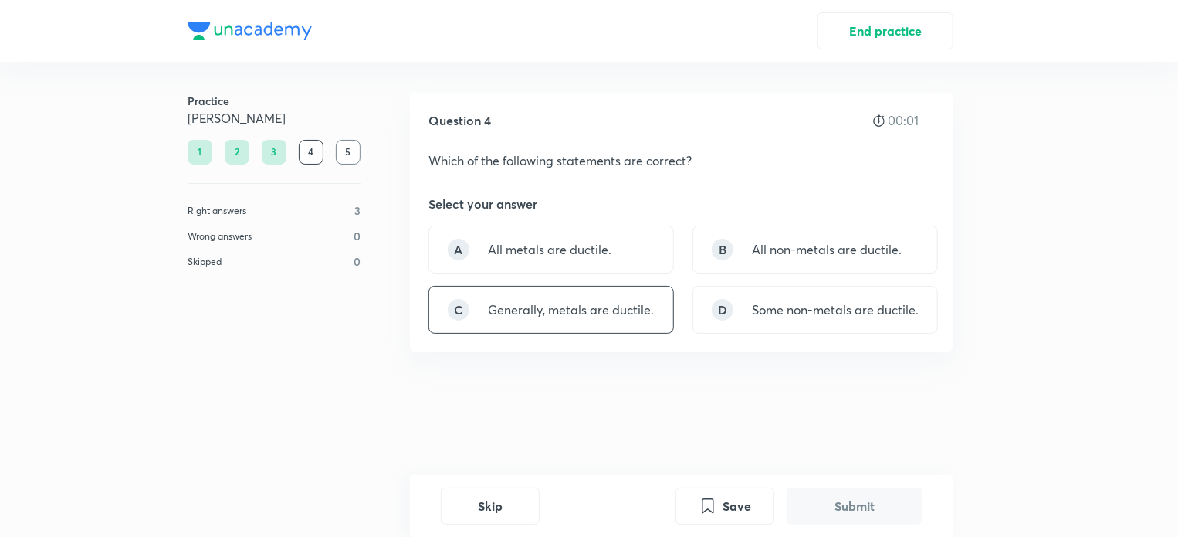
click at [638, 308] on p "Generally, metals are ductile." at bounding box center [571, 309] width 166 height 19
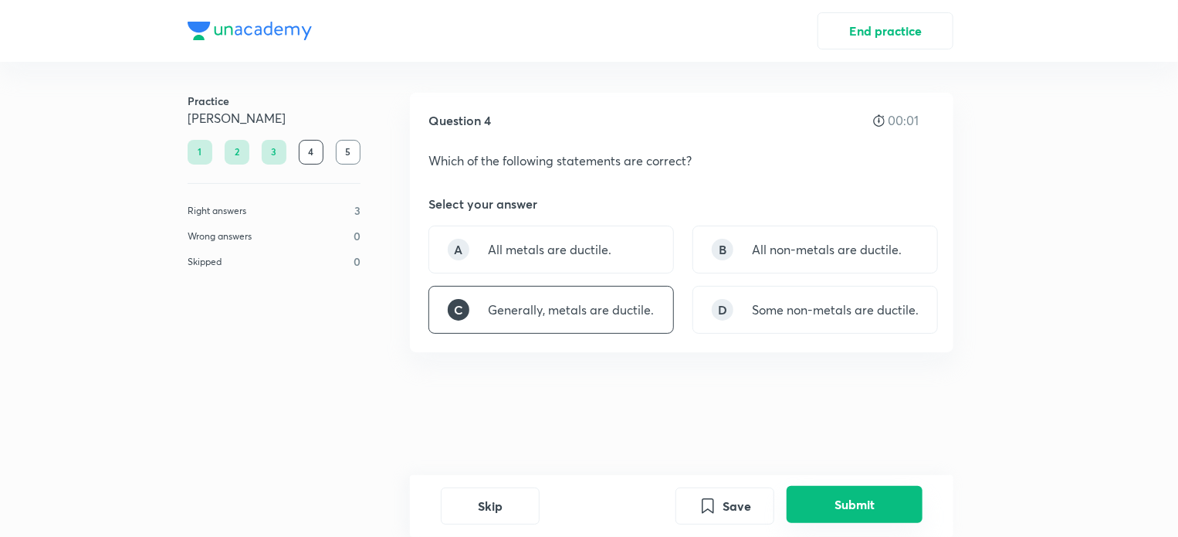
click at [873, 509] on button "Submit" at bounding box center [855, 504] width 136 height 37
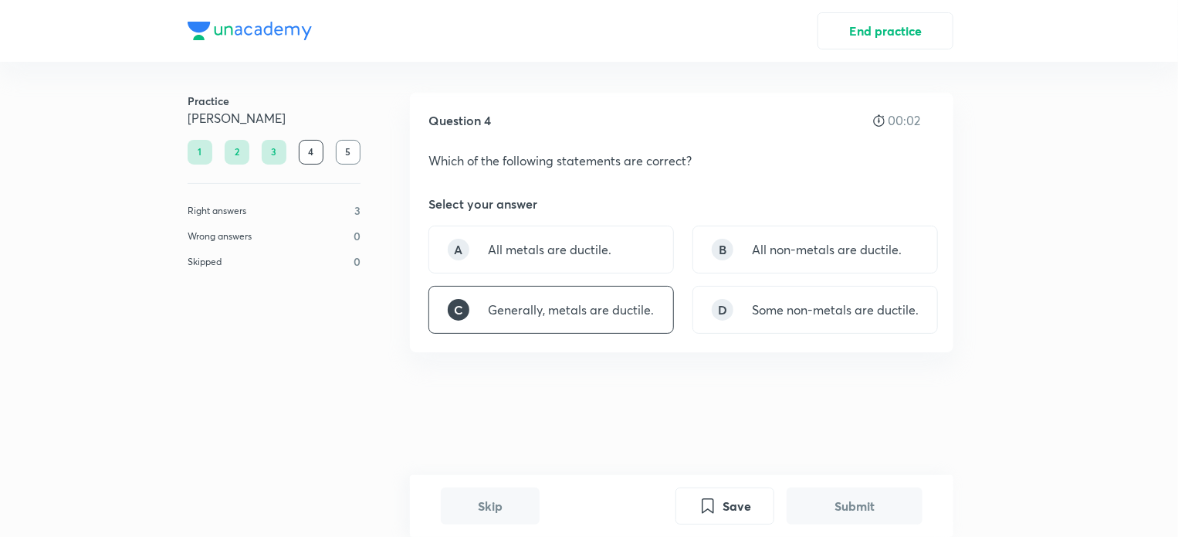
click at [874, 509] on button "Submit" at bounding box center [855, 505] width 136 height 37
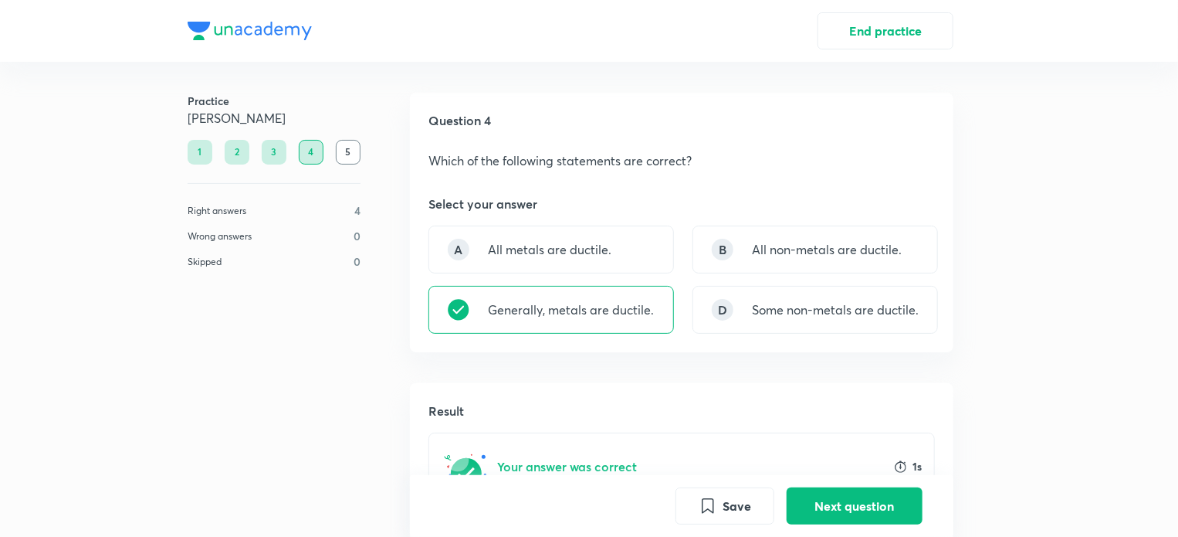
scroll to position [320, 0]
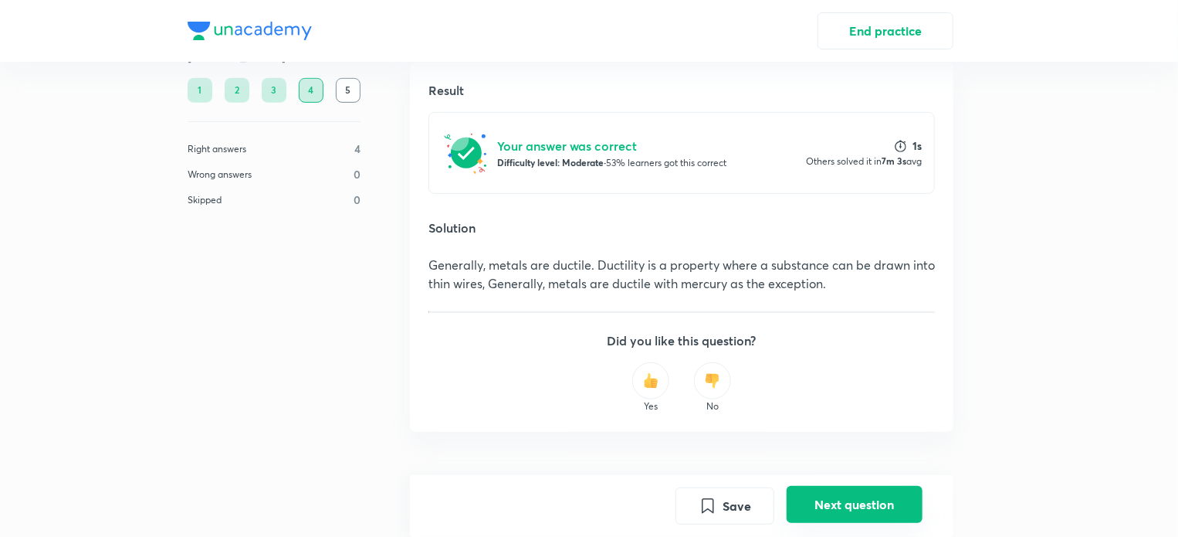
click at [878, 522] on button "Next question" at bounding box center [855, 504] width 136 height 37
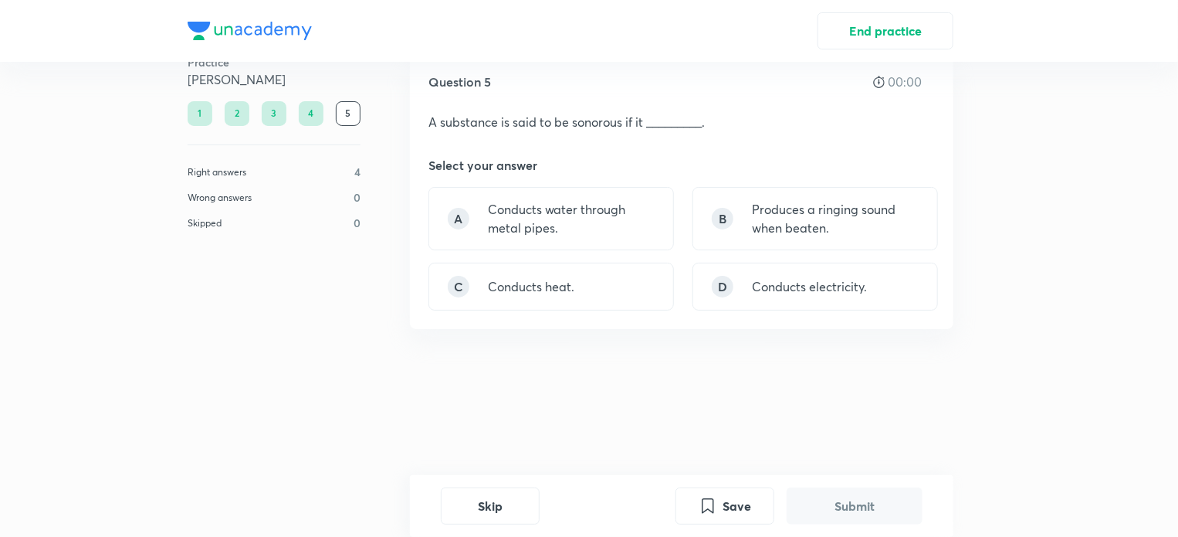
scroll to position [0, 0]
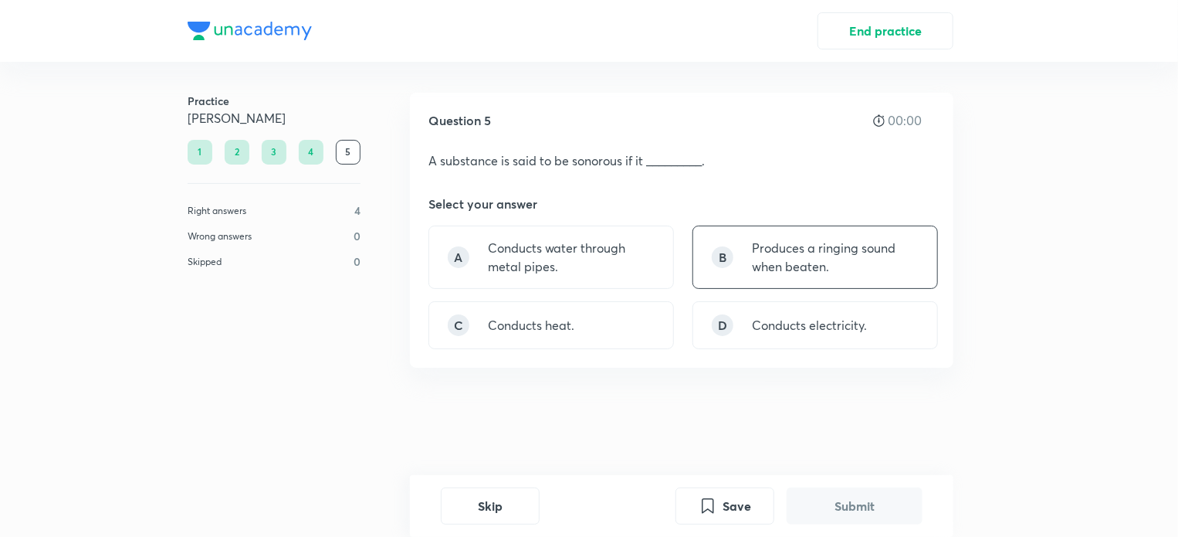
click at [890, 256] on p "Produces a ringing sound when beaten." at bounding box center [835, 257] width 167 height 37
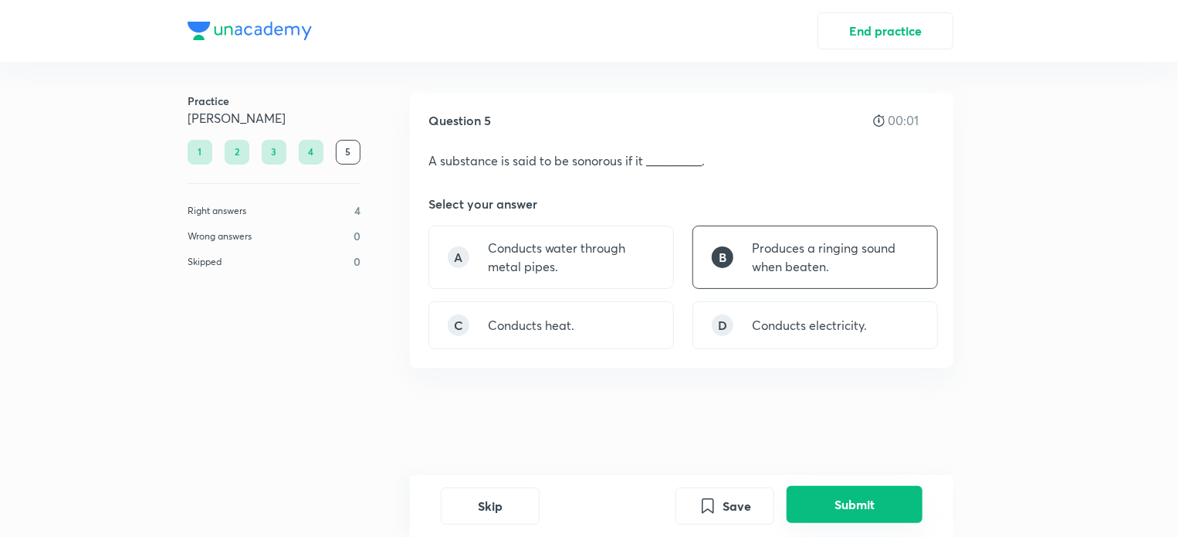
click at [890, 509] on button "Submit" at bounding box center [855, 504] width 136 height 37
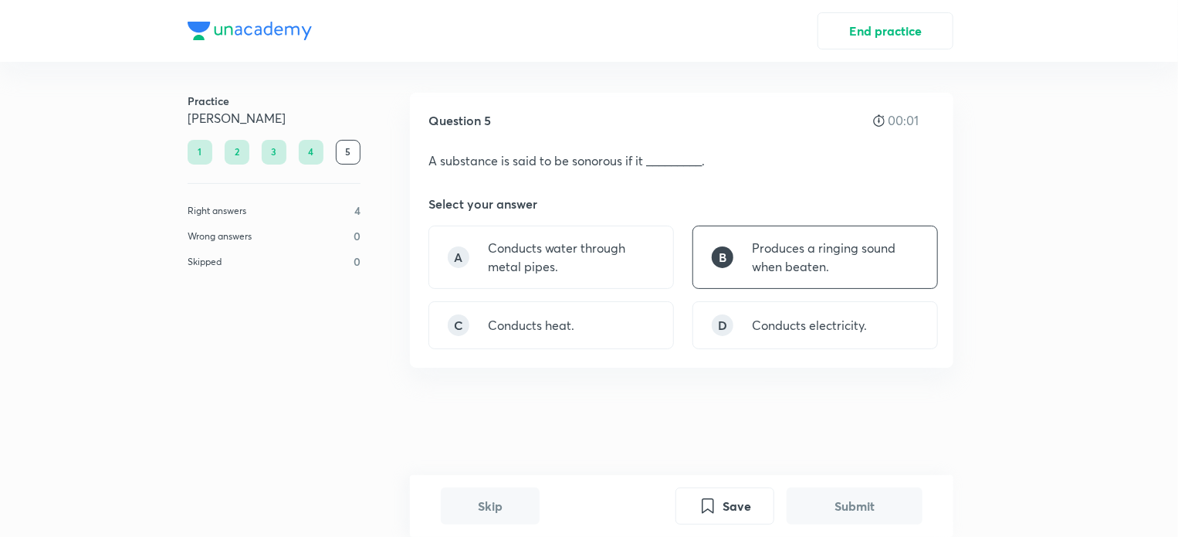
click at [890, 509] on button "Submit" at bounding box center [855, 505] width 136 height 37
drag, startPoint x: 890, startPoint y: 509, endPoint x: 884, endPoint y: 520, distance: 12.1
click at [886, 517] on button "Submit" at bounding box center [855, 505] width 136 height 37
click at [882, 530] on div "Skip Save Submit" at bounding box center [682, 506] width 544 height 62
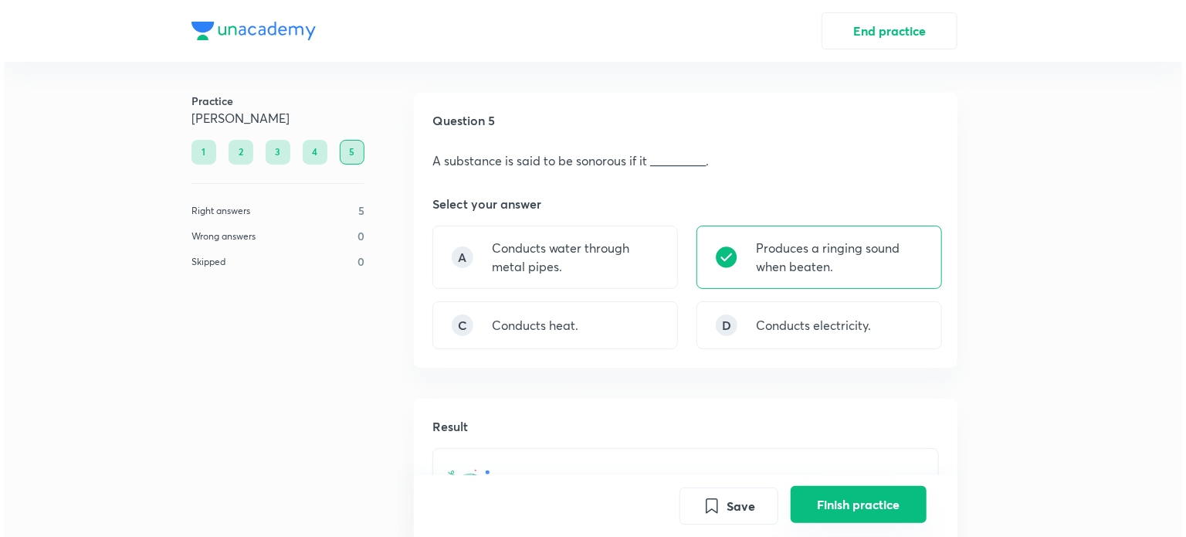
scroll to position [390, 0]
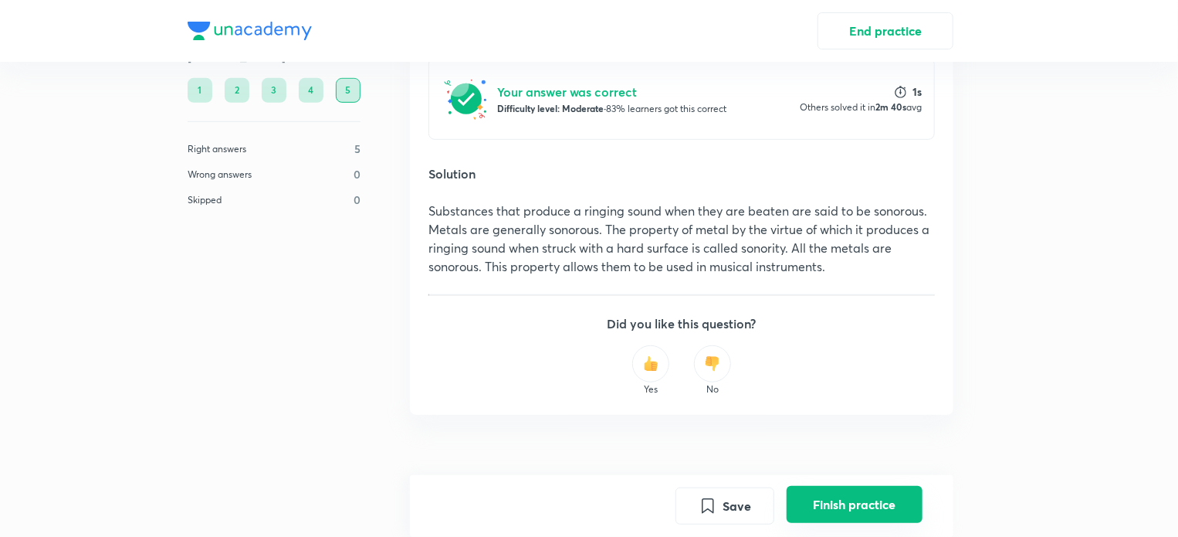
click at [876, 500] on button "Finish practice" at bounding box center [855, 504] width 136 height 37
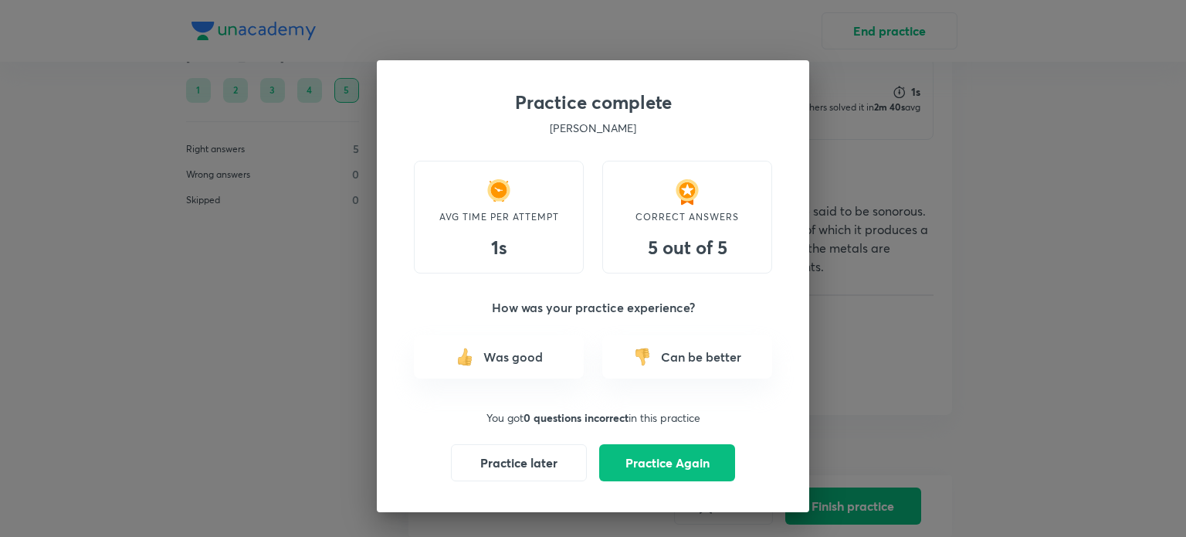
click at [502, 361] on p "Was good" at bounding box center [512, 356] width 59 height 19
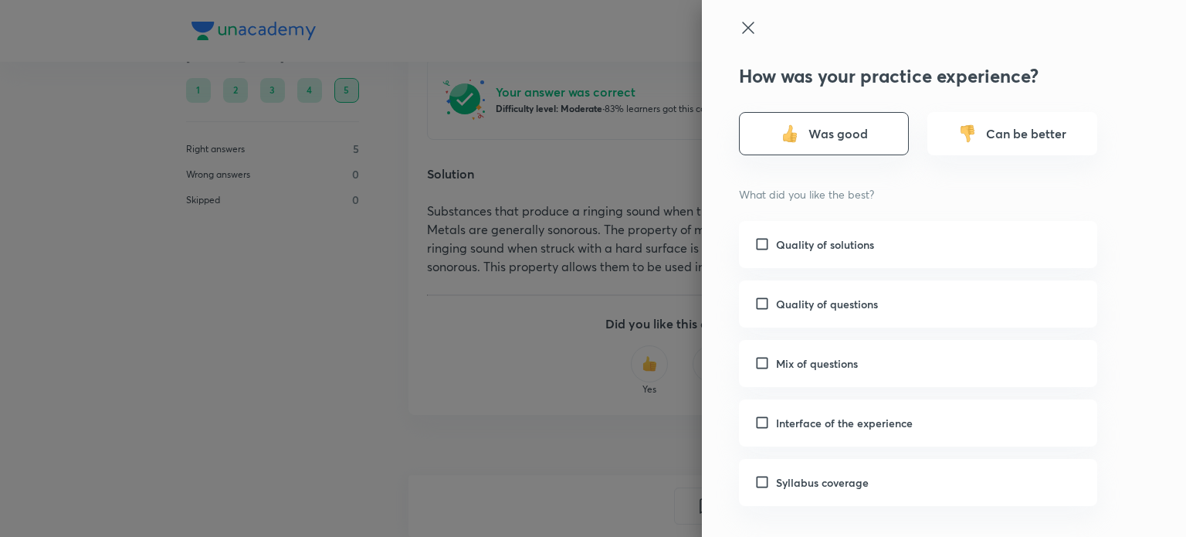
click at [754, 363] on input "checkbox" at bounding box center [765, 363] width 22 height 16
checkbox input "true"
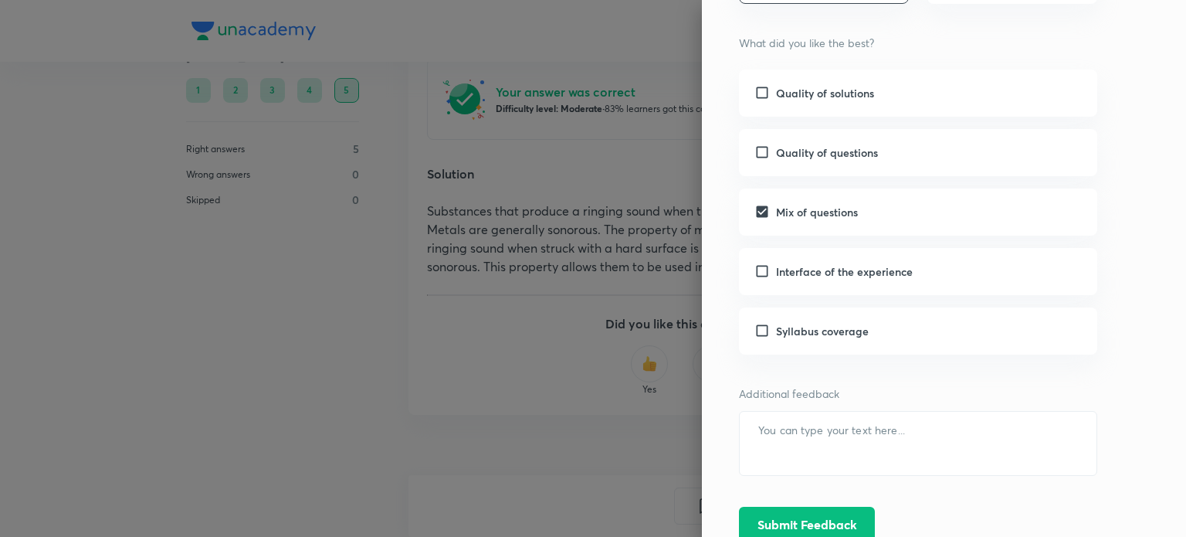
scroll to position [154, 0]
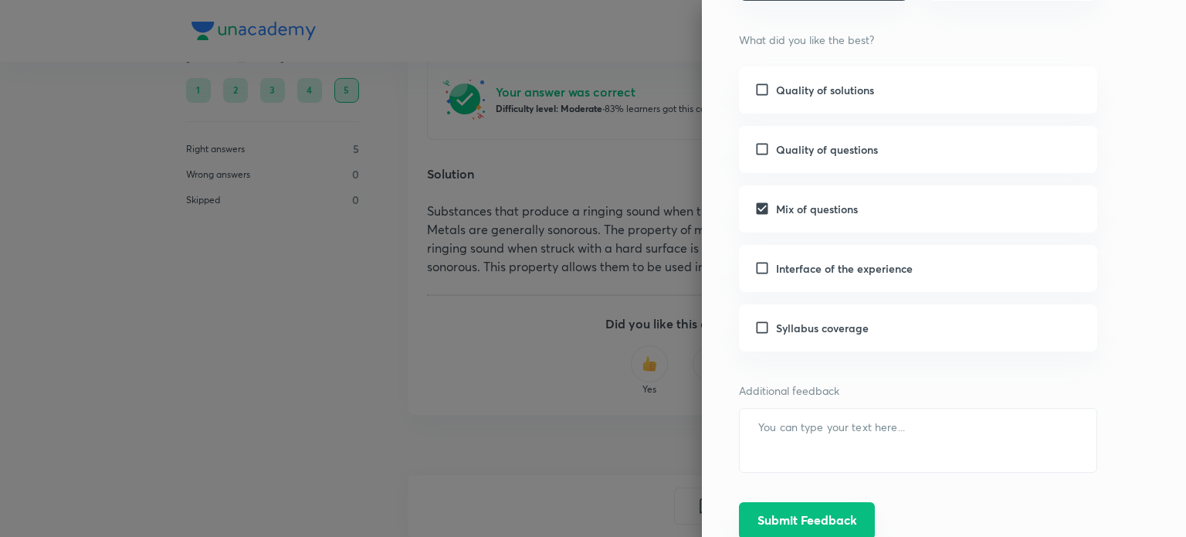
click at [823, 503] on div "How was your practice experience? Was good Can be better What did you like the …" at bounding box center [918, 225] width 358 height 630
click at [776, 334] on h6 "Syllabus coverage" at bounding box center [822, 328] width 93 height 16
checkbox input "true"
click at [812, 515] on button "Submit Feedback" at bounding box center [807, 520] width 136 height 37
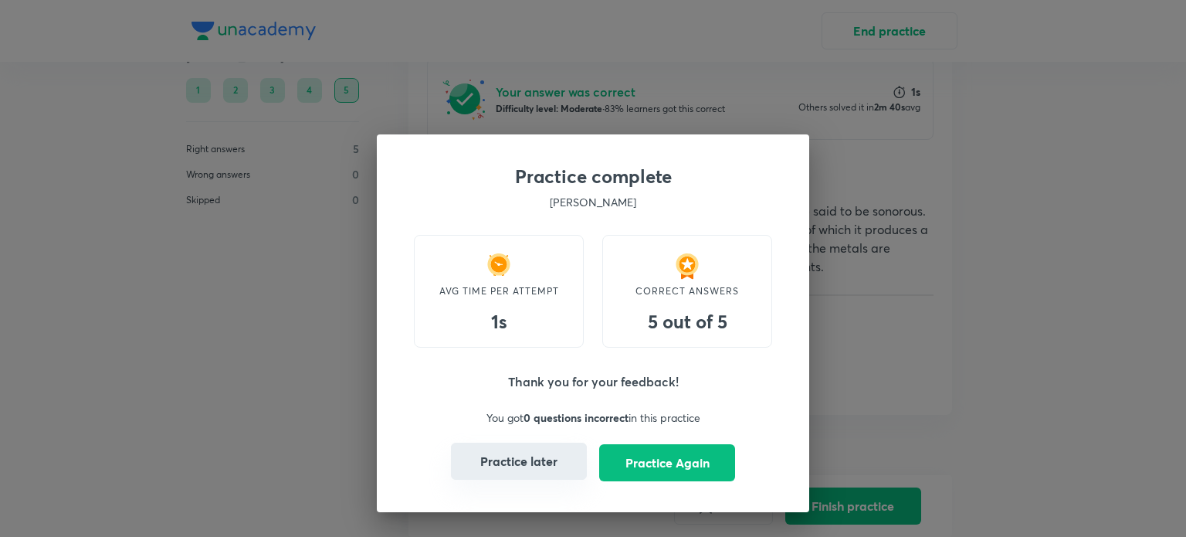
click at [551, 473] on button "Practice later" at bounding box center [519, 460] width 136 height 37
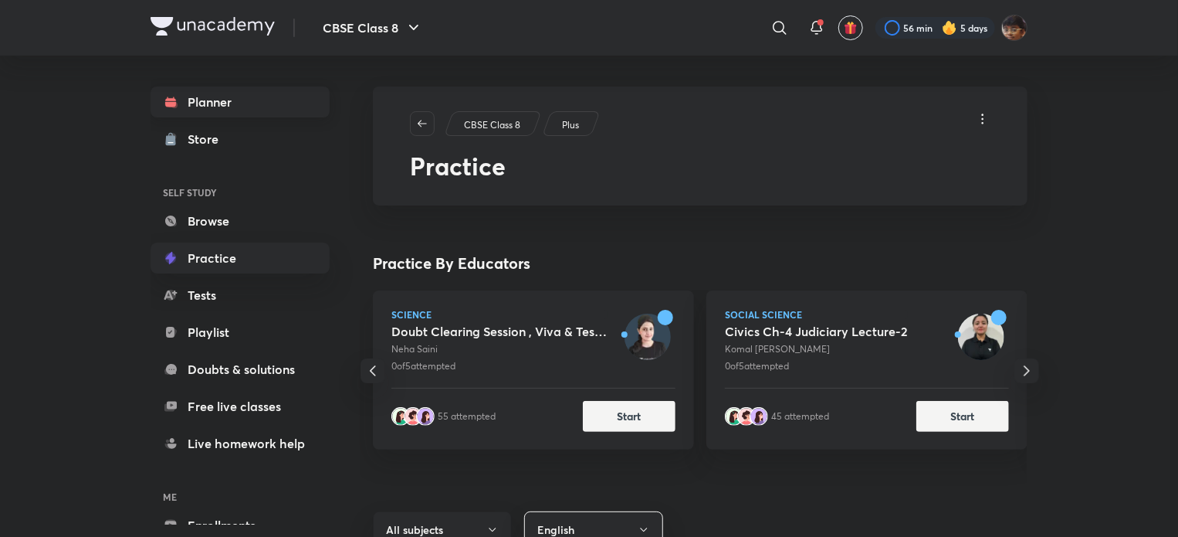
click at [232, 107] on link "Planner" at bounding box center [240, 101] width 179 height 31
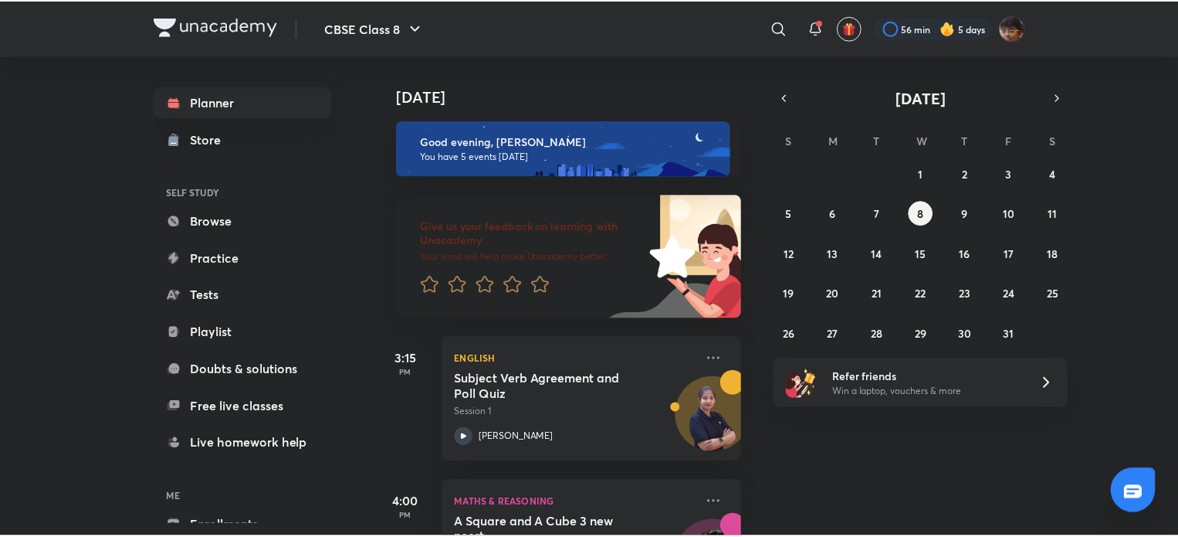
scroll to position [77, 0]
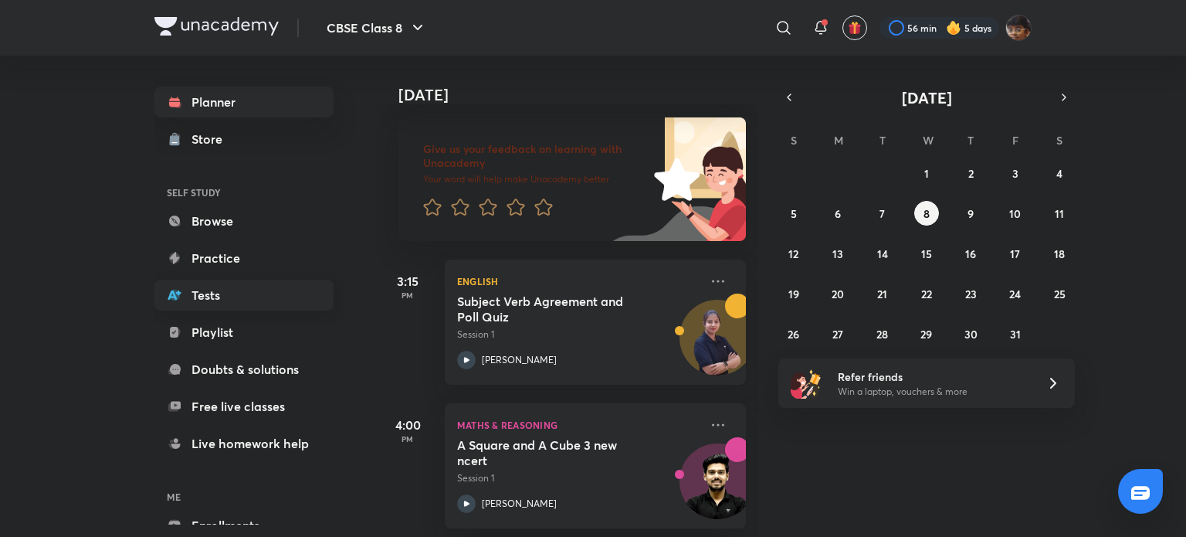
click at [228, 293] on link "Tests" at bounding box center [243, 295] width 179 height 31
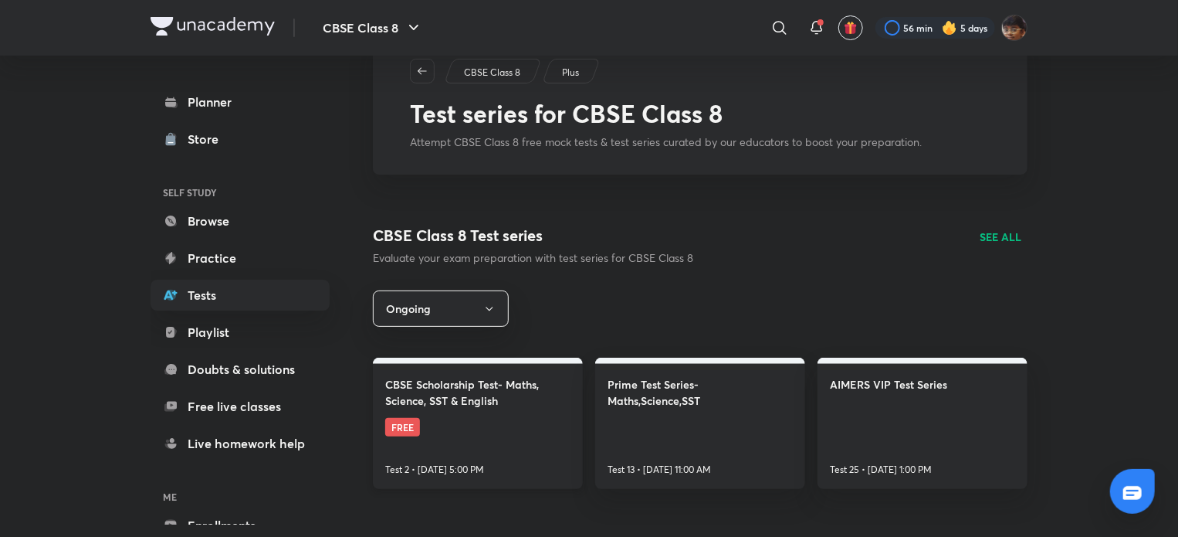
scroll to position [154, 0]
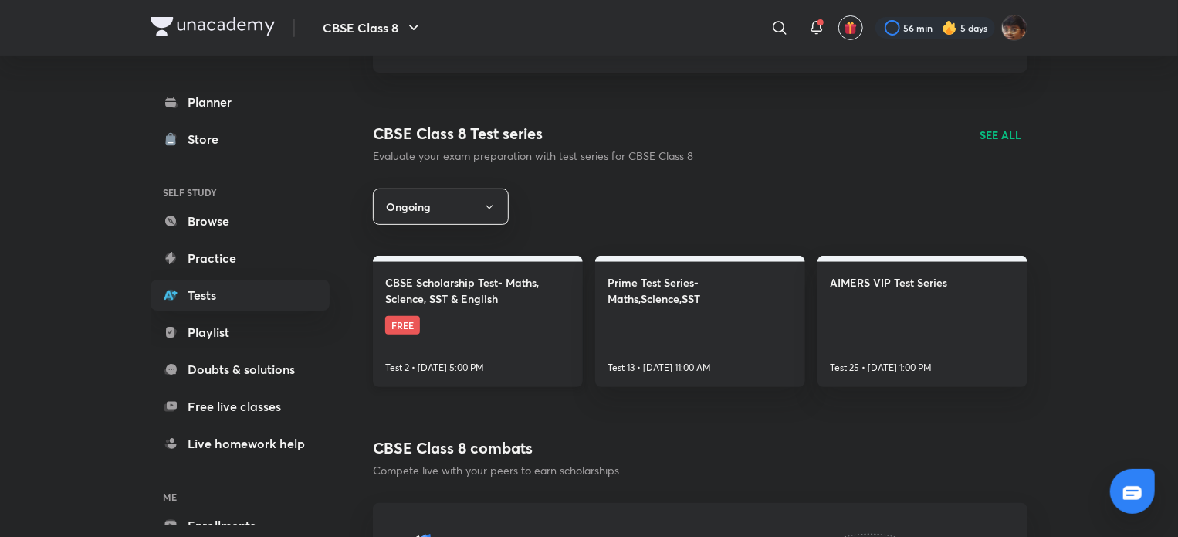
click at [484, 351] on link "CBSE Scholarship Test- Maths, Science, SST & English FREE Test 2 • [DATE] 5:00 …" at bounding box center [478, 321] width 210 height 131
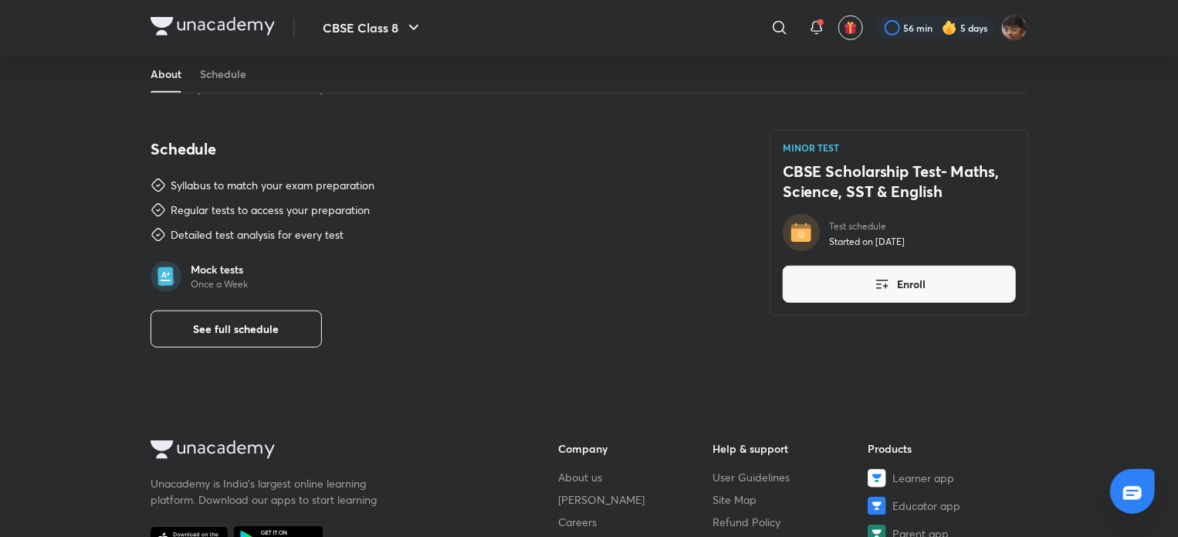
scroll to position [618, 0]
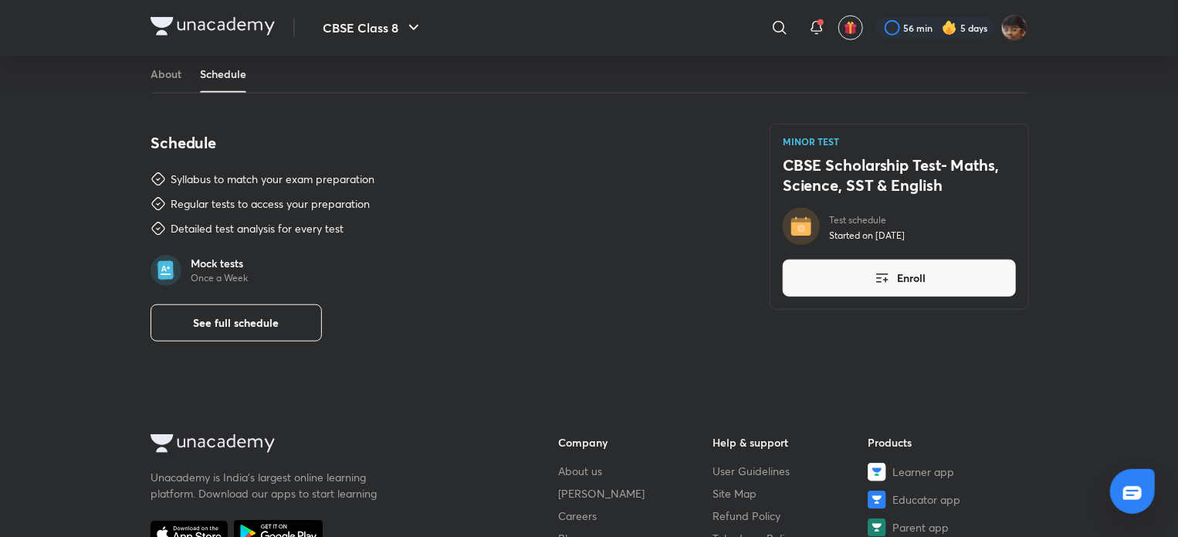
click at [229, 343] on div "CBSE Class 8 ​ 56 min 5 days MINOR TEST CBSE Scholarship Test- Maths, Science, …" at bounding box center [589, 134] width 1178 height 1504
click at [233, 333] on button "See full schedule" at bounding box center [236, 322] width 171 height 37
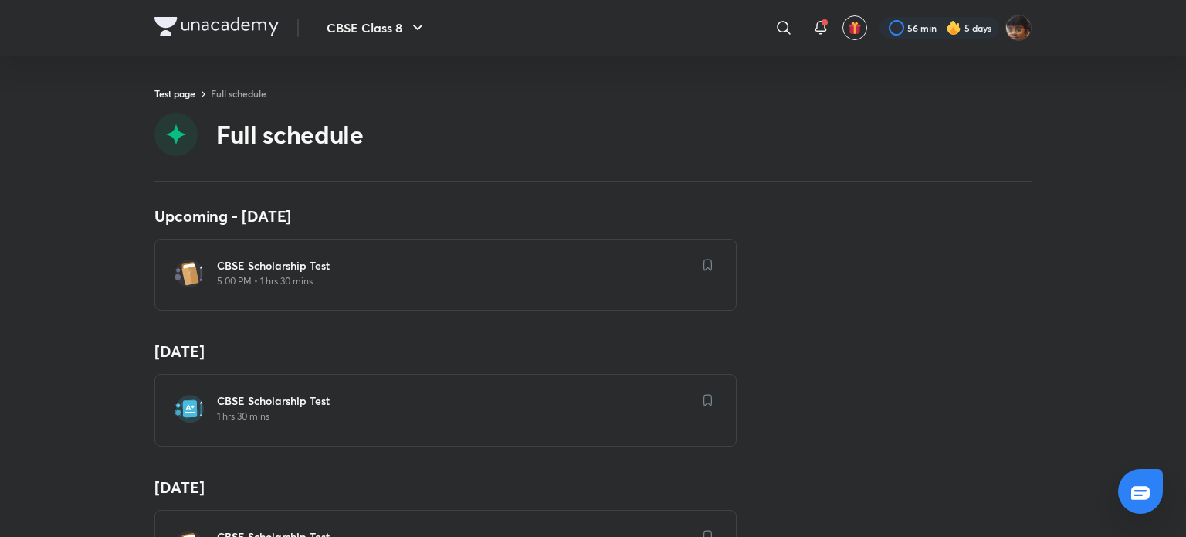
click at [181, 133] on img at bounding box center [175, 134] width 43 height 43
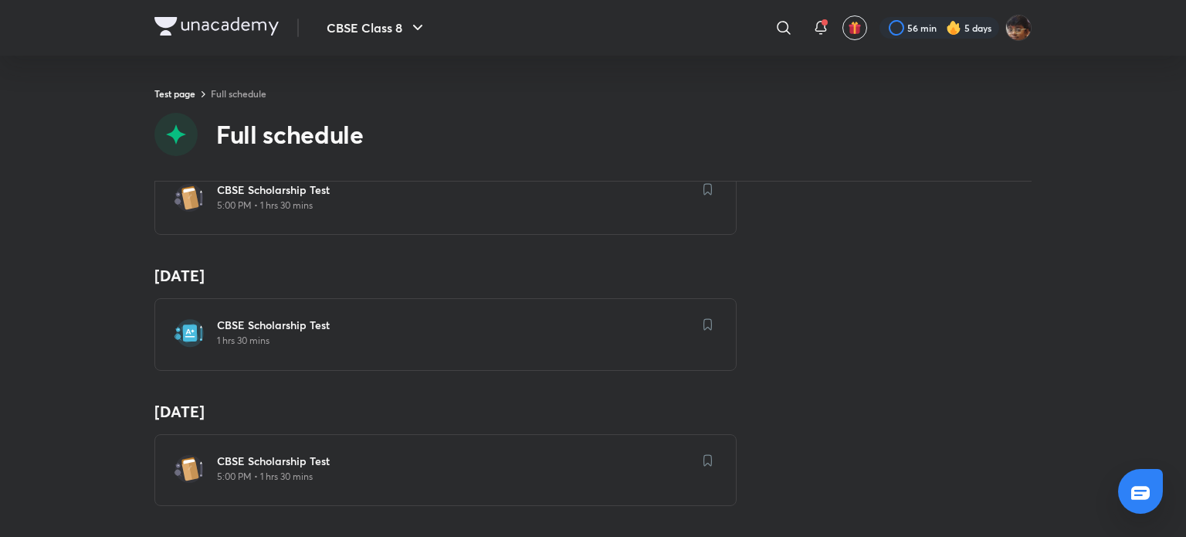
scroll to position [86, 0]
drag, startPoint x: 831, startPoint y: 429, endPoint x: 805, endPoint y: 433, distance: 25.8
click at [829, 429] on div "[DATE] CBSE Scholarship Test 5:00 PM • 1 hrs 30 mins" at bounding box center [592, 454] width 877 height 104
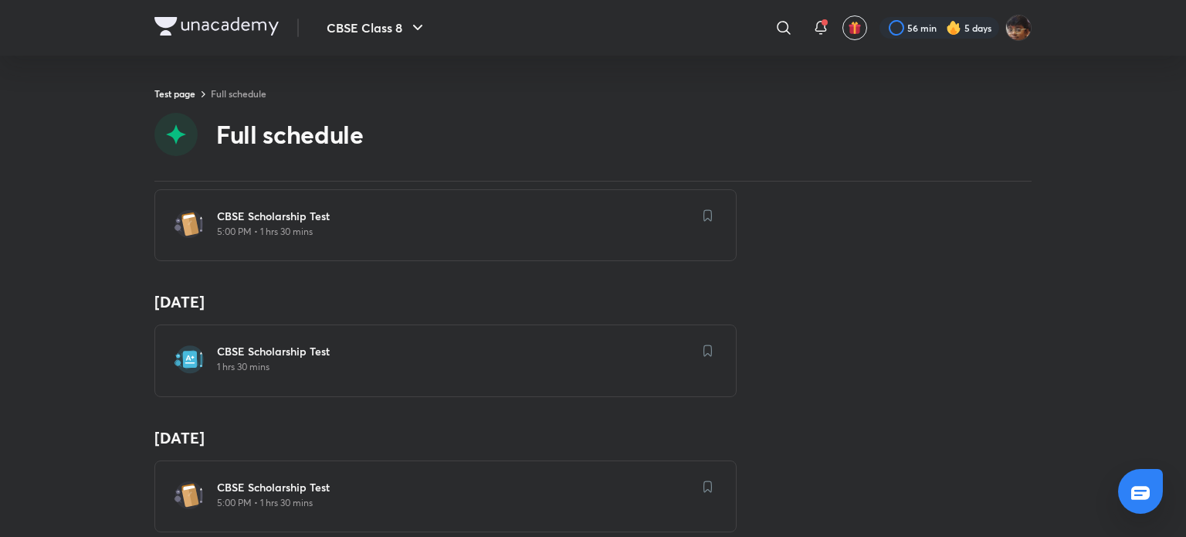
scroll to position [77, 0]
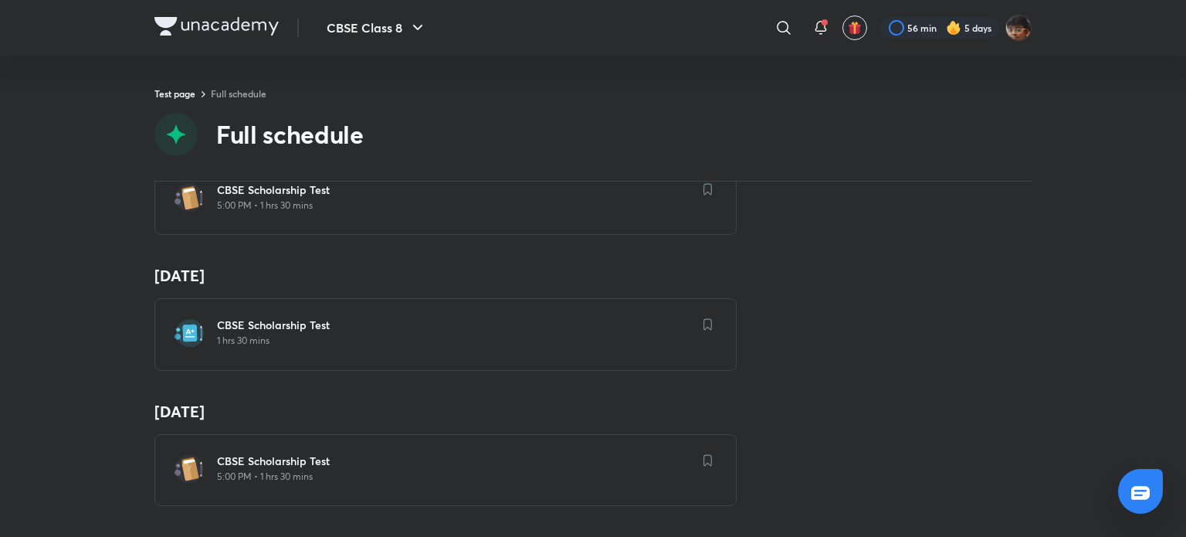
click at [280, 334] on p "1 hrs 30 mins" at bounding box center [455, 340] width 476 height 12
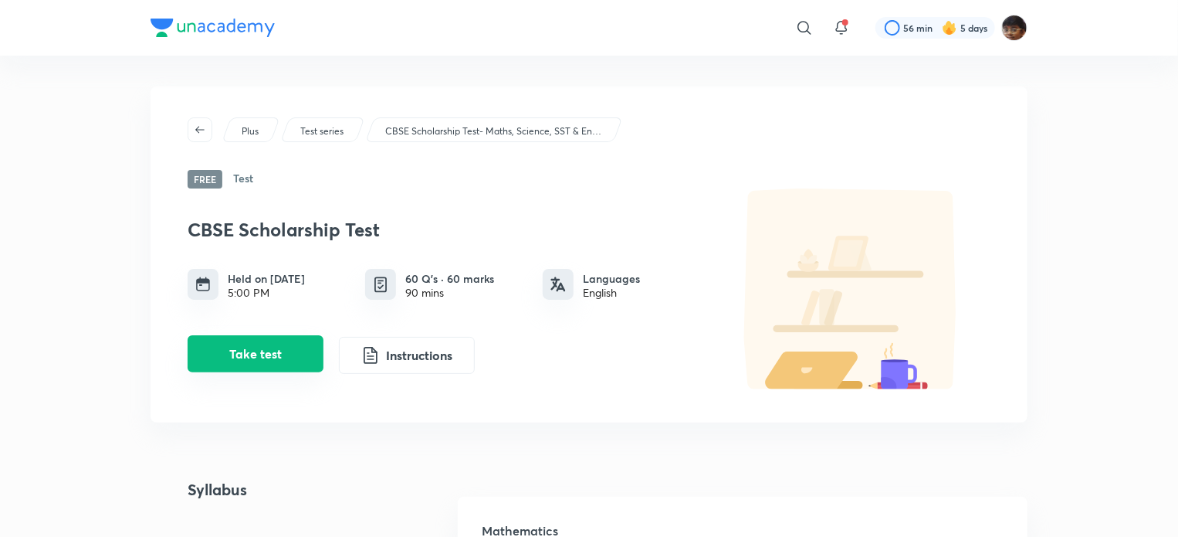
click at [249, 356] on button "Take test" at bounding box center [256, 353] width 136 height 37
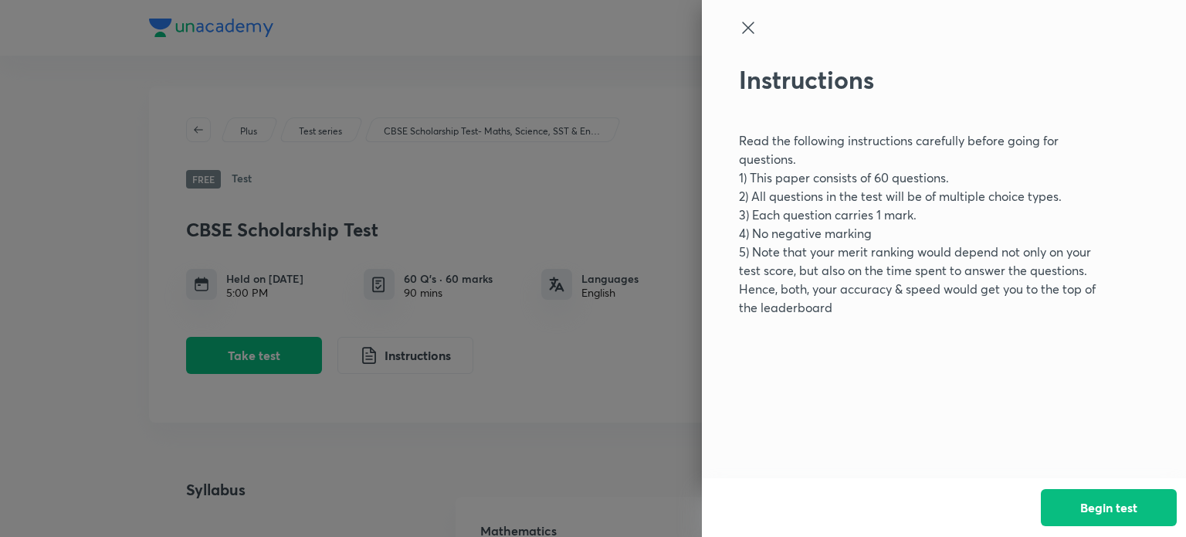
drag, startPoint x: 1129, startPoint y: 510, endPoint x: 6, endPoint y: 454, distance: 1124.1
drag, startPoint x: 1117, startPoint y: 515, endPoint x: 1013, endPoint y: 512, distance: 103.5
click at [1112, 515] on button "Begin test" at bounding box center [1109, 507] width 136 height 37
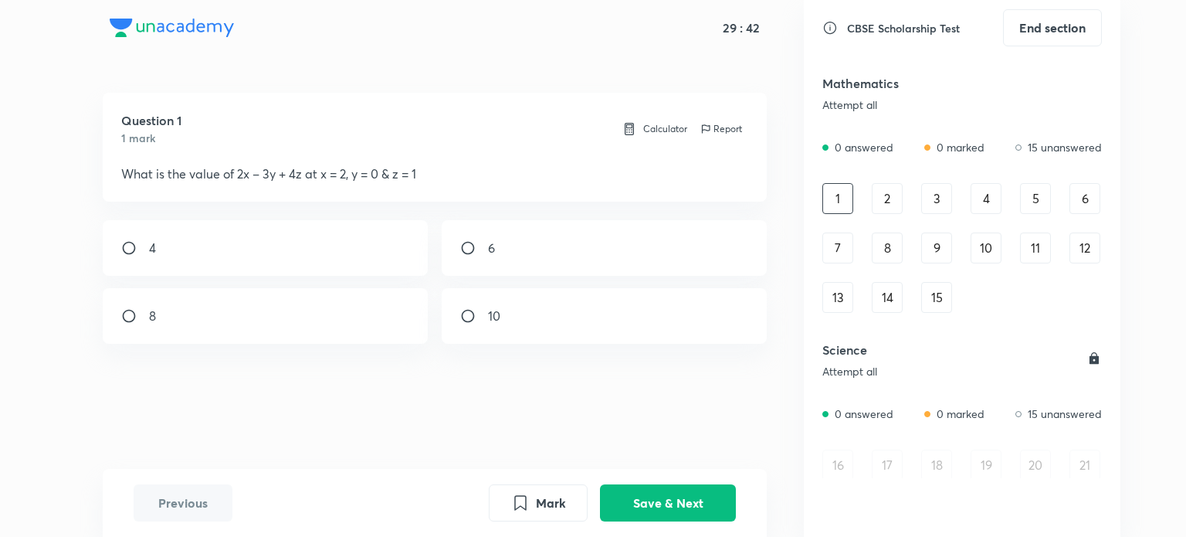
click at [1090, 464] on div "21" at bounding box center [1084, 464] width 31 height 31
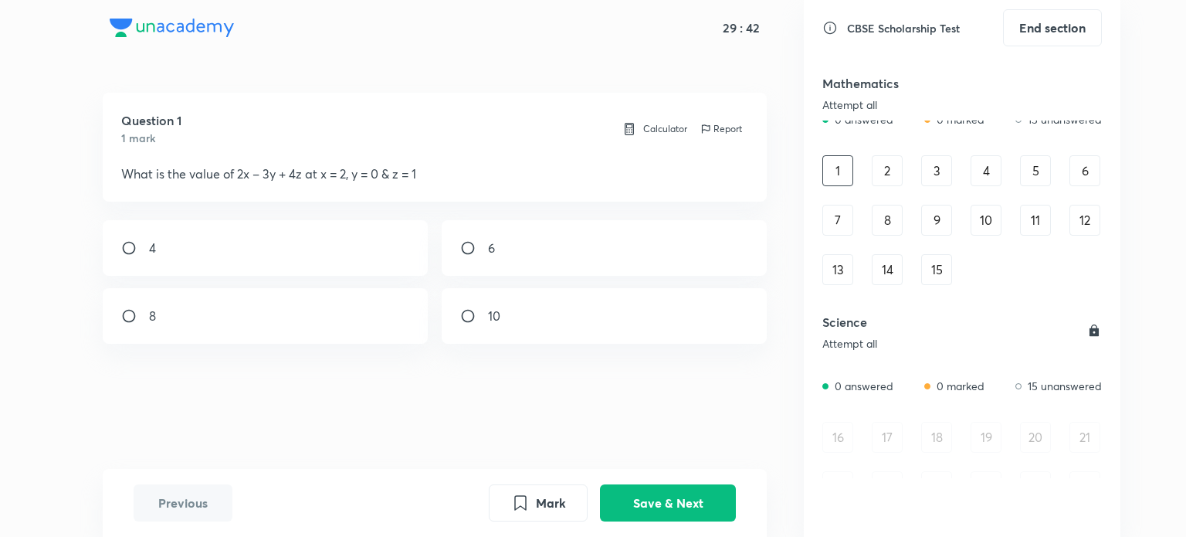
scroll to position [77, 0]
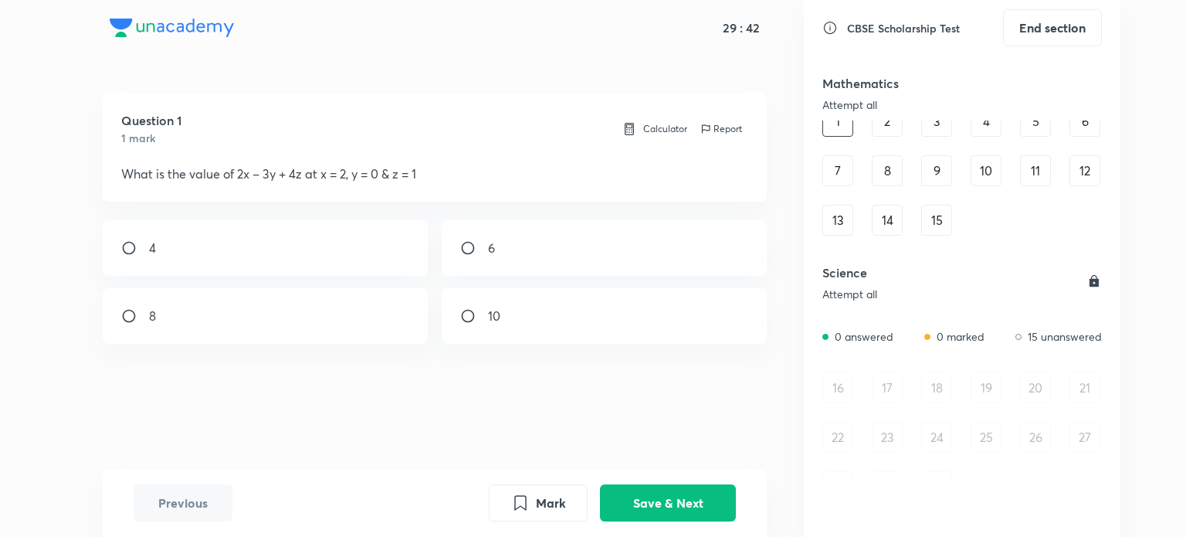
click at [1086, 464] on div "16 17 18 19 20 21 22 23 24 25 26 27 28 29 30" at bounding box center [962, 437] width 280 height 130
click at [1082, 465] on div "16 17 18 19 20 21 22 23 24 25 26 27 28 29 30" at bounding box center [962, 437] width 280 height 130
click at [1065, 427] on div "16 17 18 19 20 21 22 23 24 25 26 27 28 29 30" at bounding box center [962, 437] width 280 height 130
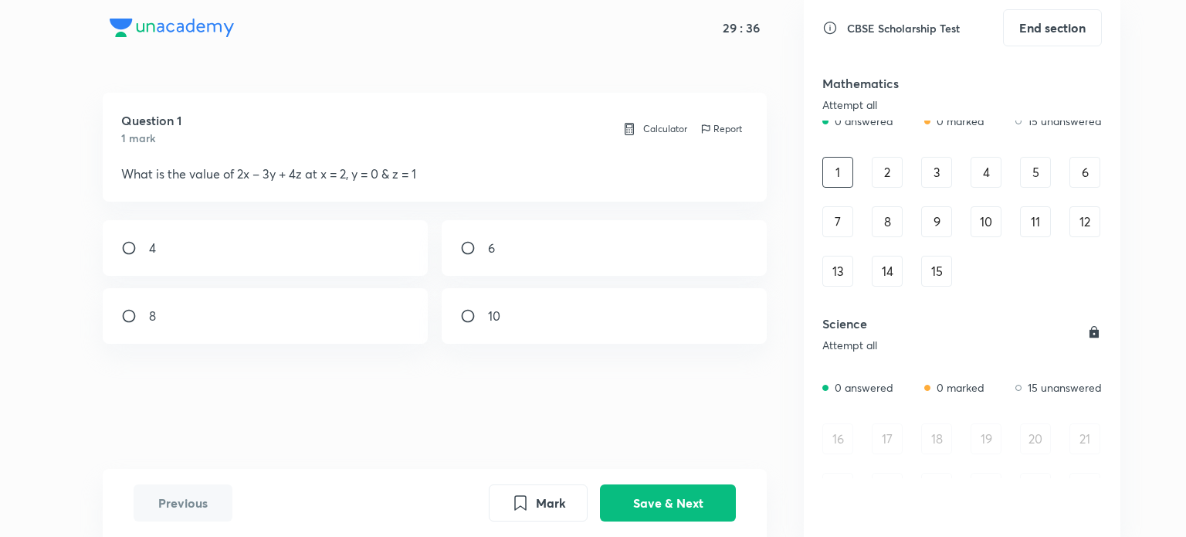
scroll to position [0, 0]
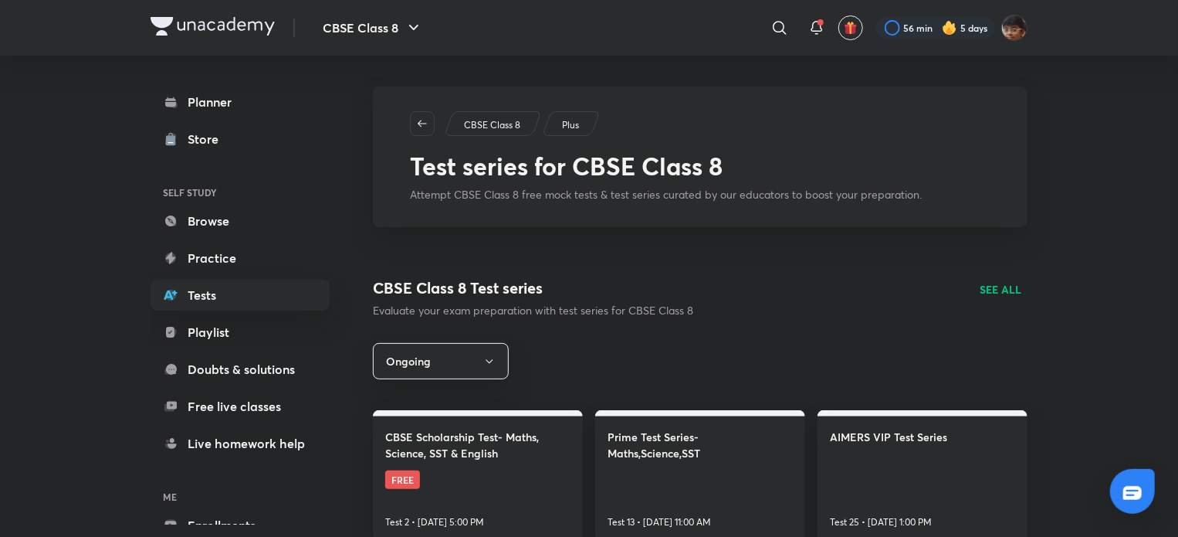
click at [290, 83] on div "Planner Store SELF STUDY Browse Practice Tests Playlist Doubts & solutions Free…" at bounding box center [256, 290] width 210 height 469
click at [290, 96] on link "Planner" at bounding box center [240, 101] width 179 height 31
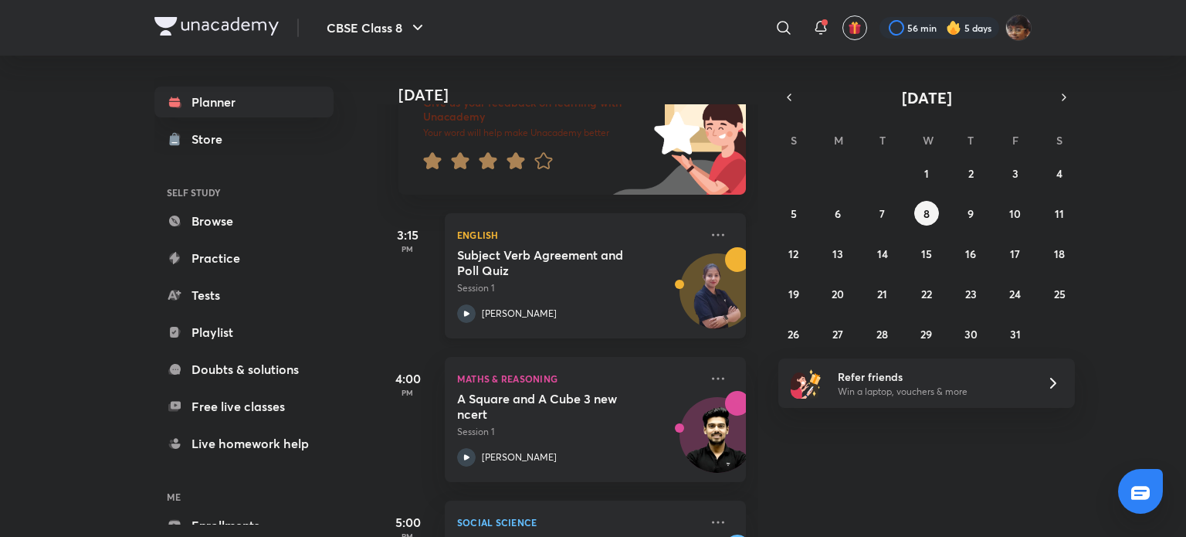
scroll to position [386, 0]
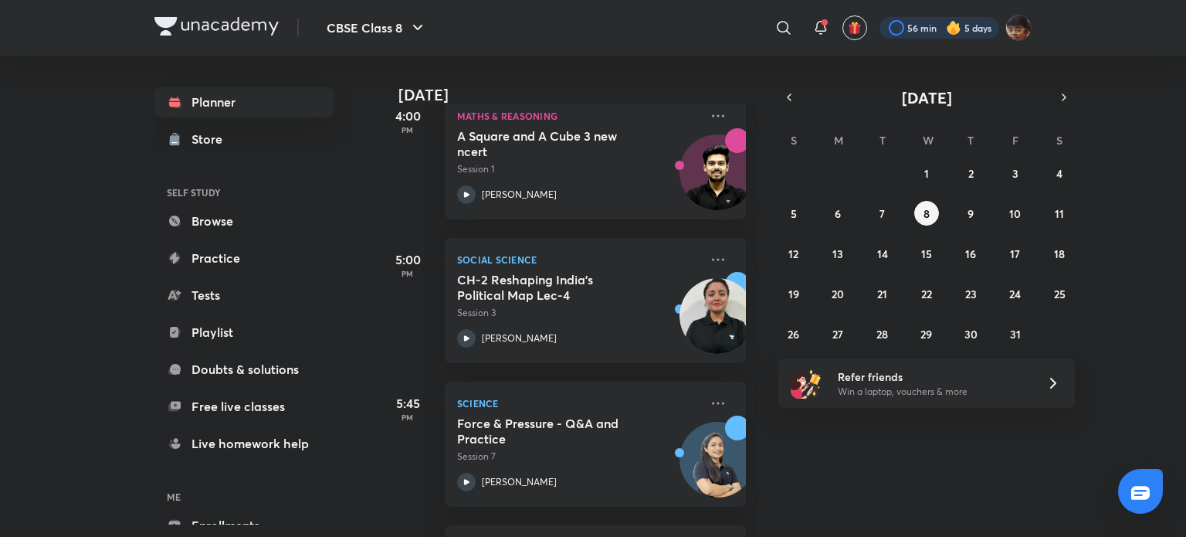
click at [979, 32] on div at bounding box center [939, 28] width 120 height 22
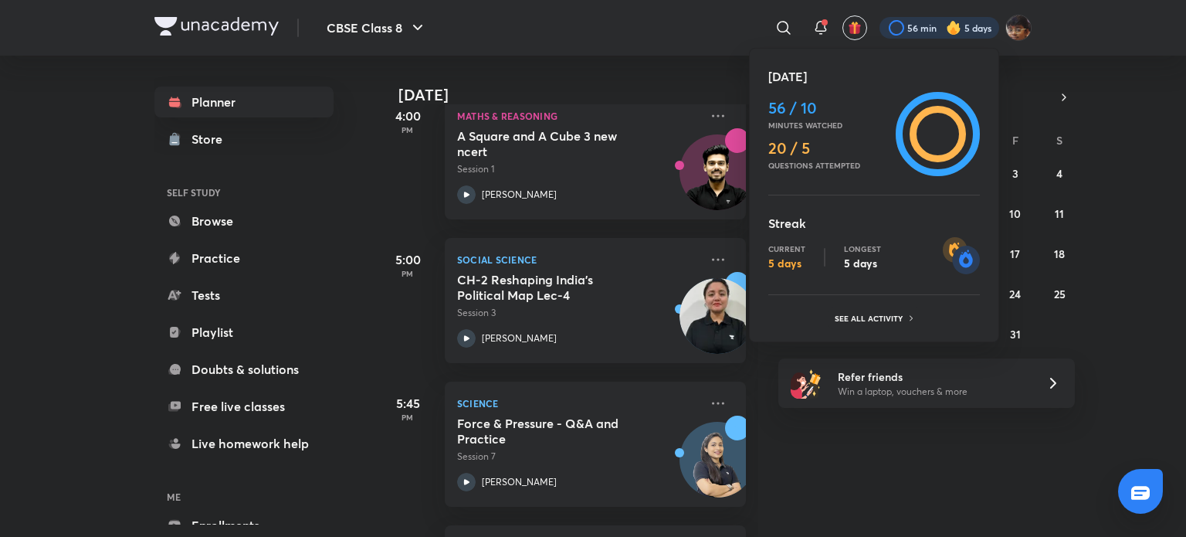
click at [1007, 29] on div at bounding box center [593, 268] width 1186 height 537
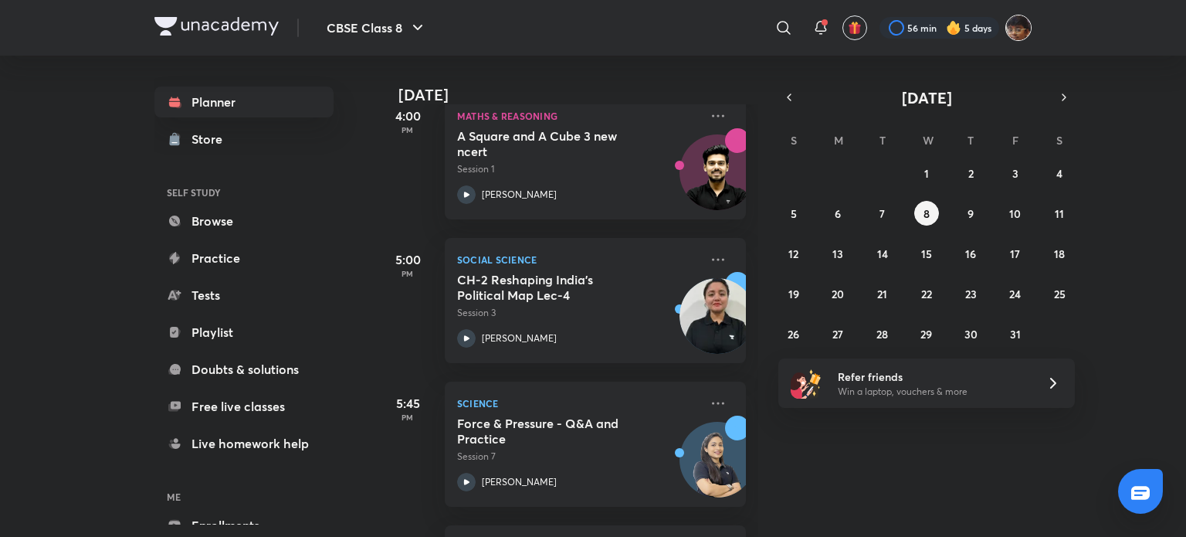
click at [1010, 29] on img at bounding box center [1018, 28] width 26 height 26
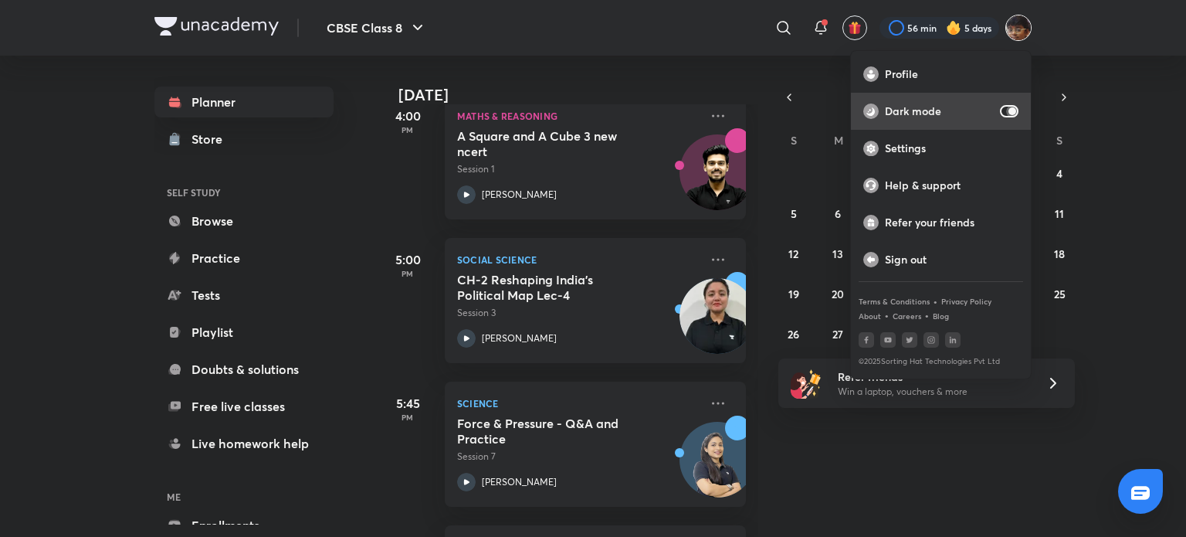
click at [1007, 114] on input "checkbox" at bounding box center [1012, 111] width 37 height 12
checkbox input "false"
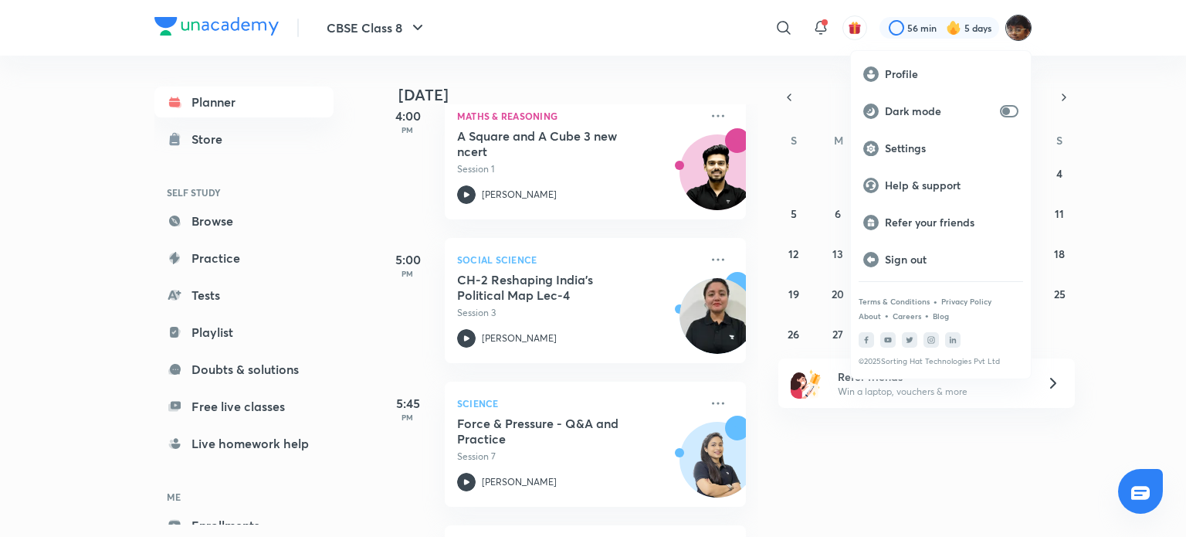
click at [1185, 222] on div at bounding box center [593, 268] width 1186 height 537
